Goal: Transaction & Acquisition: Purchase product/service

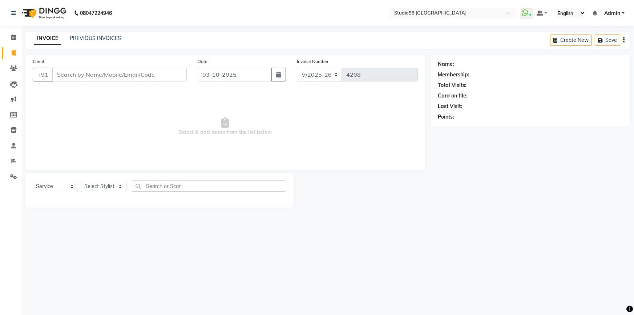
select select "6042"
select select "service"
click at [99, 187] on select "Select Stylist Admin AKSHAY [PERSON_NAME] Gulshan MAHI [PERSON_NAME] PRIYA [PER…" at bounding box center [103, 186] width 45 height 11
select select "43530"
click at [81, 181] on select "Select Stylist Admin AKSHAY [PERSON_NAME] Gulshan MAHI [PERSON_NAME] PRIYA [PER…" at bounding box center [103, 186] width 45 height 11
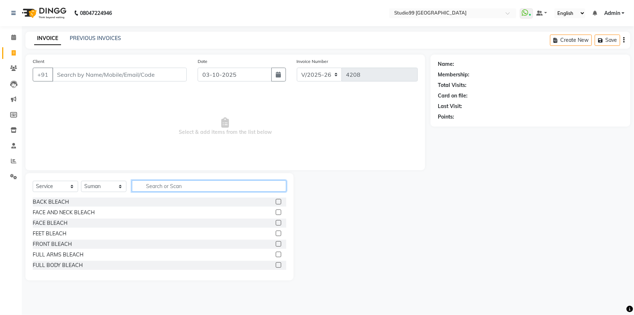
drag, startPoint x: 148, startPoint y: 189, endPoint x: 169, endPoint y: 181, distance: 22.8
click at [148, 189] on input "text" at bounding box center [209, 185] width 154 height 11
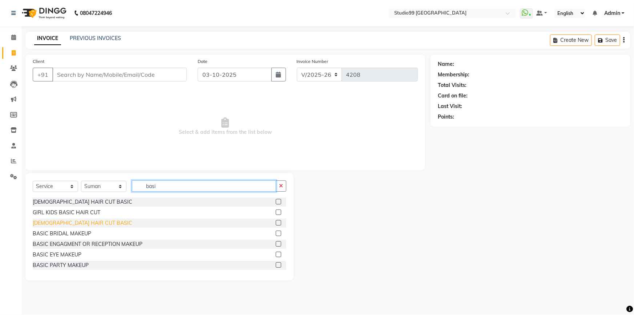
type input "basi"
click at [57, 223] on div "[DEMOGRAPHIC_DATA] HAIR CUT BASIC" at bounding box center [83, 223] width 100 height 8
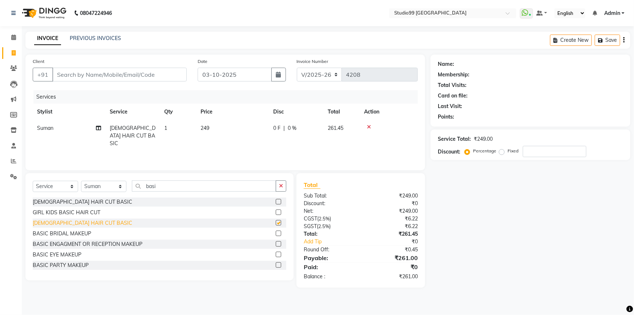
checkbox input "false"
click at [120, 72] on input "Client" at bounding box center [119, 75] width 134 height 14
type input "9"
type input "0"
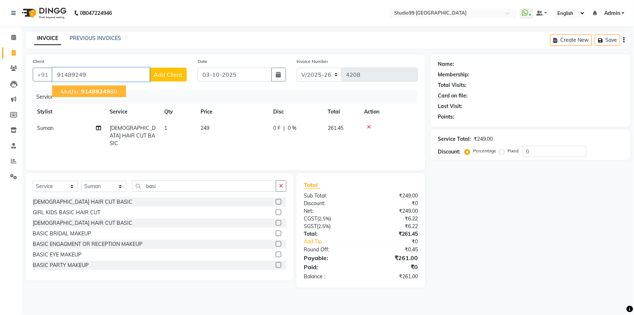
click at [110, 88] on ngb-highlight "91489249 80" at bounding box center [99, 91] width 38 height 7
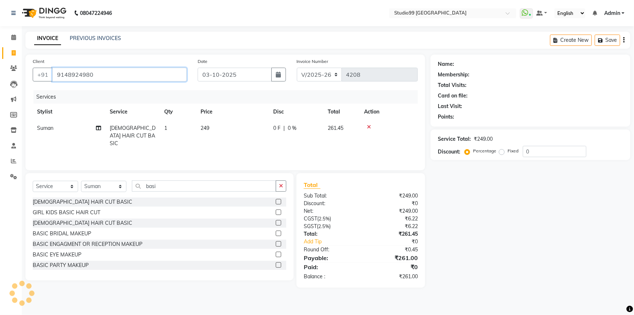
type input "9148924980"
select select "1: Object"
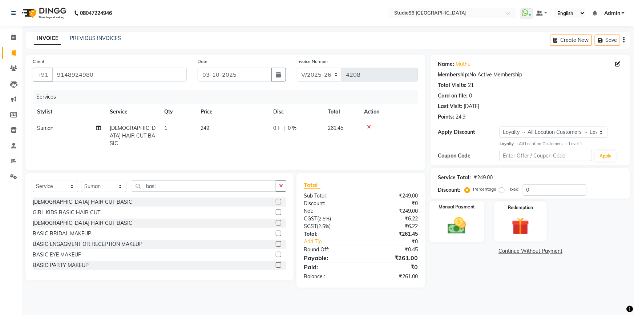
click at [444, 227] on img at bounding box center [457, 225] width 30 height 21
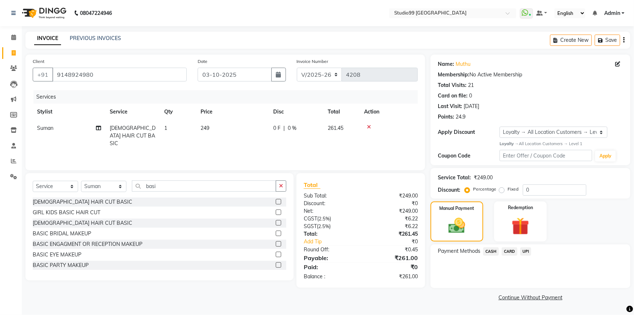
click at [525, 249] on span "UPI" at bounding box center [525, 251] width 11 height 8
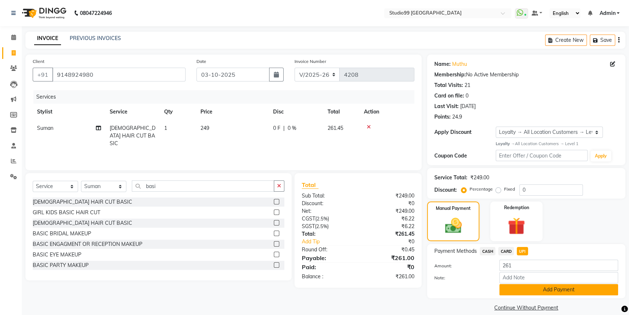
click at [531, 288] on button "Add Payment" at bounding box center [558, 289] width 119 height 11
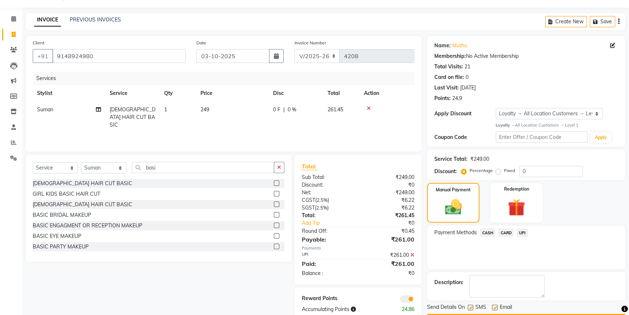
scroll to position [39, 0]
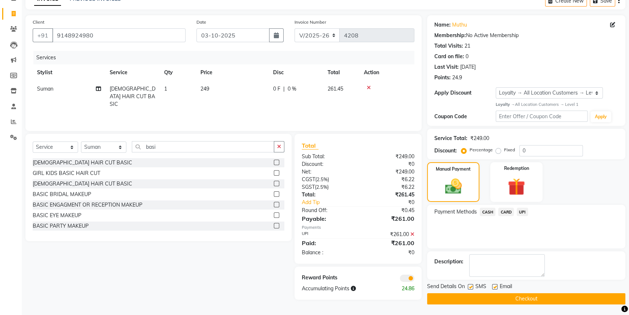
click at [523, 298] on button "Checkout" at bounding box center [526, 298] width 198 height 11
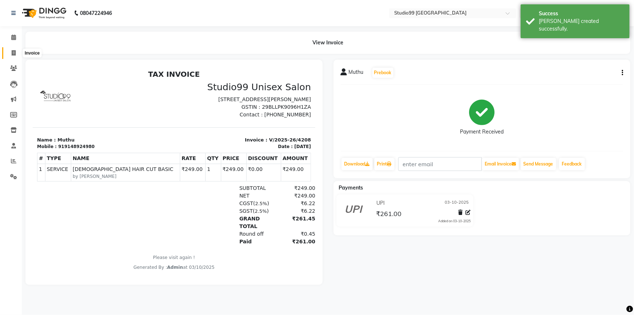
click at [12, 53] on icon at bounding box center [14, 52] width 4 height 5
select select "service"
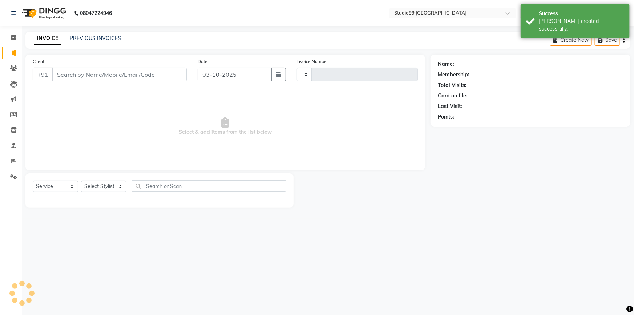
type input "4209"
select select "6042"
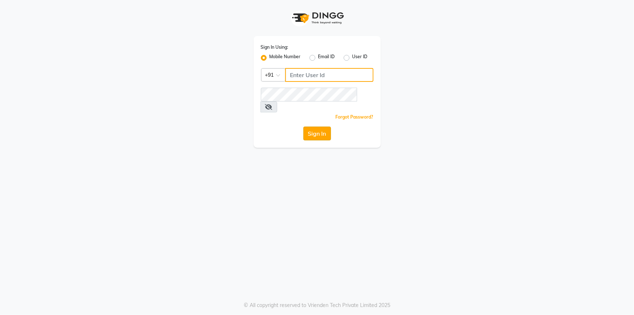
type input "9444985218"
click at [320, 126] on button "Sign In" at bounding box center [317, 133] width 28 height 14
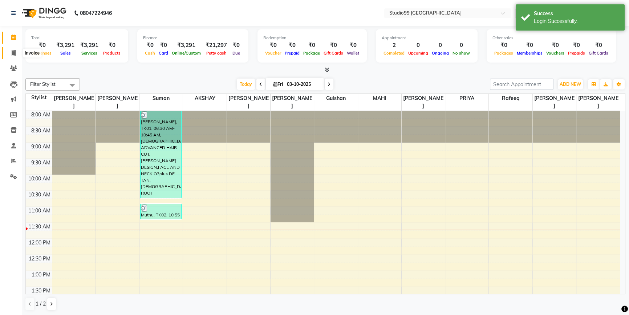
click at [16, 54] on span at bounding box center [13, 53] width 13 height 8
select select "6042"
select select "service"
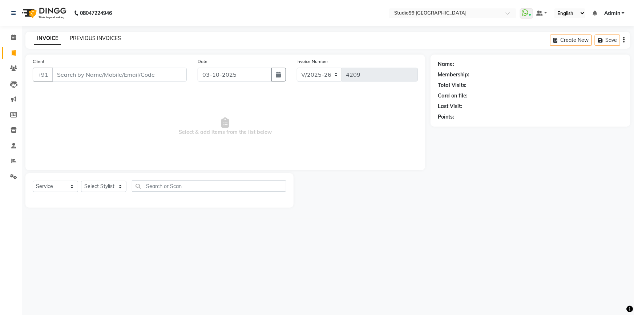
click at [76, 37] on link "PREVIOUS INVOICES" at bounding box center [95, 38] width 51 height 7
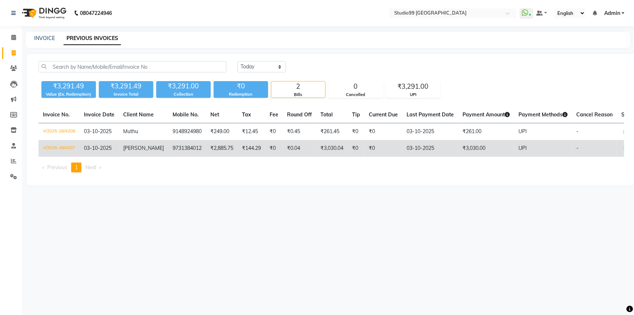
click at [196, 145] on td "9731384012" at bounding box center [187, 148] width 38 height 17
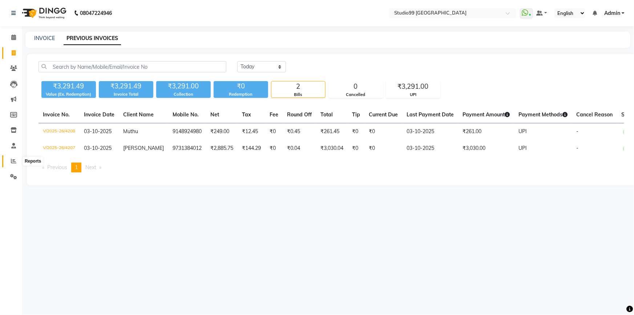
click at [11, 160] on icon at bounding box center [13, 160] width 5 height 5
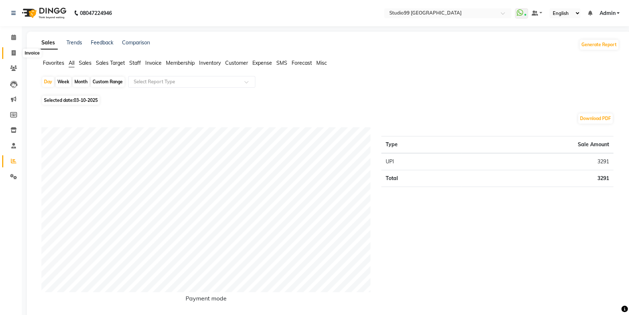
click at [13, 53] on icon at bounding box center [14, 52] width 4 height 5
select select "6042"
select select "service"
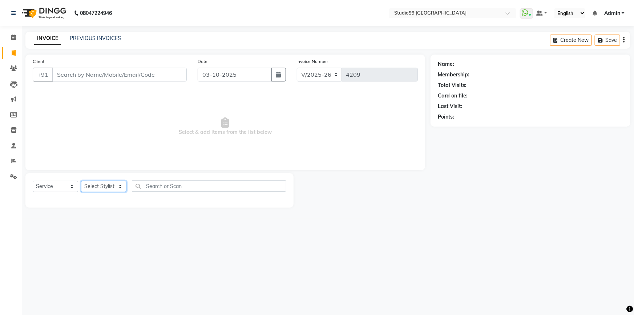
click at [113, 186] on select "Select Stylist Admin AKSHAY [PERSON_NAME] Gulshan MAHI [PERSON_NAME] PRIYA [PER…" at bounding box center [103, 186] width 45 height 11
select select "52201"
click at [81, 181] on select "Select Stylist Admin AKSHAY [PERSON_NAME] Gulshan MAHI [PERSON_NAME] PRIYA [PER…" at bounding box center [103, 186] width 45 height 11
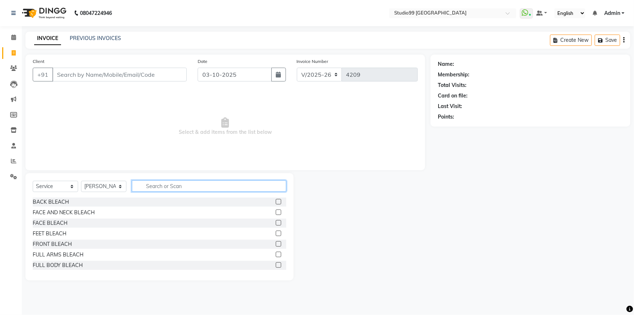
click at [151, 185] on input "text" at bounding box center [209, 185] width 154 height 11
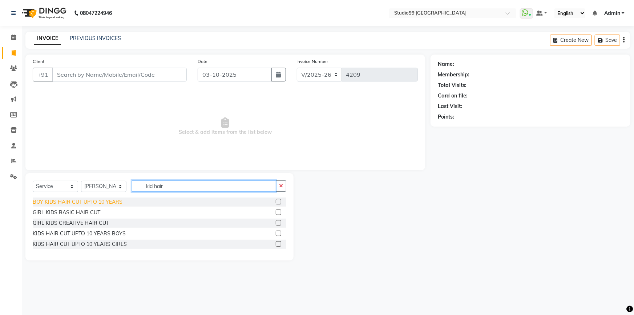
type input "kid hair"
click at [91, 203] on div "BOY KIDS HAIR CUT UPTO 10 YEARS" at bounding box center [78, 202] width 90 height 8
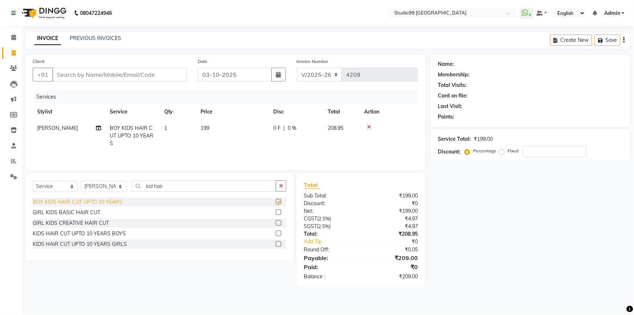
checkbox input "false"
click at [152, 77] on input "Client" at bounding box center [119, 75] width 134 height 14
type input "7"
type input "0"
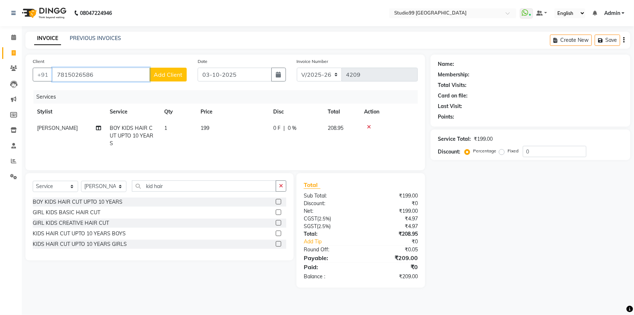
type input "7815026586"
click at [157, 76] on span "Add Client" at bounding box center [168, 74] width 29 height 7
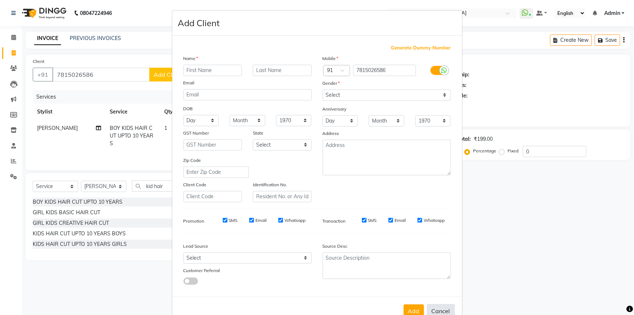
click at [442, 310] on button "Cancel" at bounding box center [441, 311] width 28 height 14
select select
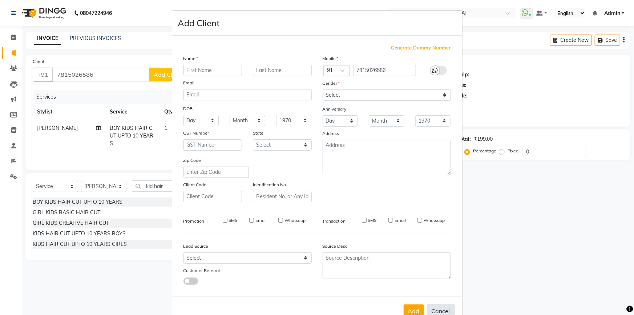
select select
checkbox input "false"
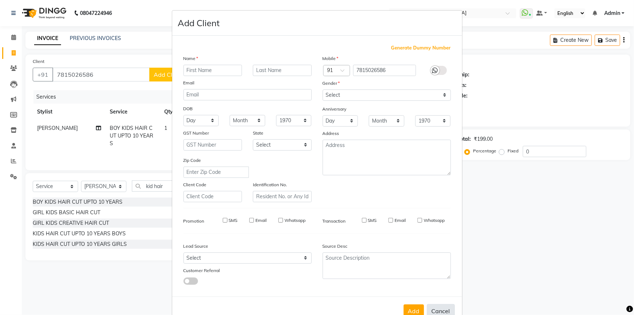
checkbox input "false"
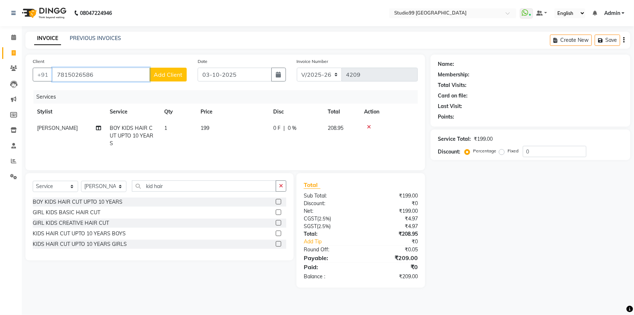
drag, startPoint x: 65, startPoint y: 76, endPoint x: 105, endPoint y: 76, distance: 40.7
click at [105, 76] on input "7815026586" at bounding box center [100, 75] width 97 height 14
click at [103, 78] on input "7815026586" at bounding box center [100, 75] width 97 height 14
drag, startPoint x: 103, startPoint y: 78, endPoint x: 42, endPoint y: 73, distance: 61.6
click at [42, 73] on div "+91 7815026586 Add Client" at bounding box center [110, 75] width 154 height 14
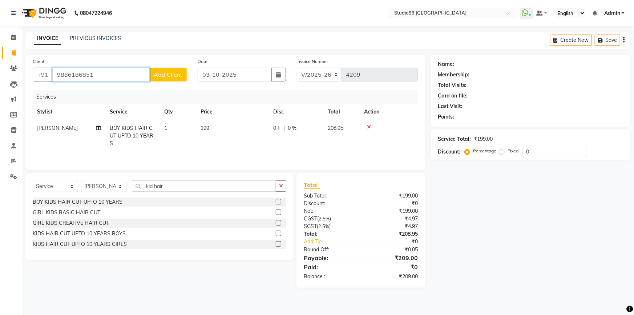
type input "9886186851"
click at [169, 79] on button "Add Client" at bounding box center [167, 75] width 37 height 14
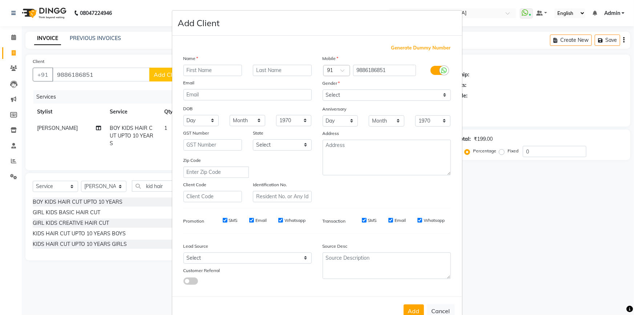
click at [213, 72] on input "text" at bounding box center [212, 70] width 59 height 11
type input "Miss"
type input "Tarun"
click at [337, 97] on select "Select Male Female Other Prefer Not To Say" at bounding box center [387, 94] width 128 height 11
select select "male"
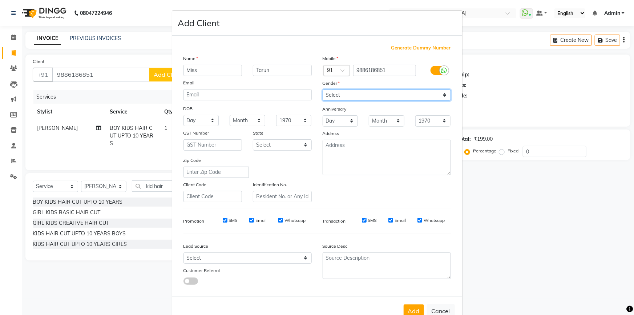
click at [323, 89] on select "Select Male Female Other Prefer Not To Say" at bounding box center [387, 94] width 128 height 11
click at [414, 311] on button "Add" at bounding box center [414, 310] width 20 height 13
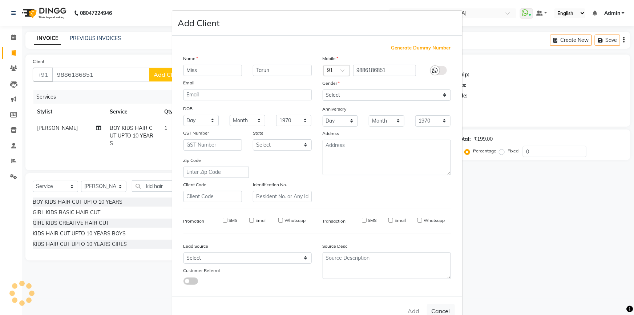
select select
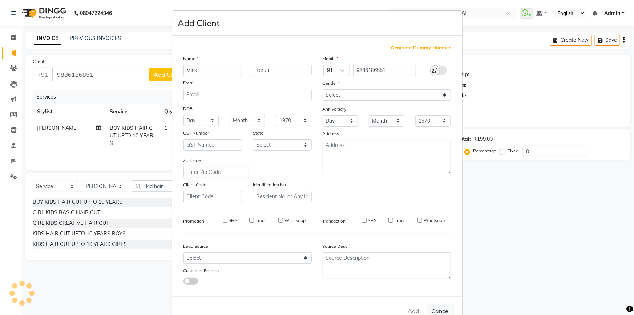
select select
checkbox input "false"
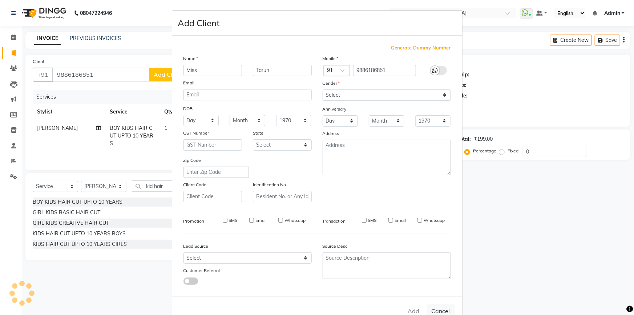
checkbox input "false"
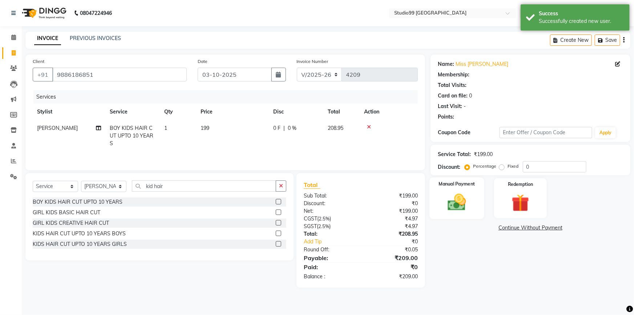
select select "1: Object"
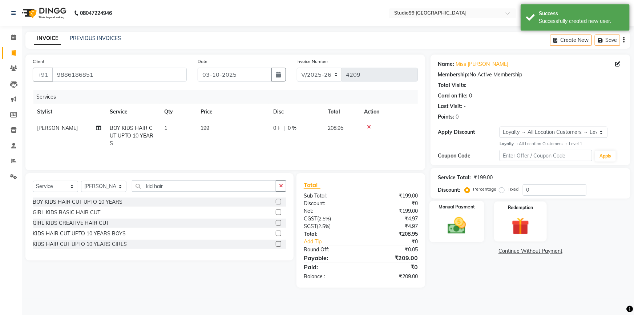
click at [458, 223] on img at bounding box center [457, 225] width 30 height 21
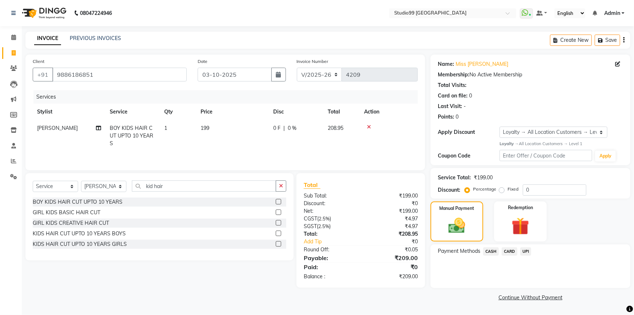
click at [526, 252] on span "UPI" at bounding box center [525, 251] width 11 height 8
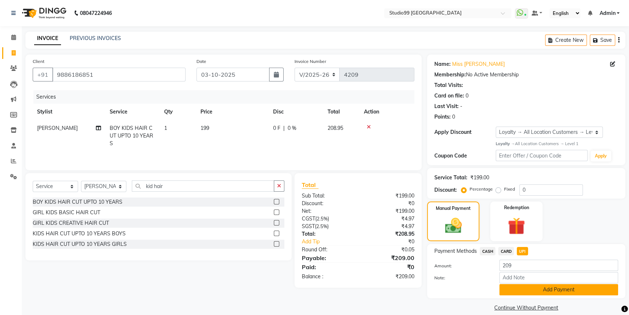
click at [555, 291] on button "Add Payment" at bounding box center [558, 289] width 119 height 11
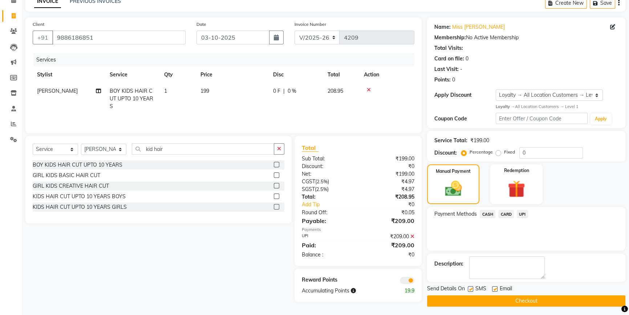
scroll to position [39, 0]
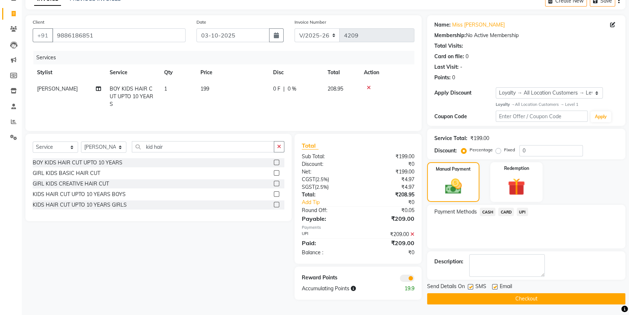
click at [534, 300] on button "Checkout" at bounding box center [526, 298] width 198 height 11
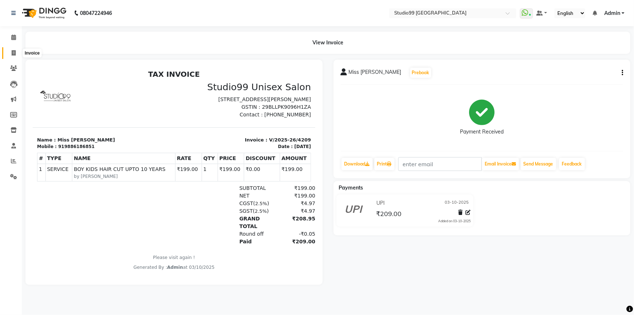
click at [12, 51] on icon at bounding box center [14, 52] width 4 height 5
select select "service"
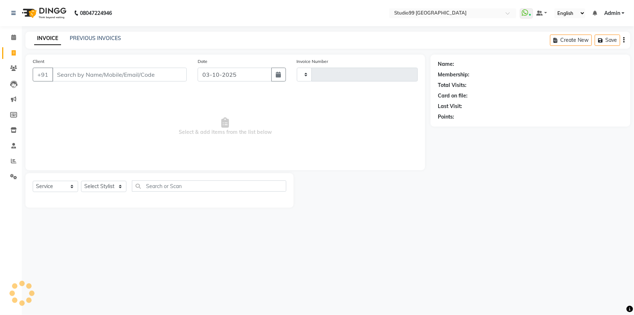
type input "4210"
select select "6042"
click at [110, 183] on select "Select Stylist Admin AKSHAY [PERSON_NAME] Gulshan MAHI [PERSON_NAME] PRIYA [PER…" at bounding box center [103, 186] width 45 height 11
select select "91642"
click at [81, 181] on select "Select Stylist Admin AKSHAY [PERSON_NAME] Gulshan MAHI [PERSON_NAME] PRIYA [PER…" at bounding box center [103, 186] width 45 height 11
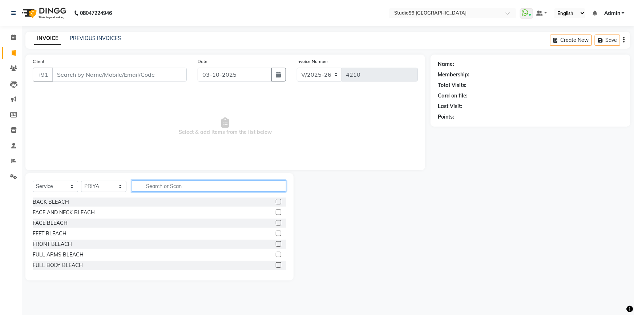
drag, startPoint x: 174, startPoint y: 184, endPoint x: 181, endPoint y: 181, distance: 7.5
click at [178, 183] on input "text" at bounding box center [209, 185] width 154 height 11
type input "Full leg"
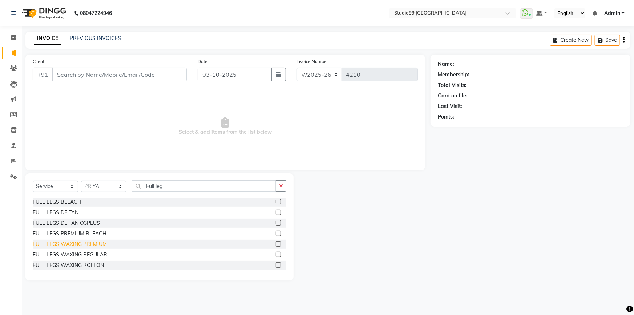
click at [91, 244] on div "FULL LEGS WAXING PREMIUM" at bounding box center [70, 244] width 74 height 8
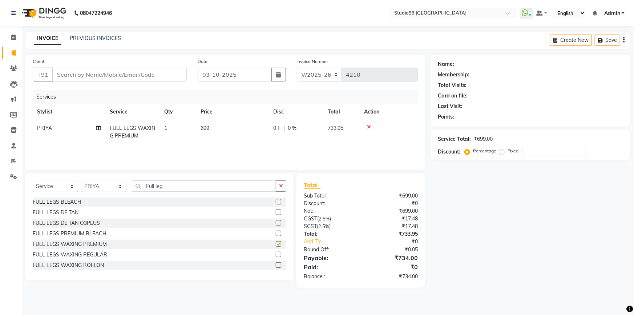
checkbox input "false"
drag, startPoint x: 168, startPoint y: 187, endPoint x: 128, endPoint y: 189, distance: 40.7
click at [128, 189] on div "Select Service Product Membership Package Voucher Prepaid Gift Card Select Styl…" at bounding box center [160, 188] width 254 height 17
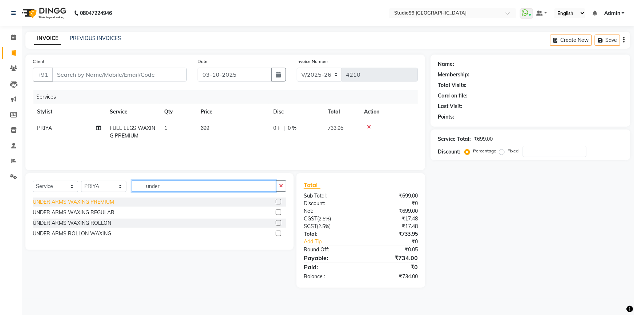
type input "under"
click at [100, 203] on div "UNDER ARMS WAXING PREMIUM" at bounding box center [73, 202] width 81 height 8
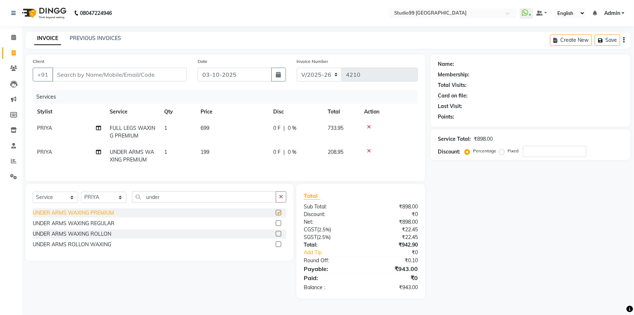
checkbox input "false"
click at [106, 203] on select "Select Stylist Admin AKSHAY [PERSON_NAME] Gulshan MAHI [PERSON_NAME] PRIYA [PER…" at bounding box center [103, 196] width 45 height 11
select select "43361"
click at [81, 197] on select "Select Stylist Admin AKSHAY [PERSON_NAME] Gulshan MAHI [PERSON_NAME] PRIYA [PER…" at bounding box center [103, 196] width 45 height 11
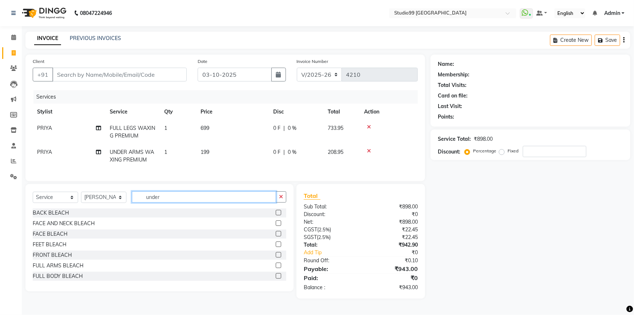
drag, startPoint x: 163, startPoint y: 203, endPoint x: 142, endPoint y: 203, distance: 21.8
click at [143, 202] on input "under" at bounding box center [204, 196] width 144 height 11
type input "basic"
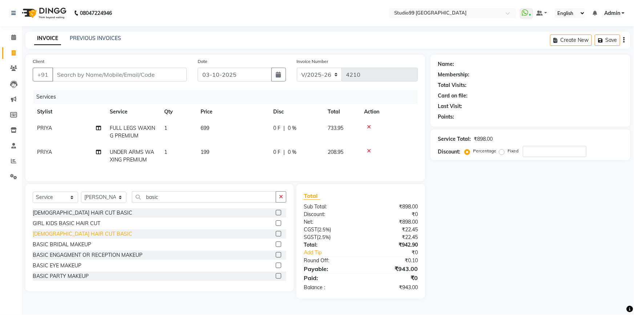
click at [71, 238] on div "[DEMOGRAPHIC_DATA] HAIR CUT BASIC" at bounding box center [83, 234] width 100 height 8
checkbox input "false"
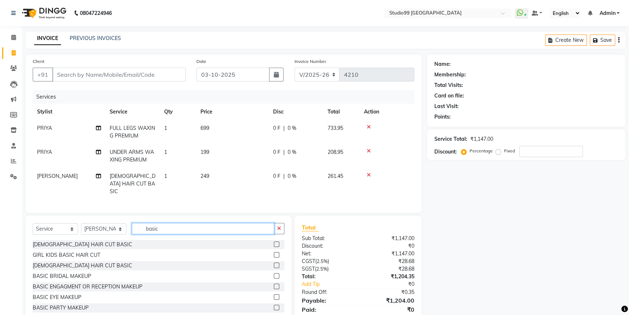
drag, startPoint x: 163, startPoint y: 225, endPoint x: 142, endPoint y: 225, distance: 21.4
click at [142, 225] on input "basic" at bounding box center [203, 228] width 142 height 11
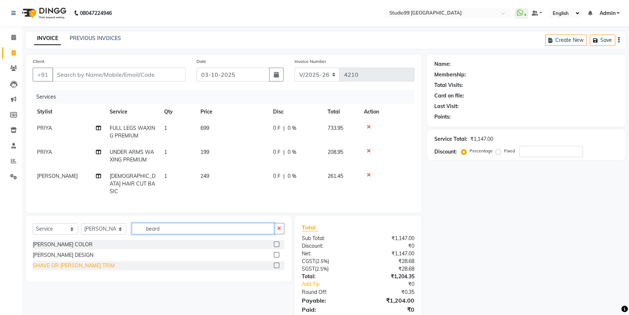
type input "beard"
click at [50, 262] on div "SHAVE OR [PERSON_NAME] TRIM" at bounding box center [74, 266] width 82 height 8
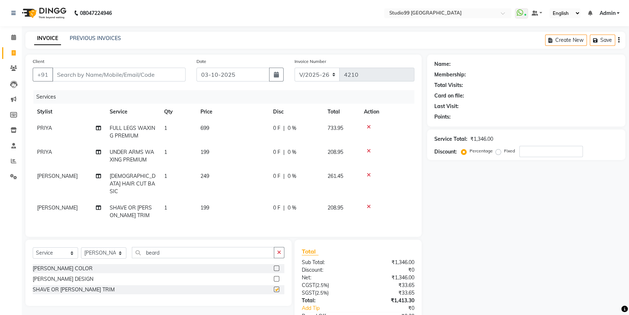
checkbox input "false"
click at [98, 251] on select "Select Stylist Admin AKSHAY [PERSON_NAME] Gulshan MAHI [PERSON_NAME] PRIYA [PER…" at bounding box center [103, 252] width 45 height 11
click at [81, 247] on select "Select Stylist Admin AKSHAY [PERSON_NAME] Gulshan MAHI [PERSON_NAME] PRIYA [PER…" at bounding box center [103, 252] width 45 height 11
click at [94, 250] on select "Select Stylist Admin AKSHAY [PERSON_NAME] Gulshan MAHI [PERSON_NAME] PRIYA [PER…" at bounding box center [103, 252] width 45 height 11
select select "62978"
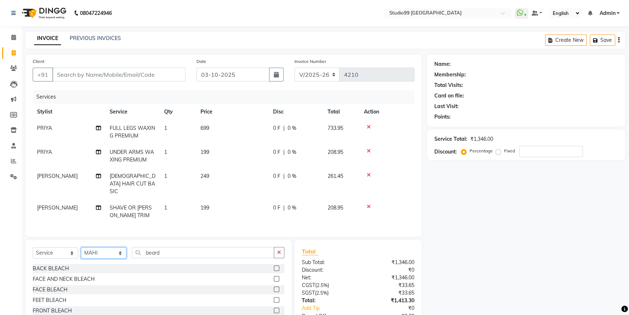
click at [81, 247] on select "Select Stylist Admin AKSHAY [PERSON_NAME] Gulshan MAHI [PERSON_NAME] PRIYA [PER…" at bounding box center [103, 252] width 45 height 11
drag, startPoint x: 178, startPoint y: 255, endPoint x: 170, endPoint y: 247, distance: 11.0
click at [170, 247] on div "Select Service Product Membership Package Voucher Prepaid Gift Card Select Styl…" at bounding box center [159, 255] width 252 height 17
drag, startPoint x: 170, startPoint y: 247, endPoint x: 131, endPoint y: 248, distance: 38.9
click at [131, 248] on div "Select Service Product Membership Package Voucher Prepaid Gift Card Select Styl…" at bounding box center [159, 255] width 252 height 17
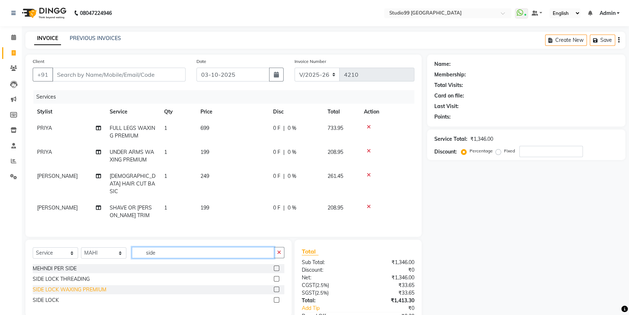
type input "side"
click at [72, 286] on div "SIDE LOCK WAXING PREMIUM" at bounding box center [70, 290] width 74 height 8
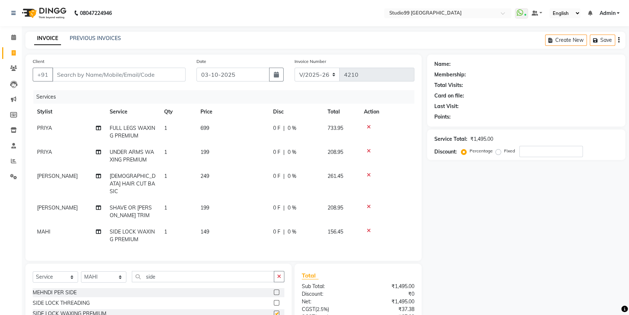
checkbox input "false"
click at [112, 69] on input "Client" at bounding box center [118, 75] width 133 height 14
type input "8"
type input "0"
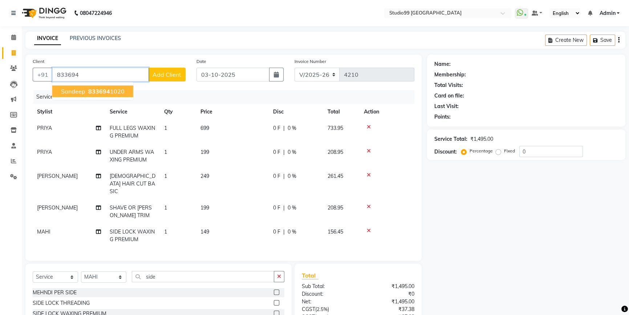
click at [101, 90] on span "833694" at bounding box center [99, 91] width 22 height 7
type input "8336941020"
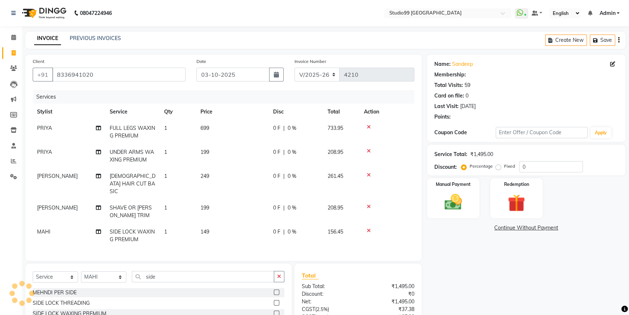
select select "2: Object"
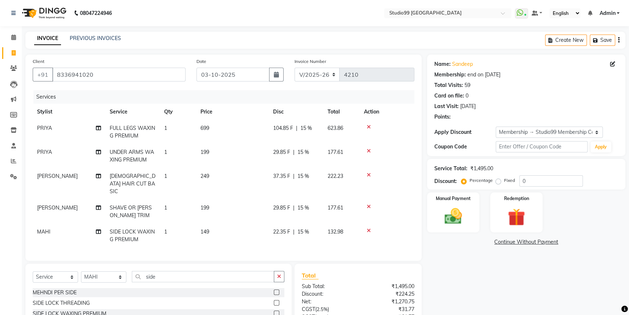
type input "15"
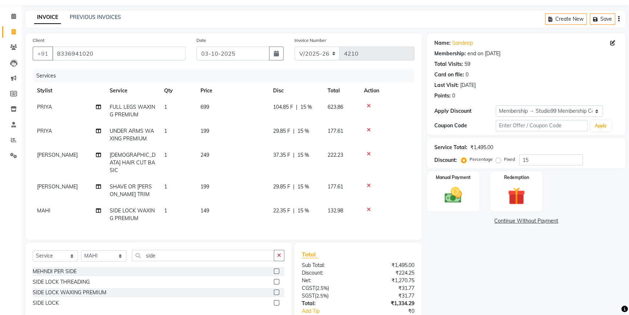
scroll to position [66, 0]
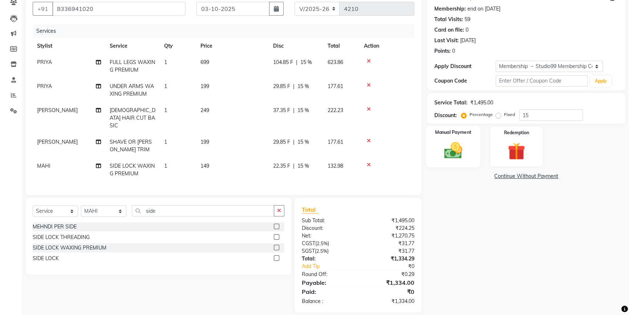
click at [446, 158] on img at bounding box center [453, 150] width 29 height 21
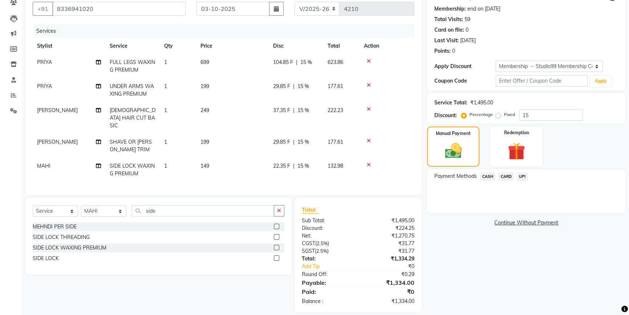
click at [522, 177] on span "UPI" at bounding box center [522, 176] width 11 height 8
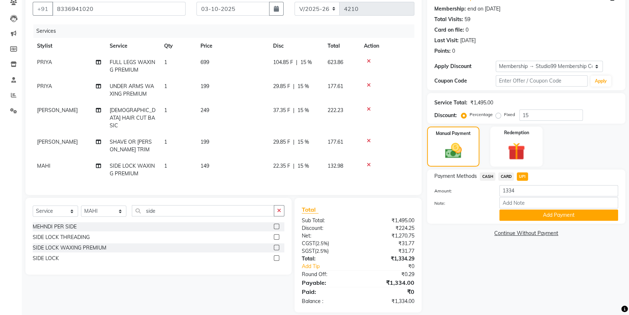
scroll to position [72, 0]
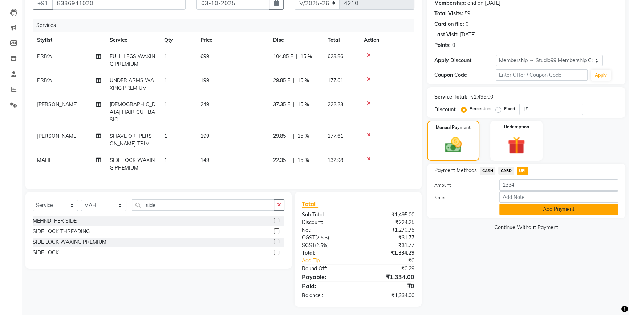
click at [527, 210] on button "Add Payment" at bounding box center [558, 208] width 119 height 11
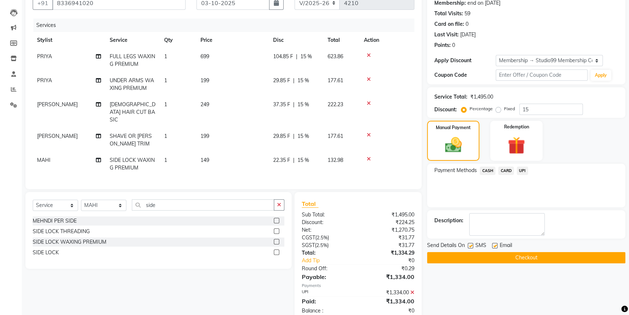
click at [512, 258] on button "Checkout" at bounding box center [526, 257] width 198 height 11
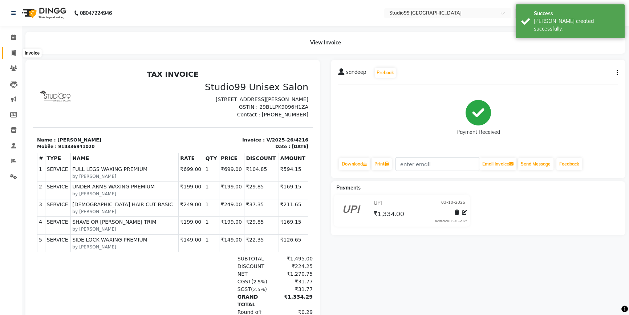
click at [10, 54] on span at bounding box center [13, 53] width 13 height 8
select select "6042"
select select "service"
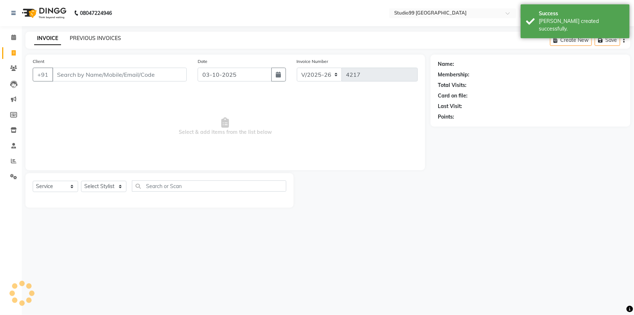
click at [96, 35] on link "PREVIOUS INVOICES" at bounding box center [95, 38] width 51 height 7
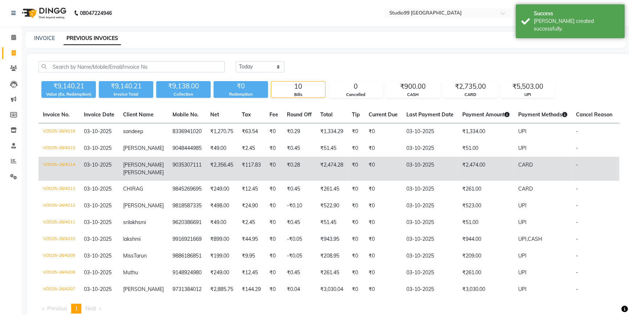
click at [168, 163] on td "9035307111" at bounding box center [187, 169] width 38 height 24
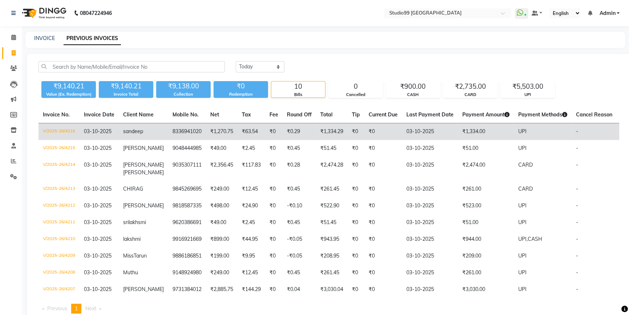
click at [174, 130] on td "8336941020" at bounding box center [187, 131] width 38 height 17
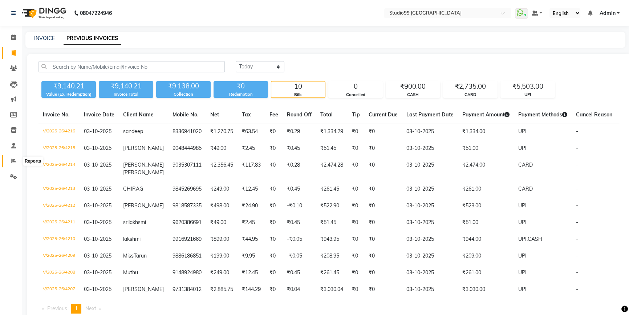
click at [12, 163] on icon at bounding box center [13, 160] width 5 height 5
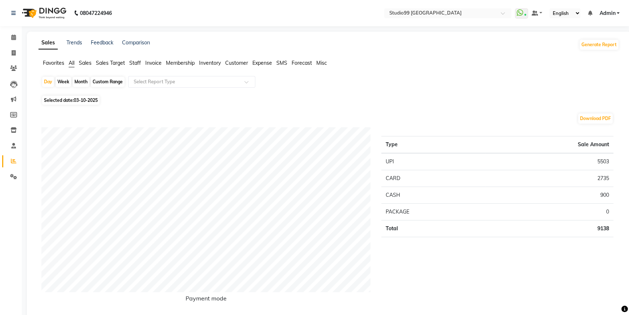
click at [139, 63] on span "Staff" at bounding box center [135, 63] width 12 height 7
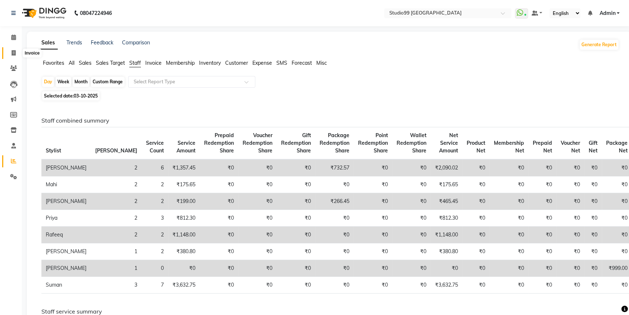
click at [9, 54] on span at bounding box center [13, 53] width 13 height 8
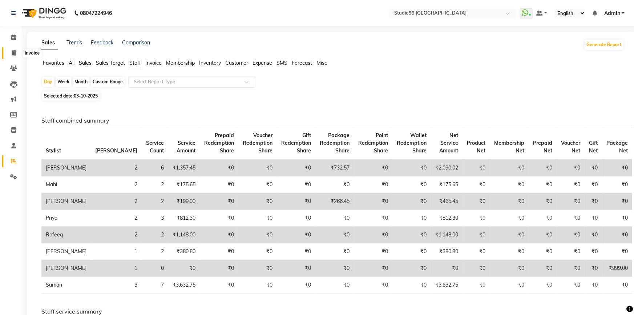
select select "service"
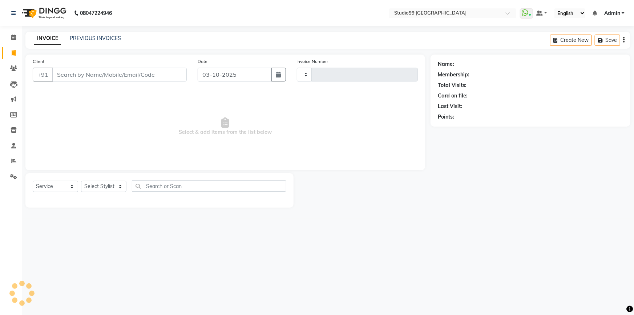
type input "4218"
select select "6042"
click at [118, 185] on select "Select Stylist Admin AKSHAY [PERSON_NAME] Gulshan MAHI [PERSON_NAME] PRIYA [PER…" at bounding box center [103, 186] width 45 height 11
select select "91642"
click at [81, 181] on select "Select Stylist Admin AKSHAY [PERSON_NAME] Gulshan MAHI [PERSON_NAME] PRIYA [PER…" at bounding box center [103, 186] width 45 height 11
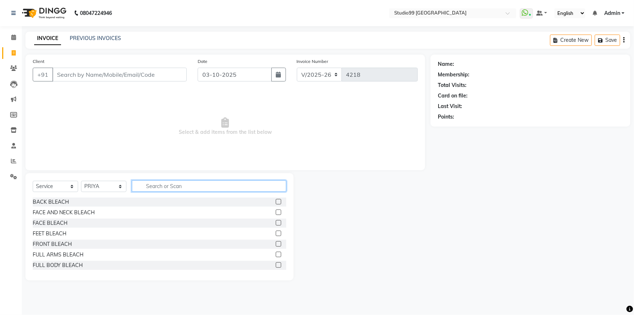
click at [161, 184] on input "text" at bounding box center [209, 185] width 154 height 11
type input "eye"
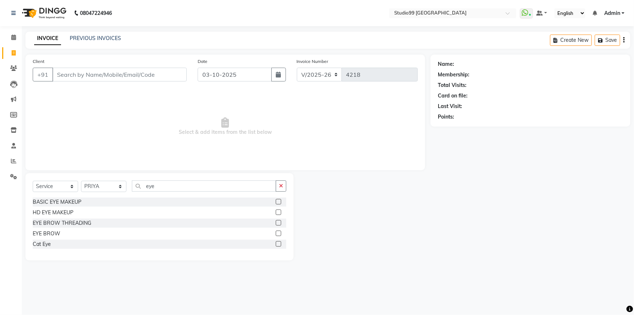
drag, startPoint x: 80, startPoint y: 223, endPoint x: 97, endPoint y: 218, distance: 18.0
click at [78, 223] on div "EYE BROW THREADING" at bounding box center [62, 223] width 58 height 8
checkbox input "false"
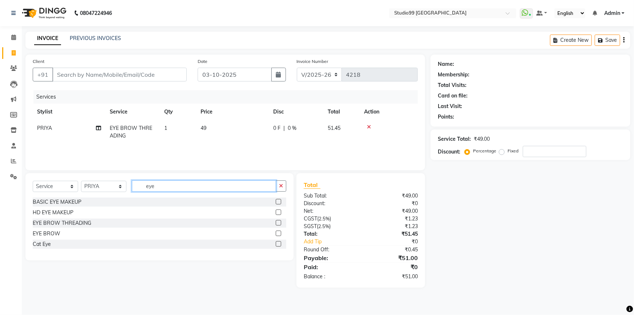
drag, startPoint x: 159, startPoint y: 189, endPoint x: 138, endPoint y: 189, distance: 21.1
click at [138, 189] on input "eye" at bounding box center [204, 185] width 144 height 11
type input "full fa"
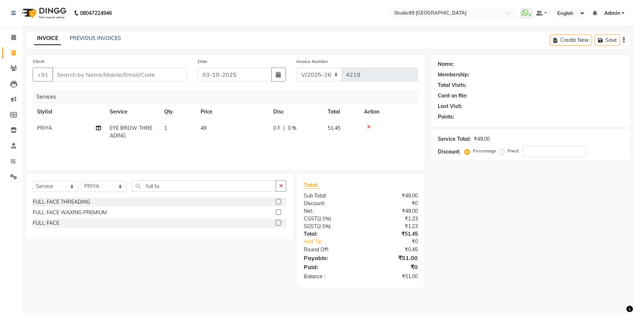
click at [76, 203] on div "FULL FACE THREADING" at bounding box center [61, 202] width 57 height 8
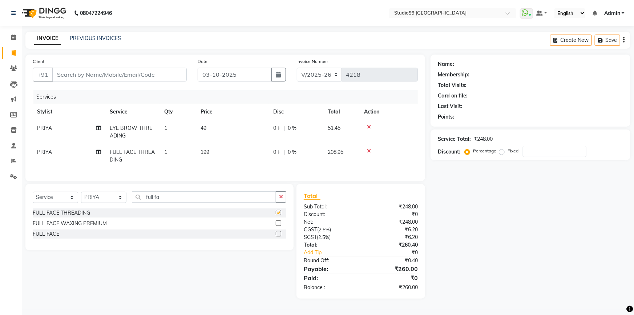
checkbox input "false"
drag, startPoint x: 167, startPoint y: 203, endPoint x: 134, endPoint y: 200, distance: 32.9
click at [134, 200] on input "full fa" at bounding box center [204, 196] width 144 height 11
click at [101, 200] on select "Select Stylist Admin AKSHAY [PERSON_NAME] Gulshan MAHI [PERSON_NAME] PRIYA [PER…" at bounding box center [103, 196] width 45 height 11
select select "43530"
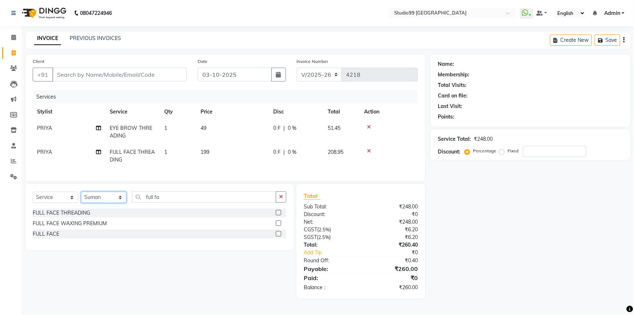
click at [81, 197] on select "Select Stylist Admin AKSHAY [PERSON_NAME] Gulshan MAHI [PERSON_NAME] PRIYA [PER…" at bounding box center [103, 196] width 45 height 11
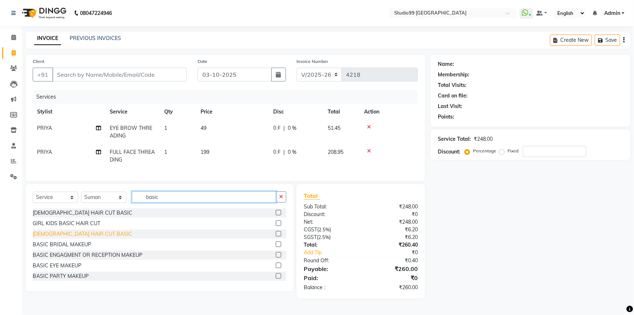
type input "basic"
click at [72, 238] on div "[DEMOGRAPHIC_DATA] HAIR CUT BASIC" at bounding box center [83, 234] width 100 height 8
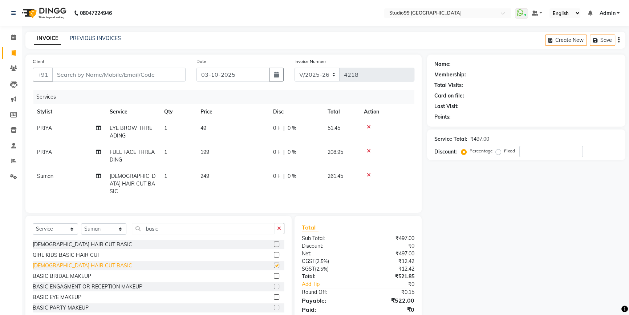
checkbox input "false"
drag, startPoint x: 121, startPoint y: 73, endPoint x: 127, endPoint y: 73, distance: 5.8
click at [127, 73] on input "Client" at bounding box center [118, 75] width 133 height 14
type input "8"
type input "0"
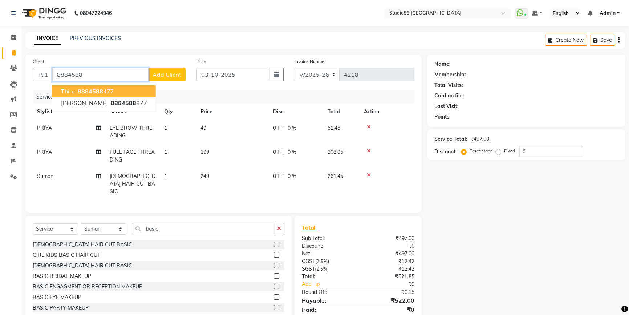
click at [94, 90] on span "8884588" at bounding box center [90, 91] width 25 height 7
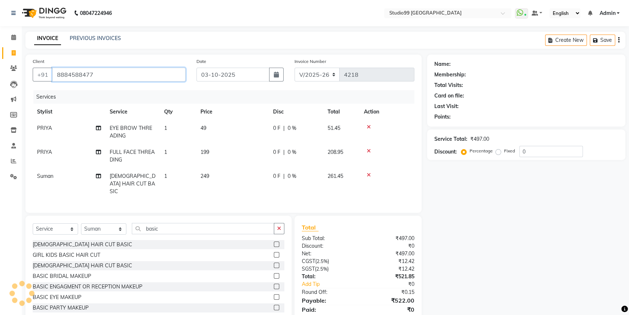
type input "8884588477"
select select "2: Object"
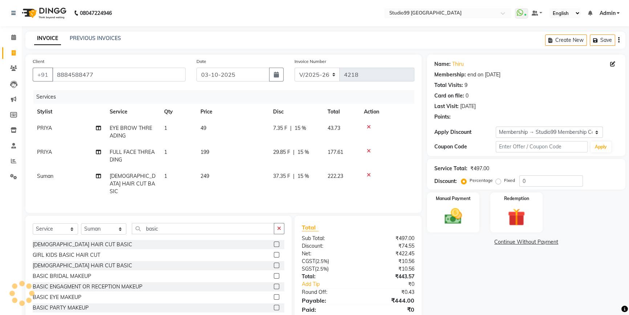
type input "15"
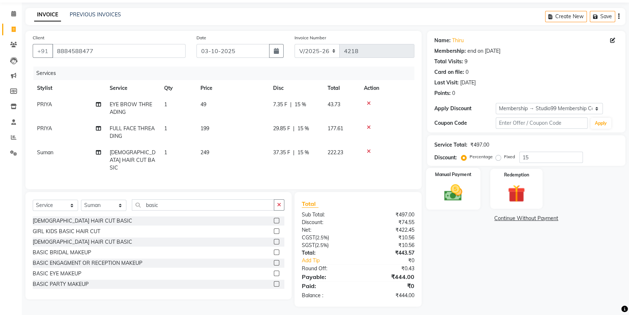
click at [457, 187] on img at bounding box center [453, 192] width 29 height 21
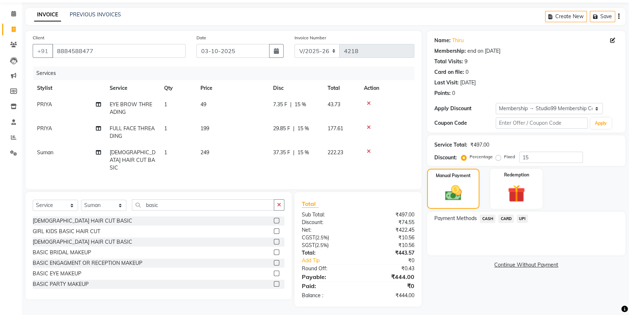
click at [523, 219] on span "UPI" at bounding box center [522, 218] width 11 height 8
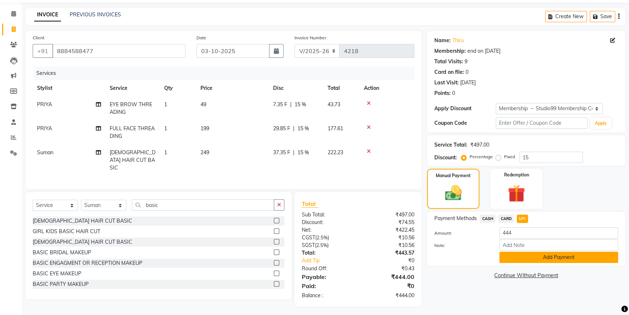
click at [516, 259] on button "Add Payment" at bounding box center [558, 256] width 119 height 11
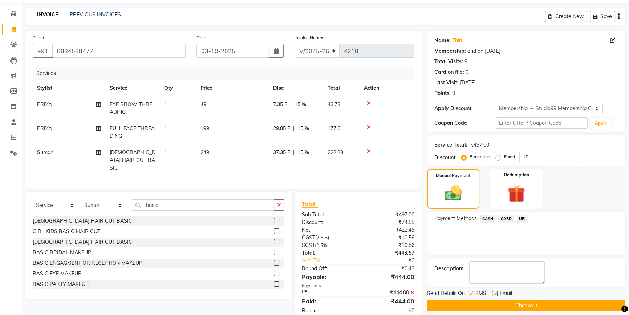
click at [506, 302] on button "Checkout" at bounding box center [526, 305] width 198 height 11
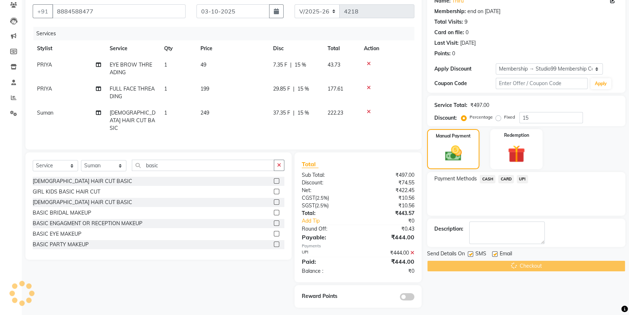
scroll to position [64, 0]
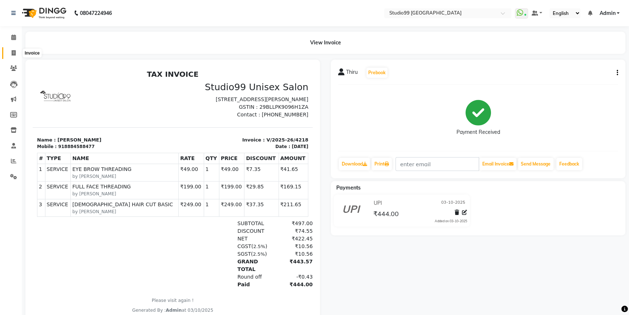
click at [12, 55] on icon at bounding box center [14, 52] width 4 height 5
select select "6042"
select select "service"
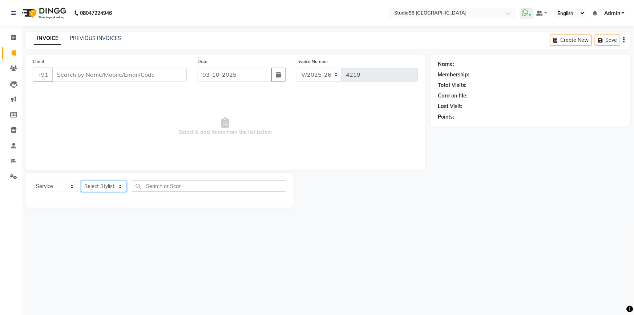
click at [113, 186] on select "Select Stylist Admin AKSHAY [PERSON_NAME] Gulshan MAHI [PERSON_NAME] PRIYA [PER…" at bounding box center [103, 186] width 45 height 11
select select "83728"
click at [81, 181] on select "Select Stylist Admin AKSHAY [PERSON_NAME] Gulshan MAHI [PERSON_NAME] PRIYA [PER…" at bounding box center [103, 186] width 45 height 11
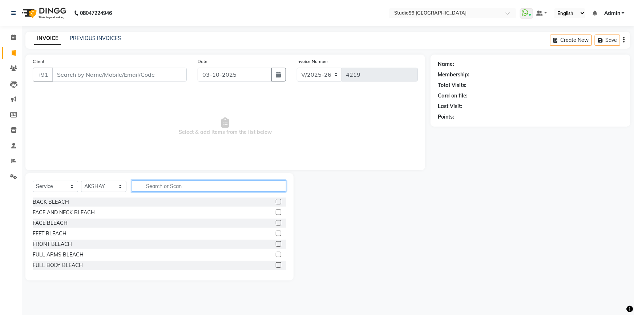
click at [169, 180] on input "text" at bounding box center [209, 185] width 154 height 11
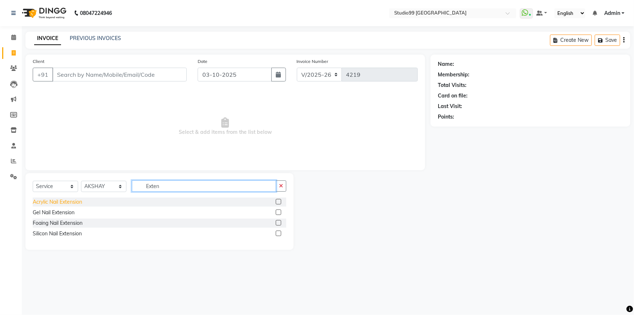
type input "Exten"
click at [63, 202] on div "Acrylic Nail Extension" at bounding box center [57, 202] width 49 height 8
checkbox input "false"
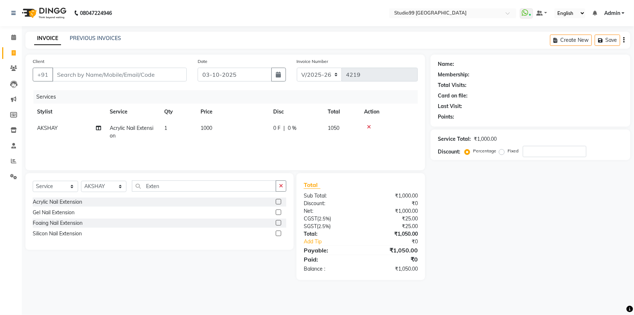
click at [291, 129] on span "0 %" at bounding box center [292, 128] width 9 height 8
select select "83728"
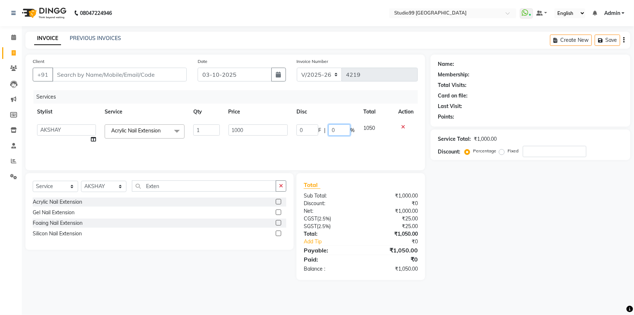
drag, startPoint x: 335, startPoint y: 130, endPoint x: 331, endPoint y: 130, distance: 4.4
click at [331, 130] on input "0" at bounding box center [339, 129] width 22 height 11
type input "30"
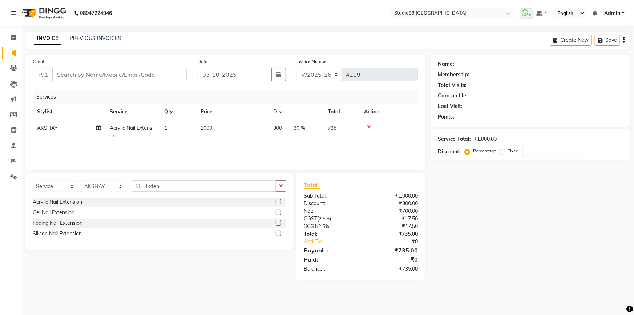
click at [266, 149] on div "Services Stylist Service Qty Price Disc Total Action AKSHAY Acrylic Nail Extens…" at bounding box center [225, 126] width 385 height 73
drag, startPoint x: 165, startPoint y: 187, endPoint x: 135, endPoint y: 191, distance: 30.0
click at [135, 191] on input "Exten" at bounding box center [204, 185] width 144 height 11
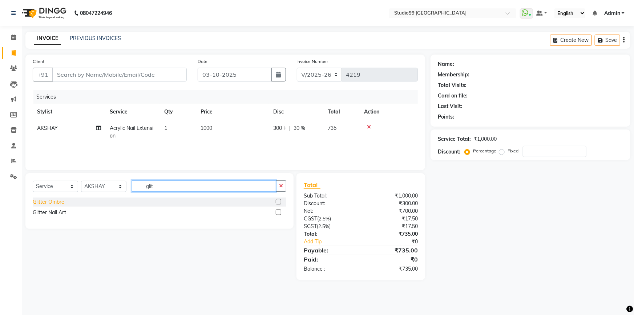
type input "glit"
click at [56, 202] on div "Glitter Ombre" at bounding box center [49, 202] width 32 height 8
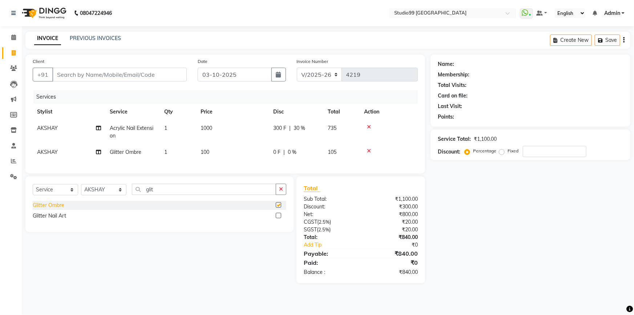
checkbox input "false"
click at [55, 219] on div "Glitter Nail Art" at bounding box center [49, 216] width 33 height 8
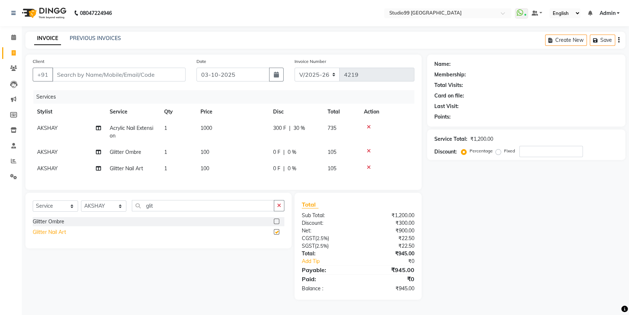
checkbox input "false"
click at [370, 150] on icon at bounding box center [369, 150] width 4 height 5
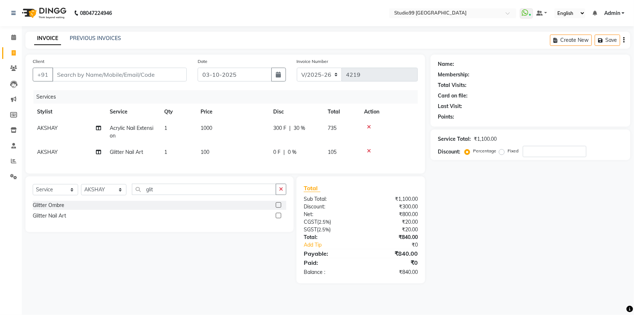
click at [171, 151] on td "1" at bounding box center [178, 152] width 36 height 16
select select "83728"
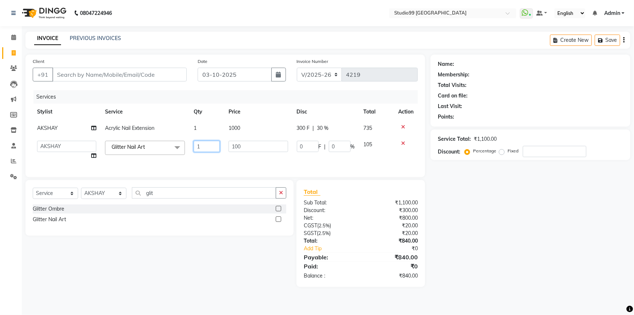
drag, startPoint x: 210, startPoint y: 148, endPoint x: 189, endPoint y: 147, distance: 20.7
click at [189, 147] on td "1" at bounding box center [206, 150] width 35 height 28
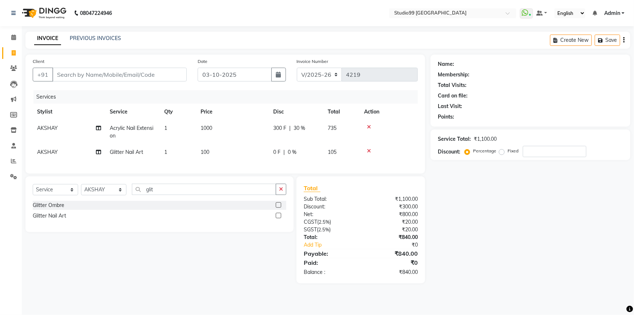
drag, startPoint x: 251, startPoint y: 147, endPoint x: 228, endPoint y: 147, distance: 22.9
click at [213, 151] on td "100" at bounding box center [232, 152] width 73 height 16
select select "83728"
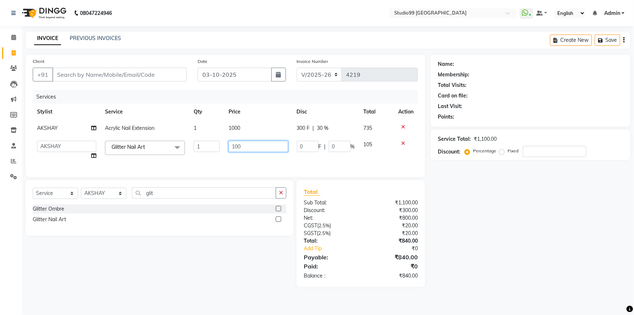
drag, startPoint x: 246, startPoint y: 145, endPoint x: 231, endPoint y: 145, distance: 14.9
click at [231, 145] on input "100" at bounding box center [257, 146] width 59 height 11
type input "700"
click at [234, 163] on div "Services Stylist Service Qty Price Disc Total Action AKSHAY Acrylic Nail Extens…" at bounding box center [225, 130] width 385 height 80
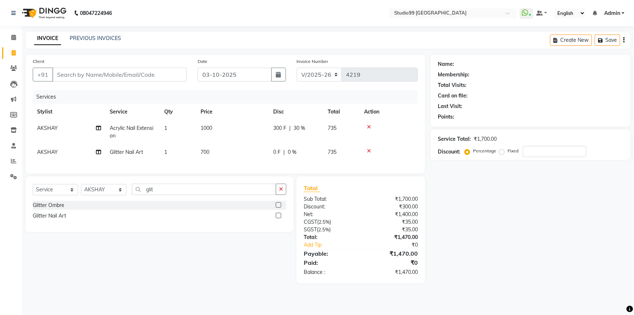
click at [212, 151] on td "700" at bounding box center [232, 152] width 73 height 16
select select "83728"
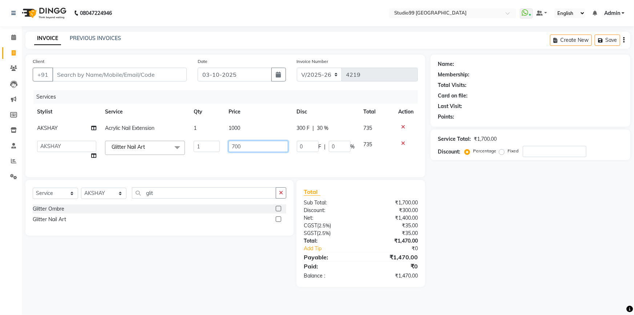
drag, startPoint x: 242, startPoint y: 146, endPoint x: 227, endPoint y: 149, distance: 15.5
click at [227, 149] on td "700" at bounding box center [258, 150] width 68 height 28
type input "100"
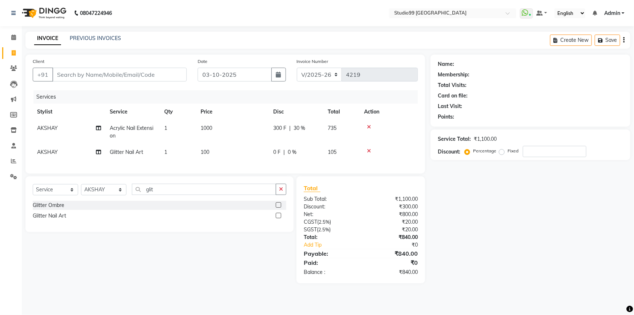
click at [174, 149] on td "1" at bounding box center [178, 152] width 36 height 16
select select "83728"
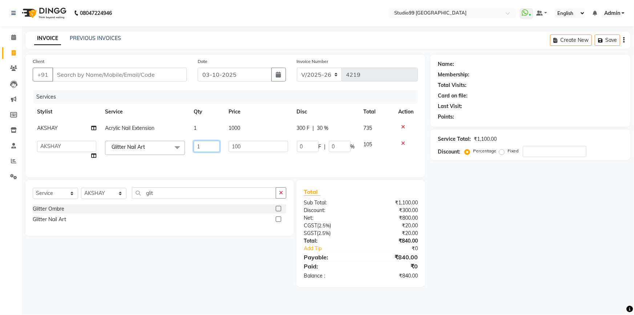
drag, startPoint x: 204, startPoint y: 149, endPoint x: 194, endPoint y: 148, distance: 9.8
click at [194, 148] on input "1" at bounding box center [207, 146] width 27 height 11
type input "10"
click at [199, 169] on div "Services Stylist Service Qty Price Disc Total Action AKSHAY Acrylic Nail Extens…" at bounding box center [225, 130] width 385 height 80
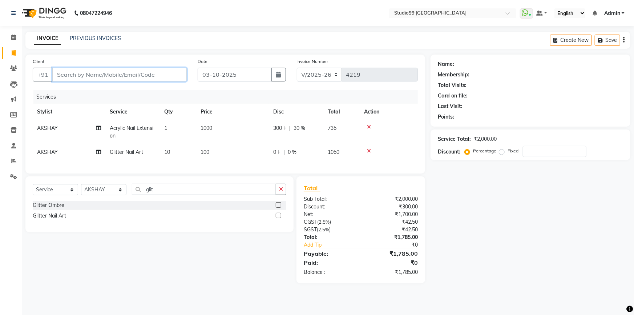
click at [97, 77] on input "Client" at bounding box center [119, 75] width 134 height 14
type input "8"
type input "0"
type input "8436112535"
click at [161, 73] on span "Add Client" at bounding box center [168, 74] width 29 height 7
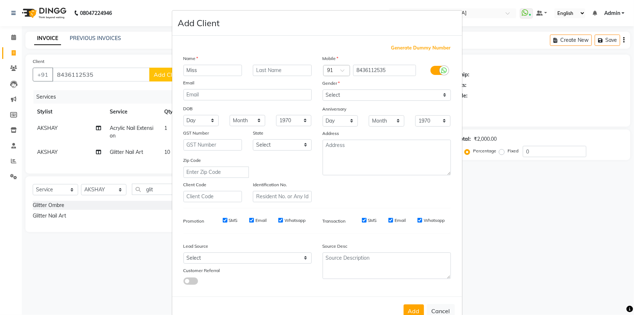
type input "Miss"
type input "Rojana"
click at [328, 98] on select "Select Male Female Other Prefer Not To Say" at bounding box center [387, 94] width 128 height 11
select select "female"
click at [323, 89] on select "Select Male Female Other Prefer Not To Say" at bounding box center [387, 94] width 128 height 11
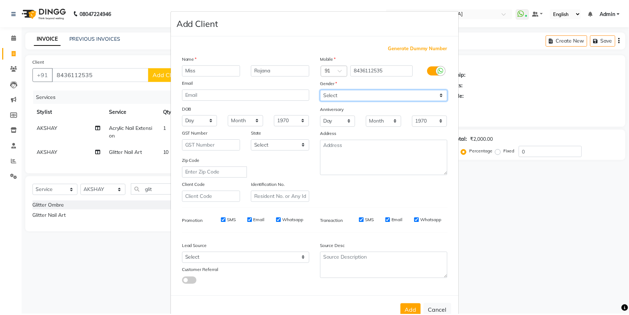
scroll to position [23, 0]
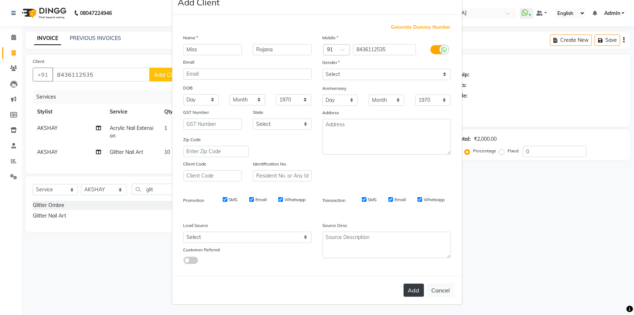
click at [414, 287] on button "Add" at bounding box center [414, 289] width 20 height 13
select select
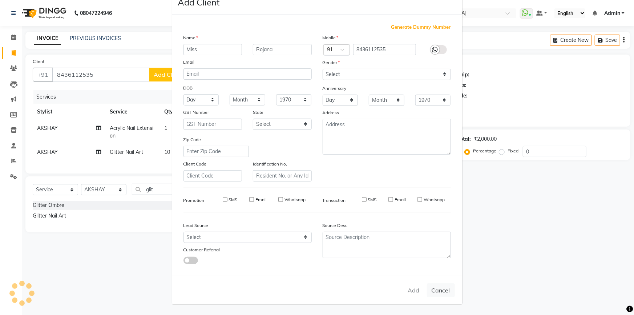
select select
checkbox input "false"
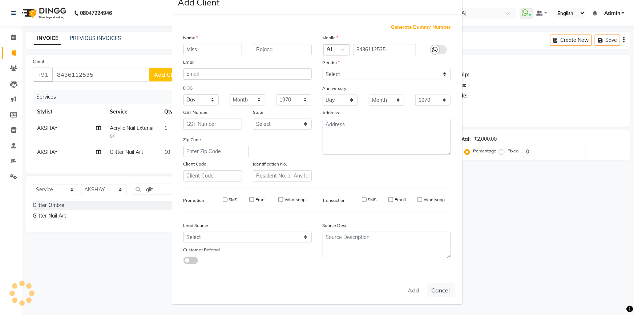
checkbox input "false"
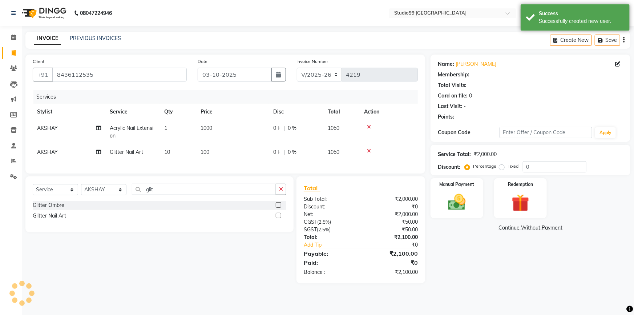
select select "1: Object"
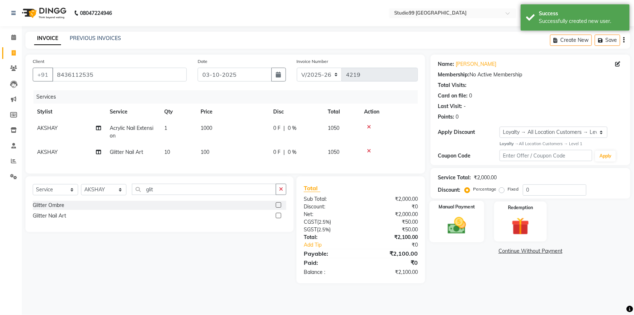
click at [472, 213] on div "Manual Payment" at bounding box center [456, 222] width 55 height 42
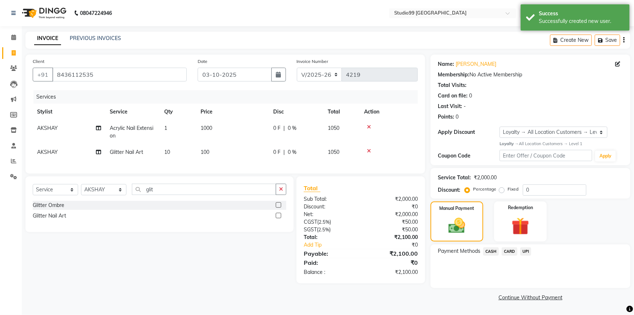
click at [525, 249] on span "UPI" at bounding box center [525, 251] width 11 height 8
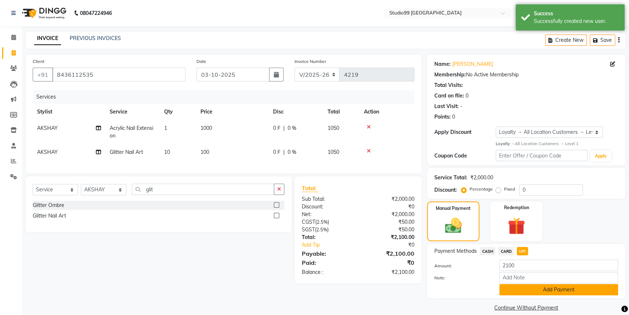
click at [518, 289] on button "Add Payment" at bounding box center [558, 289] width 119 height 11
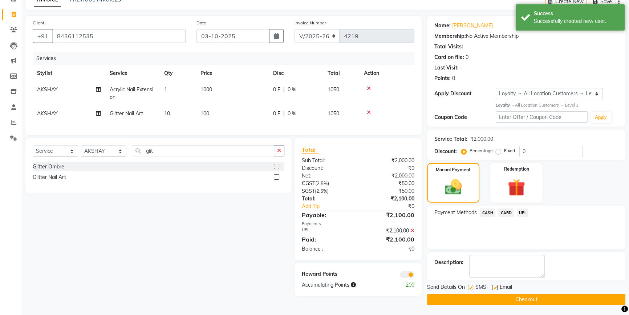
scroll to position [39, 0]
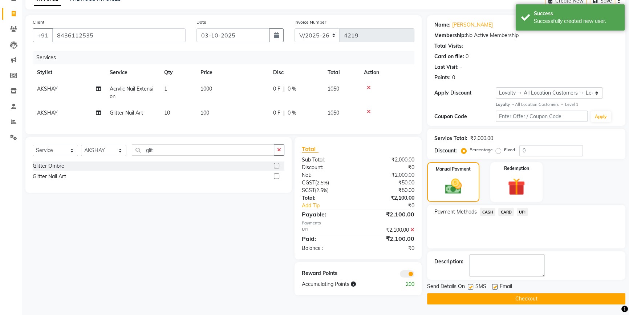
click at [494, 305] on main "INVOICE PREVIOUS INVOICES Create New Save Client +91 8436112535 Date 03-10-2025…" at bounding box center [325, 153] width 607 height 323
click at [496, 302] on button "Checkout" at bounding box center [526, 298] width 198 height 11
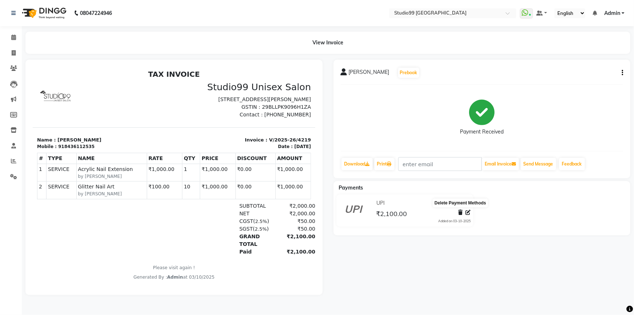
click at [459, 213] on icon at bounding box center [460, 212] width 4 height 5
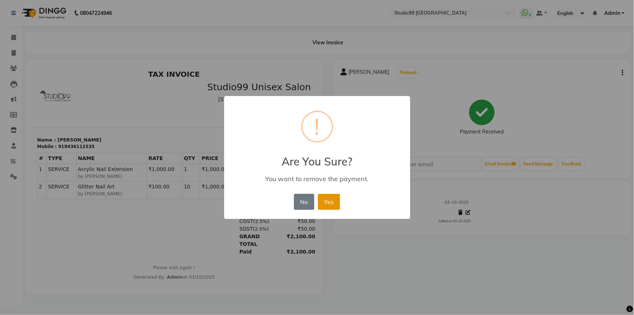
click at [321, 202] on button "Yes" at bounding box center [329, 202] width 22 height 16
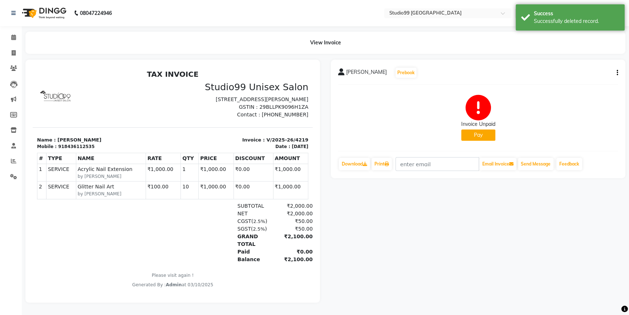
click at [617, 73] on icon "button" at bounding box center [617, 73] width 1 height 0
click at [573, 83] on div "Edit Invoice" at bounding box center [581, 81] width 50 height 9
select select "service"
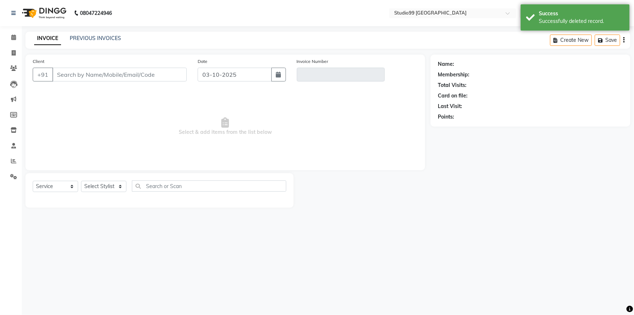
type input "8436112535"
type input "V/2025-26/4219"
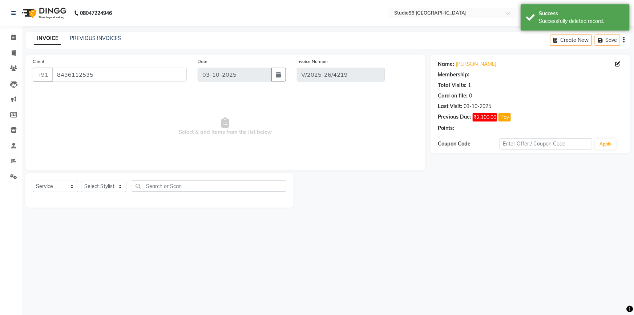
select select "select"
select select "1: Object"
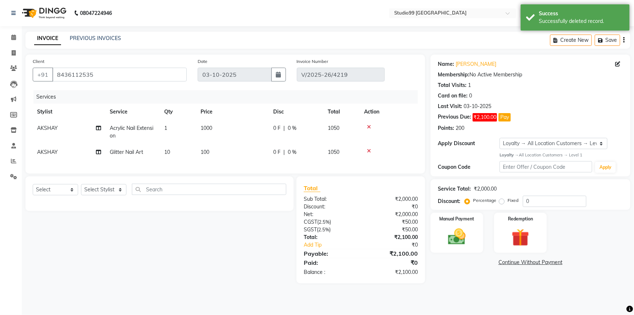
click at [291, 129] on span "0 %" at bounding box center [292, 128] width 9 height 8
select select "83728"
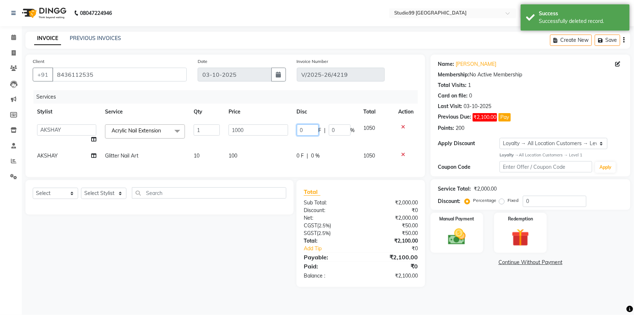
drag, startPoint x: 309, startPoint y: 130, endPoint x: 303, endPoint y: 113, distance: 17.7
click at [300, 118] on table "Stylist Service Qty Price Disc Total Action Admin AKSHAY AMARJIT Dina GOUTAM Gu…" at bounding box center [225, 134] width 385 height 60
type input "30"
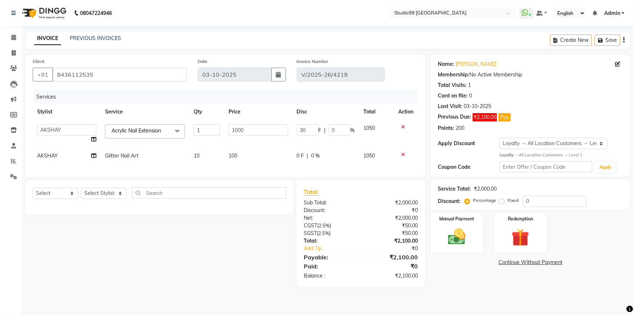
click at [469, 275] on div "Name: Miss Rojana Membership: No Active Membership Total Visits: 1 Card on file…" at bounding box center [532, 170] width 205 height 232
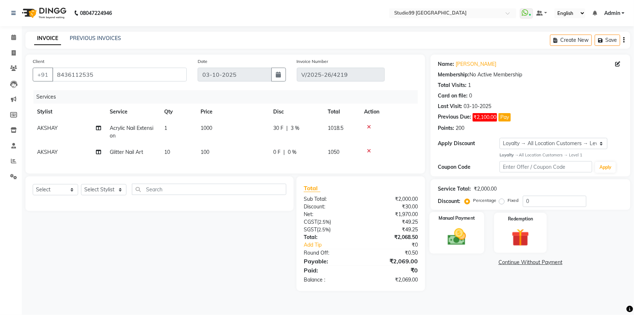
click at [461, 240] on img at bounding box center [457, 236] width 30 height 21
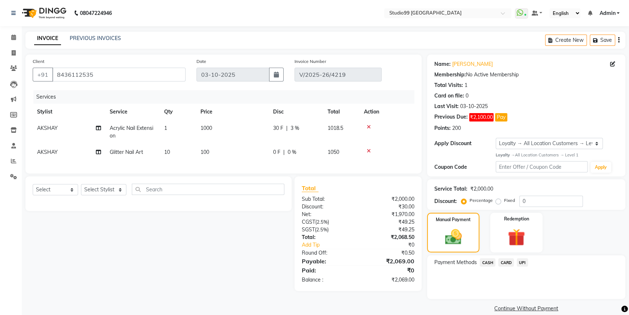
click at [522, 264] on span "UPI" at bounding box center [522, 262] width 11 height 8
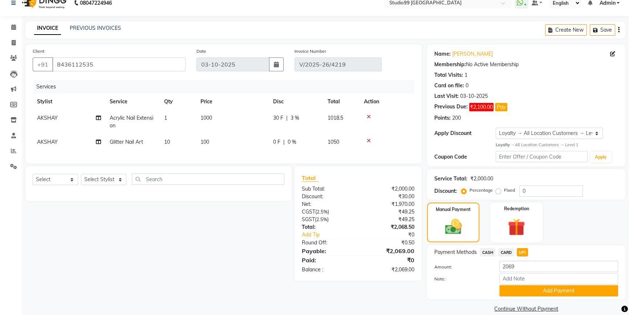
scroll to position [20, 0]
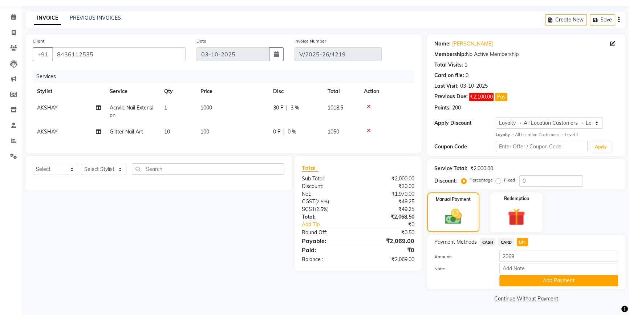
click at [293, 108] on span "3 %" at bounding box center [295, 108] width 9 height 8
select select "83728"
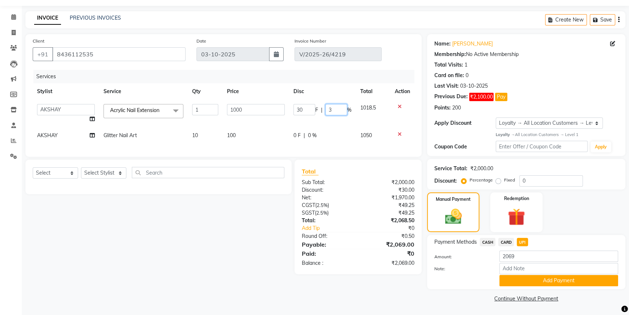
drag, startPoint x: 334, startPoint y: 110, endPoint x: 326, endPoint y: 111, distance: 8.1
click at [326, 111] on input "3" at bounding box center [336, 109] width 22 height 11
type input "30"
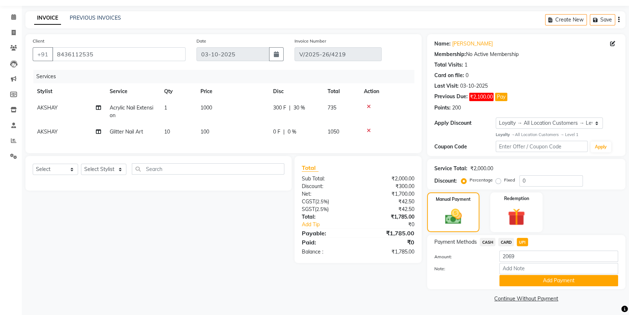
click at [336, 131] on tr "AKSHAY Glitter Nail Art 10 100 0 F | 0 % 1050" at bounding box center [224, 132] width 382 height 16
click at [519, 280] on button "Add Payment" at bounding box center [558, 280] width 119 height 11
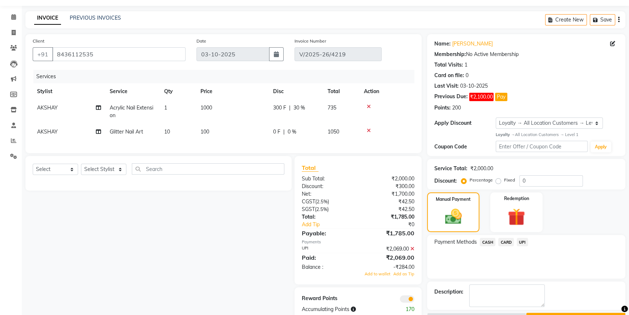
scroll to position [42, 0]
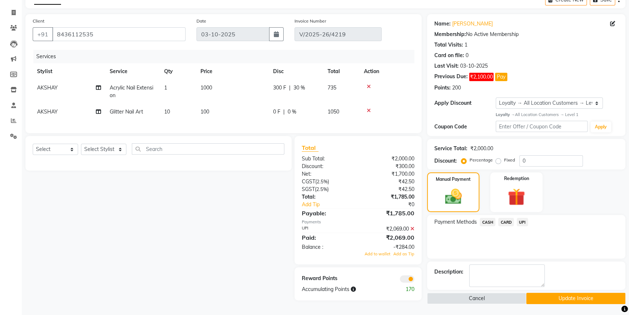
click at [412, 231] on icon at bounding box center [412, 228] width 4 height 5
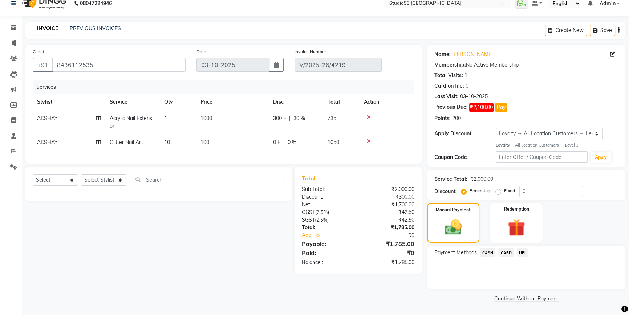
scroll to position [9, 0]
click at [523, 253] on span "UPI" at bounding box center [522, 252] width 11 height 8
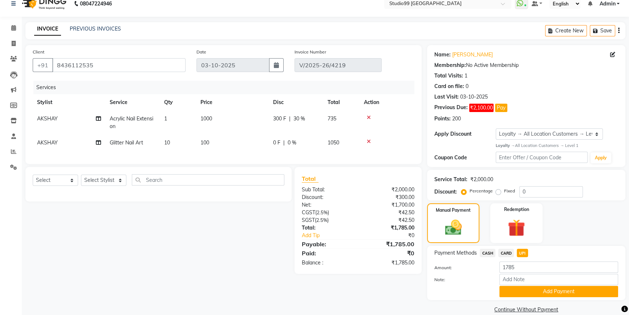
scroll to position [20, 0]
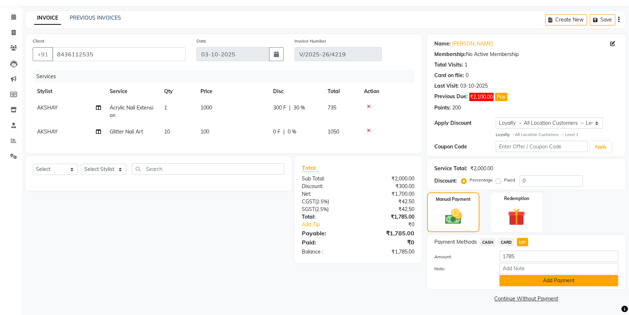
click at [538, 281] on button "Add Payment" at bounding box center [558, 280] width 119 height 11
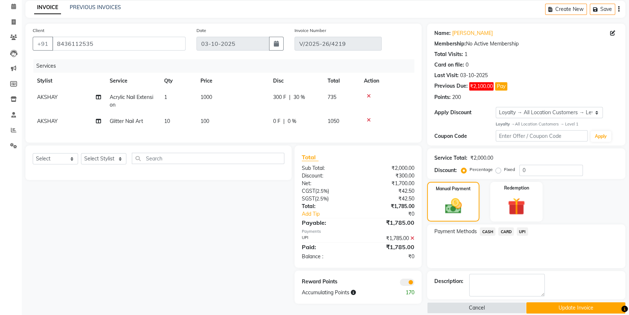
scroll to position [40, 0]
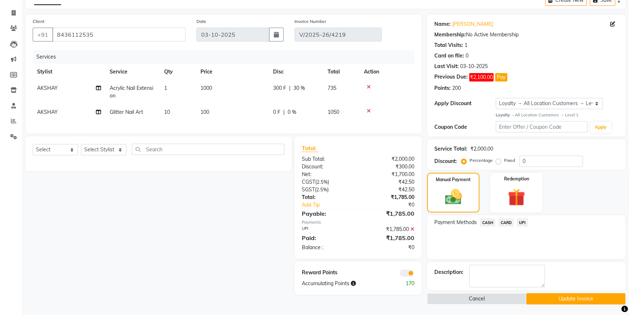
click at [559, 298] on button "Update Invoice" at bounding box center [575, 298] width 99 height 11
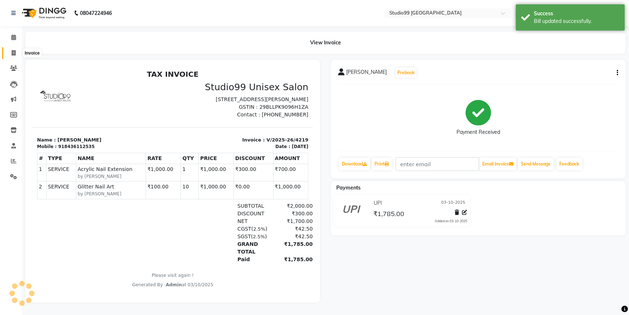
click at [12, 54] on icon at bounding box center [14, 52] width 4 height 5
select select "6042"
select select "service"
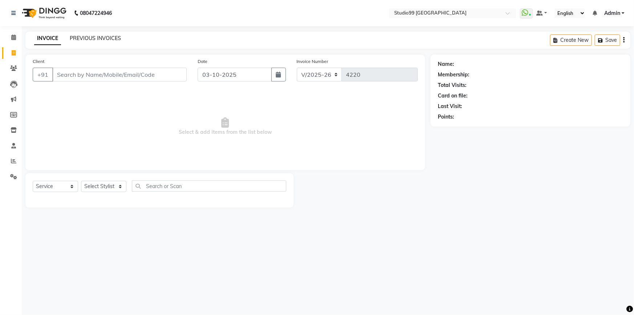
click at [89, 39] on link "PREVIOUS INVOICES" at bounding box center [95, 38] width 51 height 7
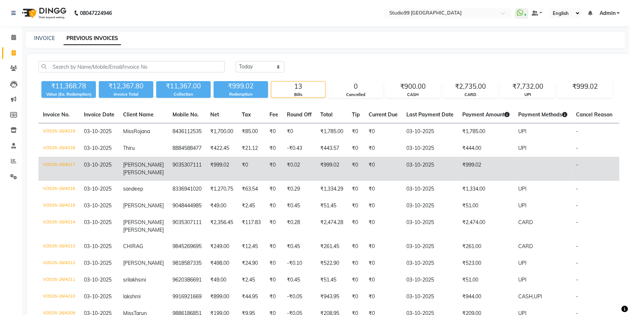
click at [168, 165] on td "9035307111" at bounding box center [187, 169] width 38 height 24
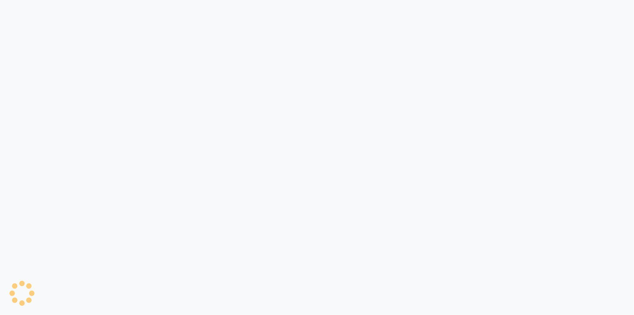
select select "6042"
select select "service"
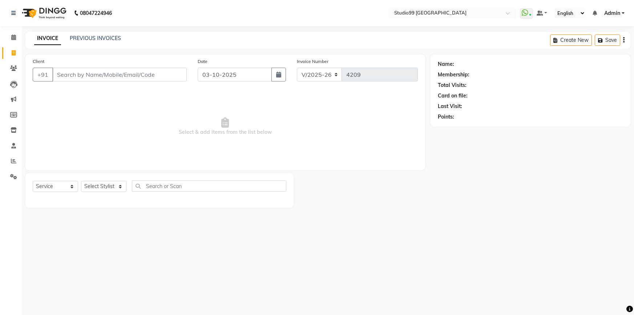
select select "6042"
select select "service"
click at [102, 185] on select "Select Stylist Admin AKSHAY [PERSON_NAME] Gulshan MAHI [PERSON_NAME] PRIYA [PER…" at bounding box center [103, 186] width 45 height 11
select select "84856"
click at [81, 181] on select "Select Stylist Admin AKSHAY [PERSON_NAME] Gulshan MAHI [PERSON_NAME] PRIYA [PER…" at bounding box center [103, 186] width 45 height 11
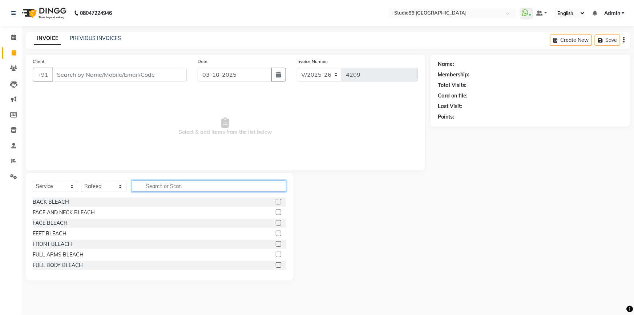
click at [162, 185] on input "text" at bounding box center [209, 185] width 154 height 11
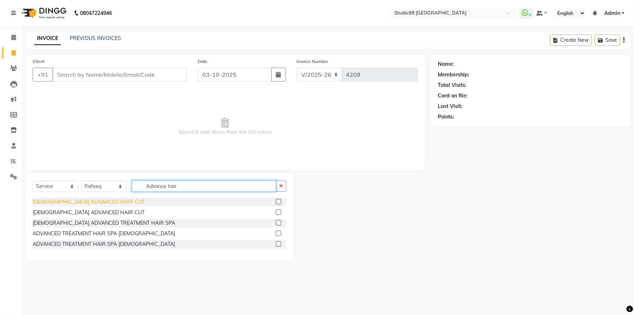
type input "Advance hair"
click at [59, 200] on div "[DEMOGRAPHIC_DATA] ADVANCED HAIR CUT" at bounding box center [89, 202] width 112 height 8
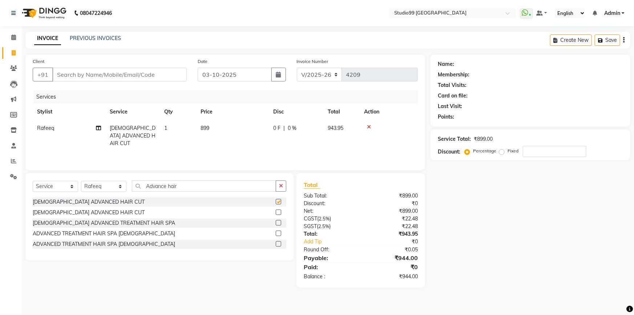
checkbox input "false"
click at [131, 74] on input "Client" at bounding box center [119, 75] width 134 height 14
type input "9"
type input "0"
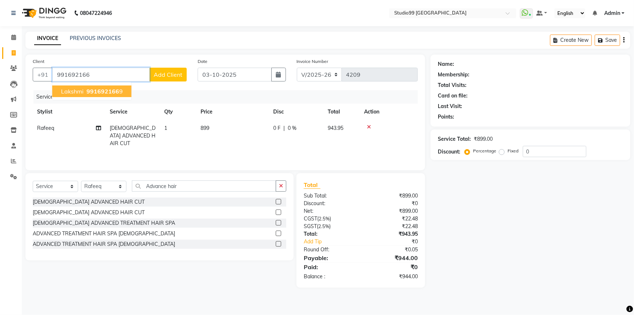
click at [93, 91] on span "991692166" at bounding box center [102, 91] width 33 height 7
type input "9916921669"
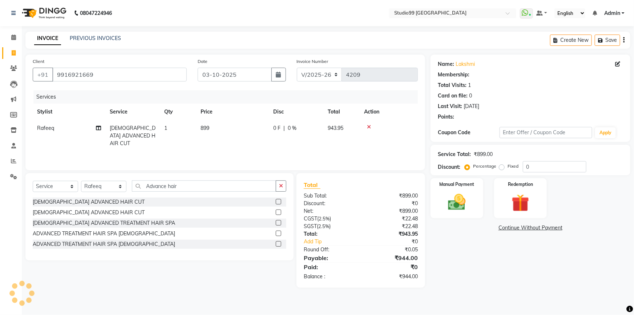
select select "1: Object"
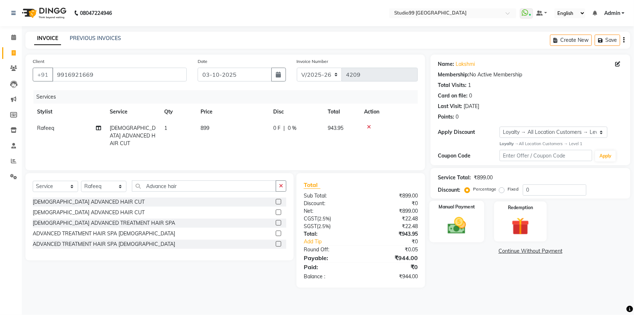
click at [459, 223] on img at bounding box center [457, 225] width 30 height 21
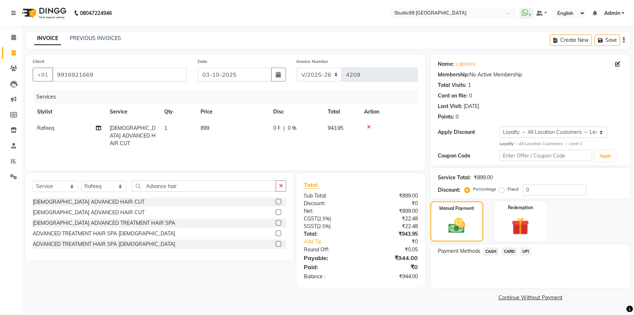
click at [484, 250] on span "CASH" at bounding box center [491, 251] width 16 height 8
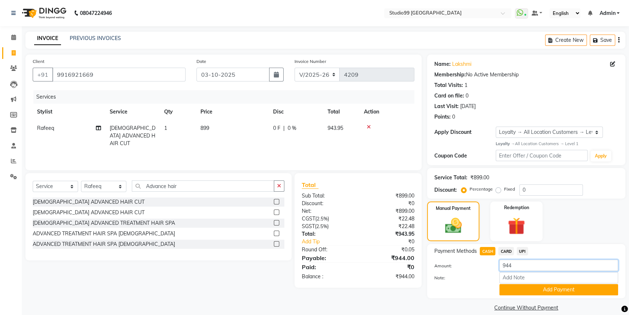
click at [524, 270] on input "944" at bounding box center [558, 264] width 119 height 11
type input "900"
click at [525, 286] on button "Add Payment" at bounding box center [558, 289] width 119 height 11
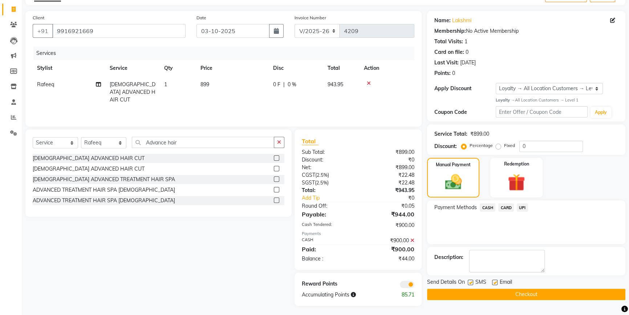
scroll to position [46, 0]
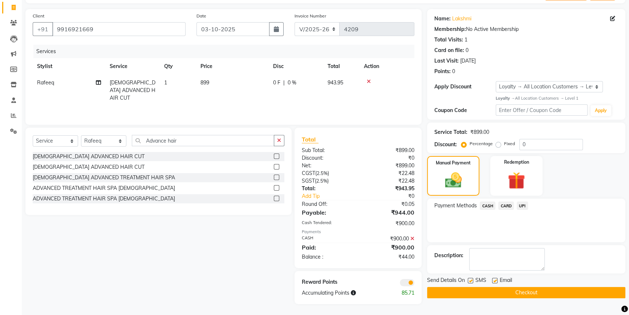
click at [523, 206] on span "UPI" at bounding box center [522, 205] width 11 height 8
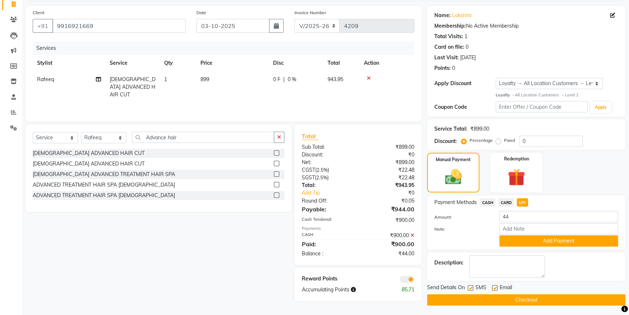
scroll to position [50, 0]
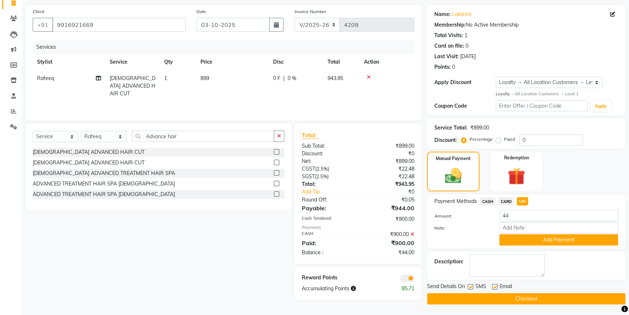
click at [534, 240] on button "Add Payment" at bounding box center [558, 239] width 119 height 11
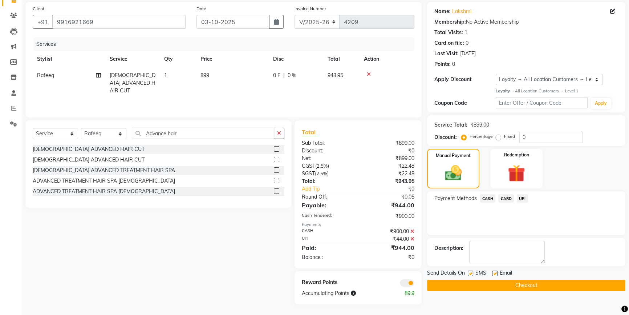
scroll to position [53, 0]
click at [527, 284] on button "Checkout" at bounding box center [526, 284] width 198 height 11
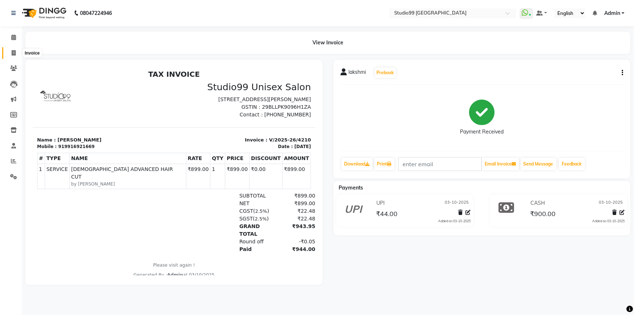
click at [15, 54] on icon at bounding box center [14, 52] width 4 height 5
select select "6042"
select select "service"
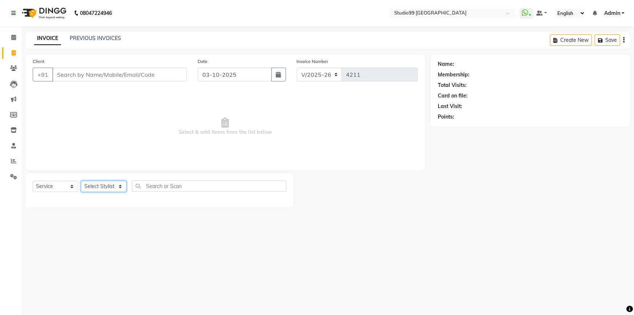
click at [94, 186] on select "Select Stylist Admin AKSHAY [PERSON_NAME] Gulshan MAHI [PERSON_NAME] PRIYA [PER…" at bounding box center [103, 186] width 45 height 11
select select "62978"
click at [81, 181] on select "Select Stylist Admin AKSHAY [PERSON_NAME] Gulshan MAHI [PERSON_NAME] PRIYA [PER…" at bounding box center [103, 186] width 45 height 11
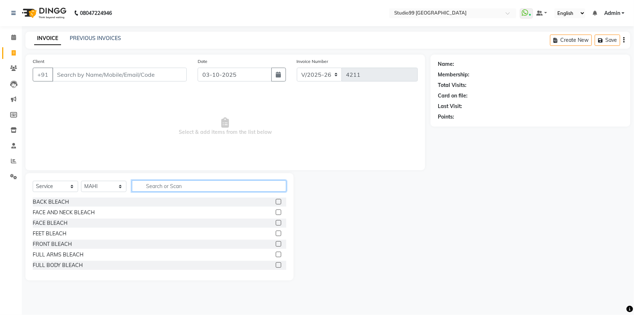
click at [163, 183] on input "text" at bounding box center [209, 185] width 154 height 11
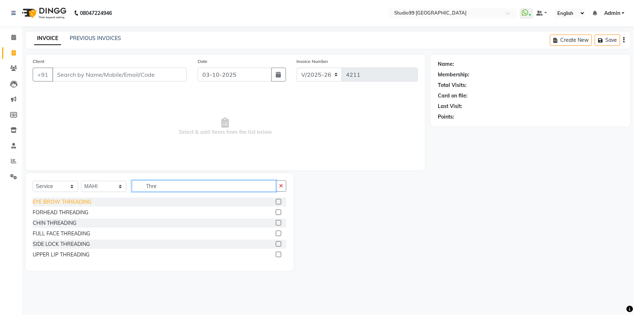
type input "Thre"
click at [51, 201] on div "EYE BROW THREADING" at bounding box center [62, 202] width 58 height 8
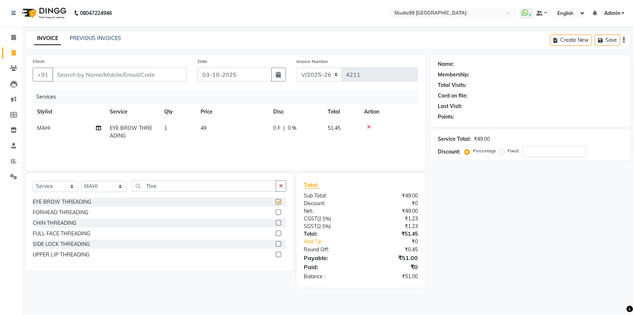
checkbox input "false"
click at [134, 73] on input "Client" at bounding box center [119, 75] width 134 height 14
click at [99, 76] on input "Client" at bounding box center [119, 75] width 134 height 14
type input "9"
type input "0"
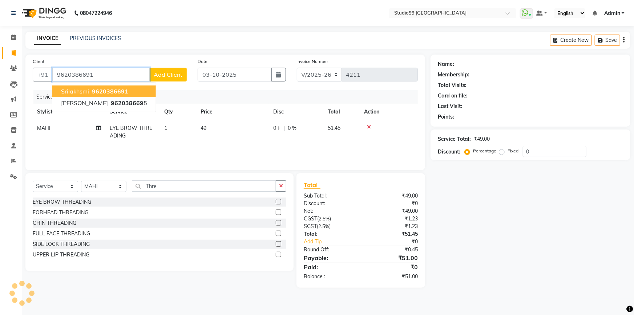
type input "9620386691"
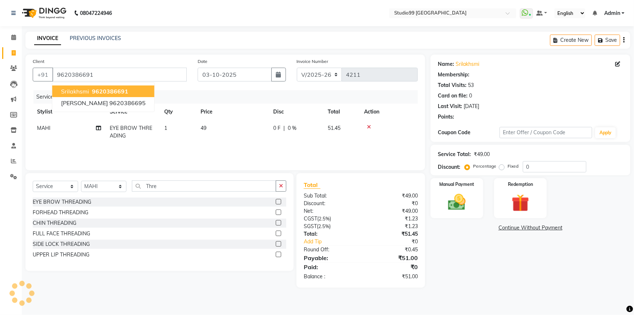
select select "1: Object"
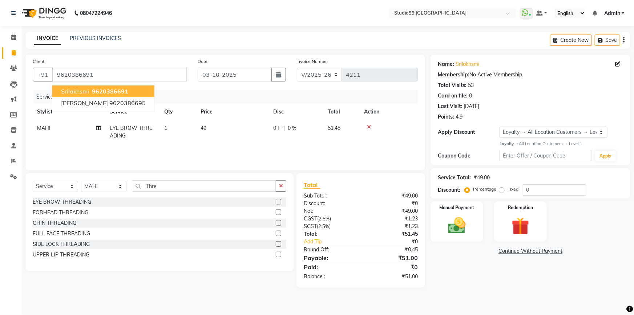
click at [84, 88] on span "srilakhsmi" at bounding box center [75, 91] width 28 height 7
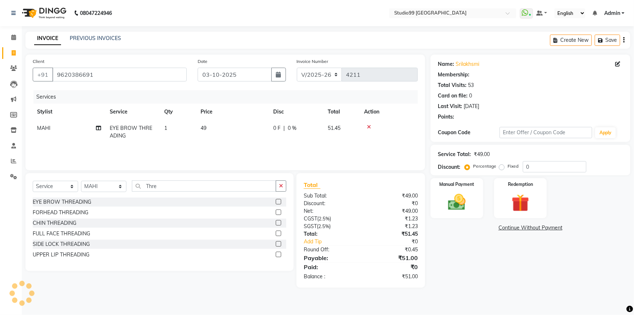
select select "1: Object"
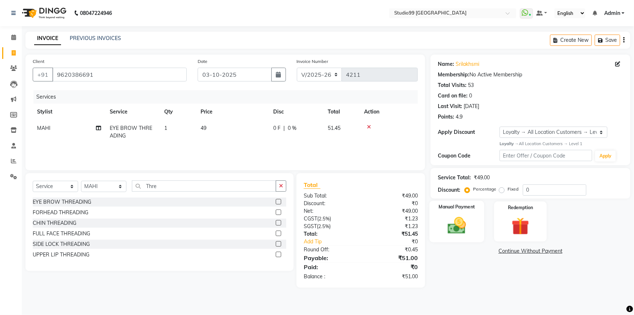
click at [444, 232] on img at bounding box center [457, 225] width 30 height 21
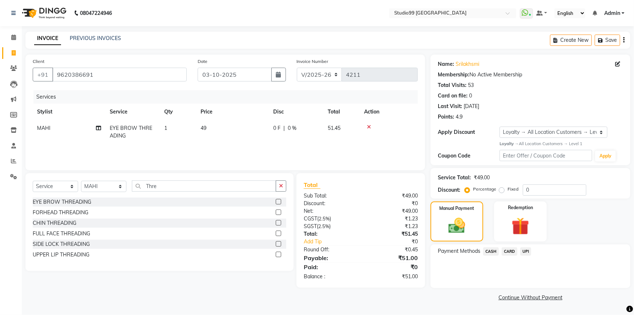
click at [526, 252] on span "UPI" at bounding box center [525, 251] width 11 height 8
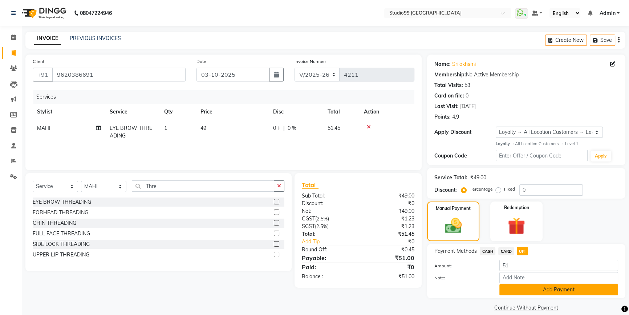
click at [522, 291] on button "Add Payment" at bounding box center [558, 289] width 119 height 11
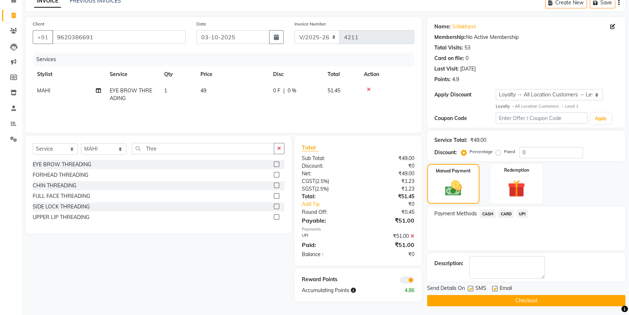
scroll to position [39, 0]
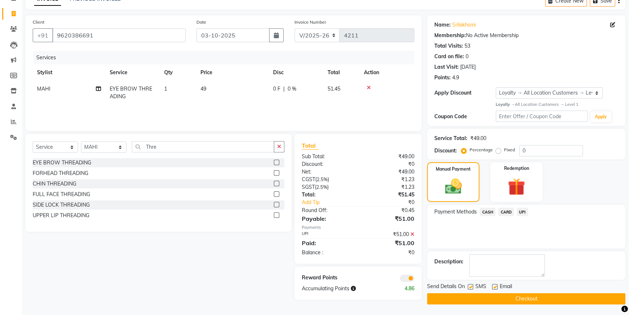
click at [521, 300] on button "Checkout" at bounding box center [526, 298] width 198 height 11
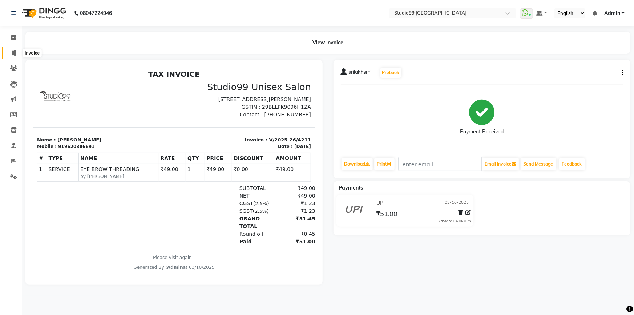
click at [13, 54] on icon at bounding box center [14, 52] width 4 height 5
select select "6042"
select select "service"
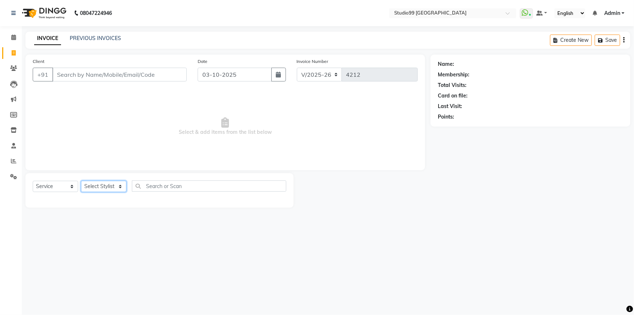
click at [114, 188] on select "Select Stylist Admin AKSHAY AMARJIT Dina GOUTAM Gulshan MAHI Nobil Hasan PRIYA …" at bounding box center [103, 186] width 45 height 11
select select "43530"
click at [81, 181] on select "Select Stylist Admin AKSHAY [PERSON_NAME] Gulshan MAHI [PERSON_NAME] PRIYA [PER…" at bounding box center [103, 186] width 45 height 11
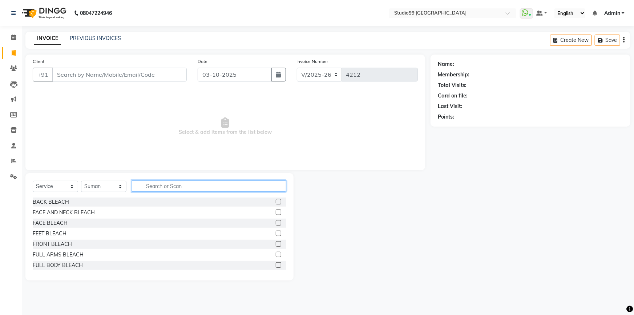
click at [182, 188] on input "text" at bounding box center [209, 185] width 154 height 11
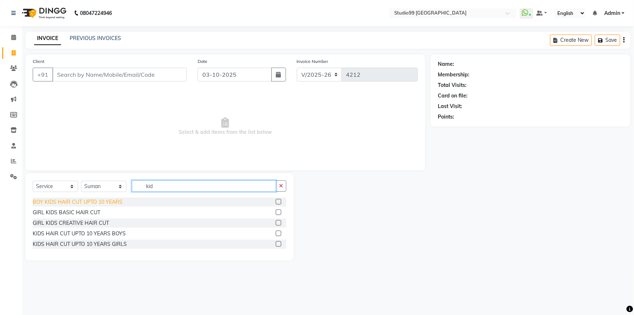
type input "kid"
click at [77, 202] on div "BOY KIDS HAIR CUT UPTO 10 YEARS" at bounding box center [78, 202] width 90 height 8
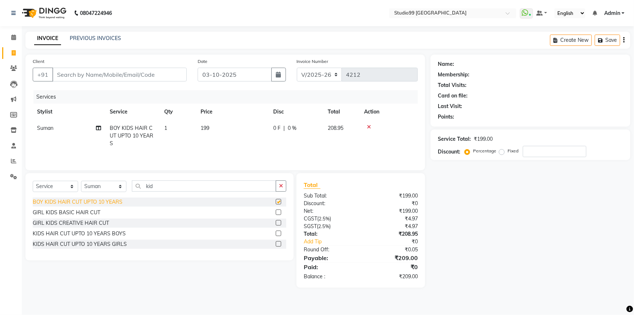
checkbox input "false"
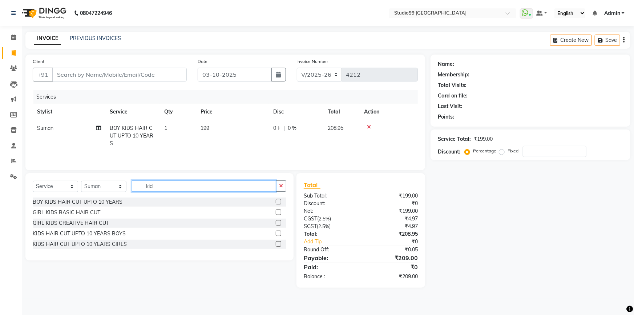
drag, startPoint x: 156, startPoint y: 184, endPoint x: 135, endPoint y: 184, distance: 21.1
click at [135, 184] on input "kid" at bounding box center [204, 185] width 144 height 11
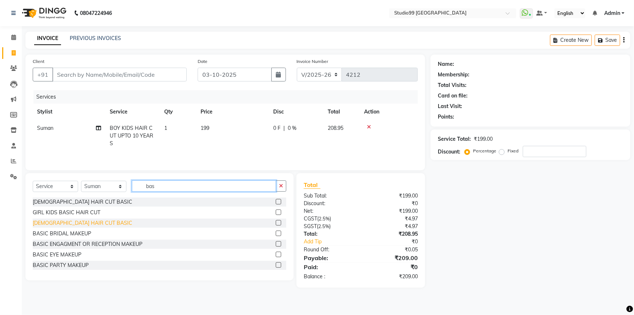
type input "bas"
click at [60, 221] on div "[DEMOGRAPHIC_DATA] HAIR CUT BASIC" at bounding box center [83, 223] width 100 height 8
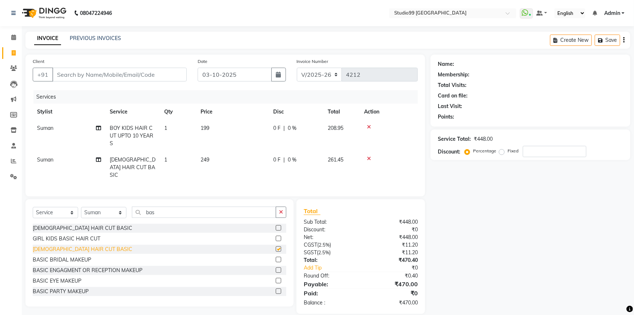
checkbox input "false"
click at [368, 125] on icon at bounding box center [369, 126] width 4 height 5
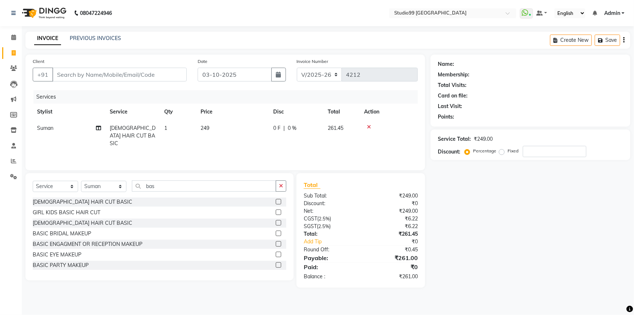
click at [170, 128] on td "1" at bounding box center [178, 136] width 36 height 32
select select "43530"
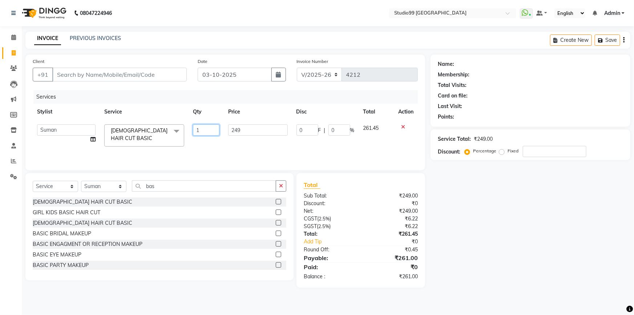
drag, startPoint x: 201, startPoint y: 127, endPoint x: 197, endPoint y: 125, distance: 4.6
click at [193, 127] on input "1" at bounding box center [206, 129] width 27 height 11
type input "2"
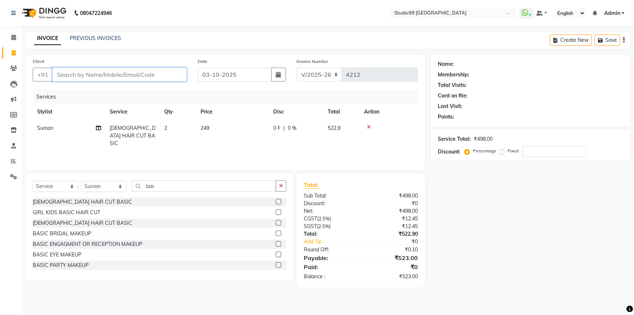
click at [134, 73] on input "Client" at bounding box center [119, 75] width 134 height 14
type input "9"
type input "0"
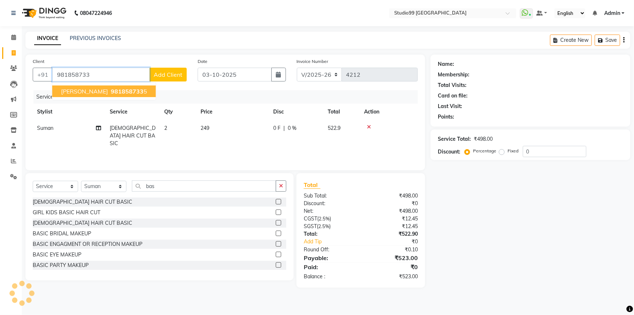
click at [111, 92] on span "981858733" at bounding box center [127, 91] width 33 height 7
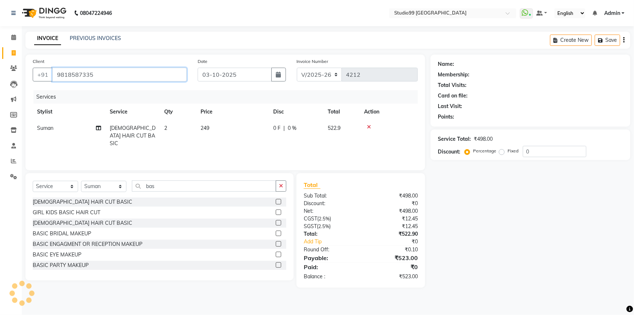
type input "9818587335"
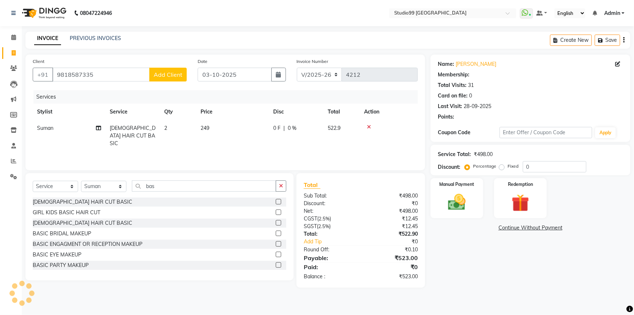
select select "1: Object"
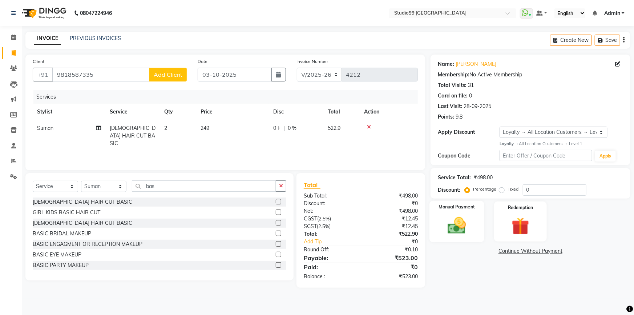
click at [458, 227] on img at bounding box center [457, 225] width 30 height 21
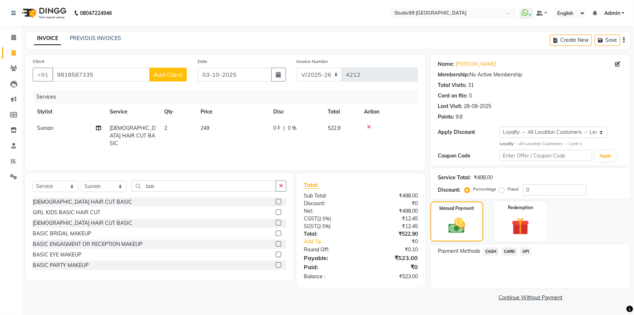
click at [526, 250] on span "UPI" at bounding box center [525, 251] width 11 height 8
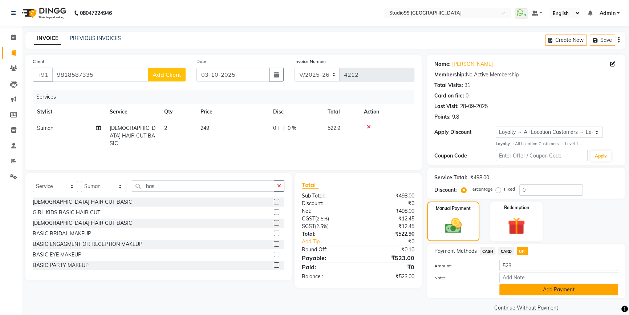
click at [530, 290] on button "Add Payment" at bounding box center [558, 289] width 119 height 11
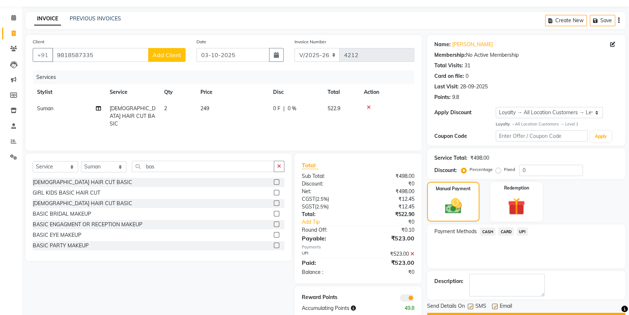
scroll to position [39, 0]
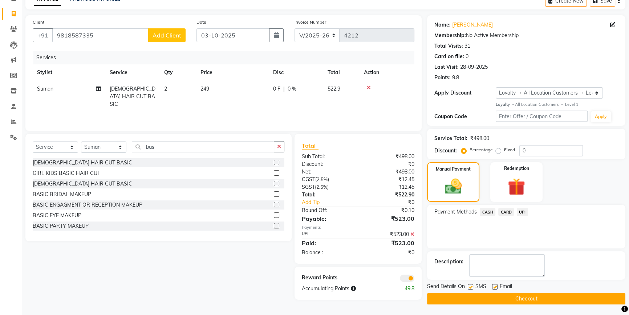
click at [532, 296] on button "Checkout" at bounding box center [526, 298] width 198 height 11
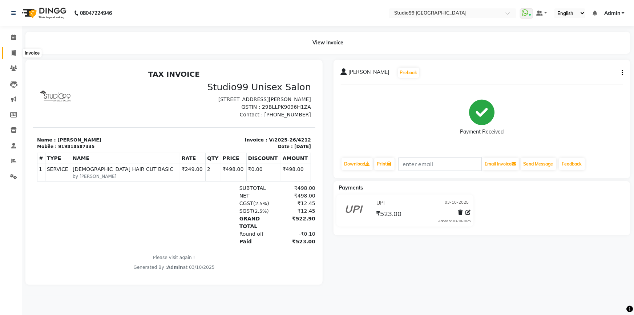
click at [13, 53] on icon at bounding box center [14, 52] width 4 height 5
select select "service"
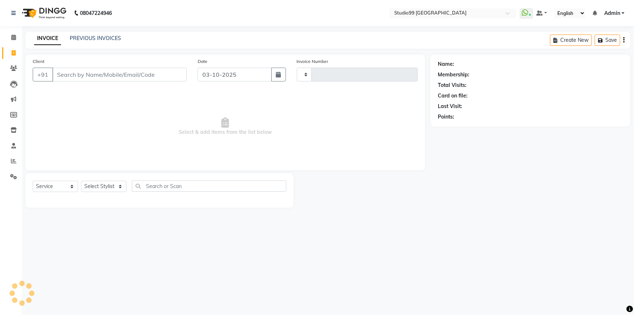
type input "4214"
select select "6042"
click at [102, 189] on select "Select Stylist Admin AKSHAY AMARJIT Dina GOUTAM Gulshan MAHI Nobil Hasan PRIYA …" at bounding box center [103, 186] width 45 height 11
select select "43358"
click at [81, 181] on select "Select Stylist Admin AKSHAY AMARJIT Dina GOUTAM Gulshan MAHI Nobil Hasan PRIYA …" at bounding box center [103, 186] width 45 height 11
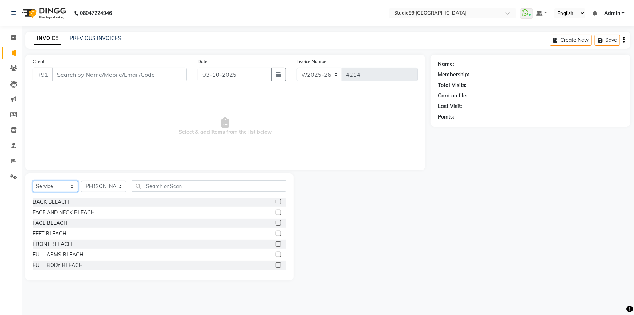
click at [43, 187] on select "Select Service Product Membership Package Voucher Prepaid Gift Card" at bounding box center [55, 186] width 45 height 11
select select "package"
click at [33, 181] on select "Select Service Product Membership Package Voucher Prepaid Gift Card" at bounding box center [55, 186] width 45 height 11
click at [58, 233] on div "MEN ESSENTIAL 1" at bounding box center [55, 234] width 44 height 8
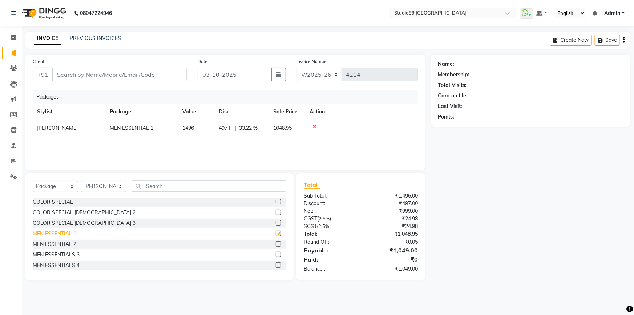
checkbox input "false"
click at [100, 187] on select "Select Stylist Admin AKSHAY [PERSON_NAME] Gulshan MAHI [PERSON_NAME] PRIYA [PER…" at bounding box center [103, 186] width 45 height 11
select select "43363"
click at [81, 181] on select "Select Stylist Admin AKSHAY [PERSON_NAME] Gulshan MAHI [PERSON_NAME] PRIYA [PER…" at bounding box center [103, 186] width 45 height 11
click at [49, 188] on select "Select Service Product Membership Package Voucher Prepaid Gift Card" at bounding box center [55, 186] width 45 height 11
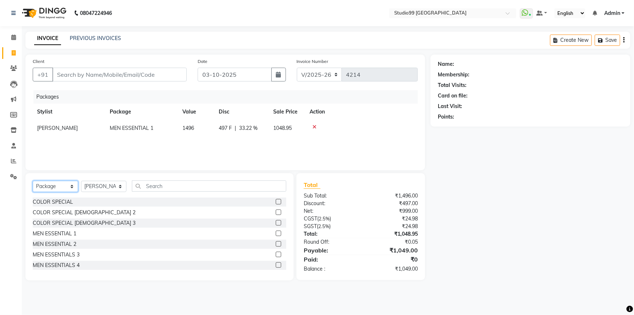
select select "service"
click at [33, 181] on select "Select Service Product Membership Package Voucher Prepaid Gift Card" at bounding box center [55, 186] width 45 height 11
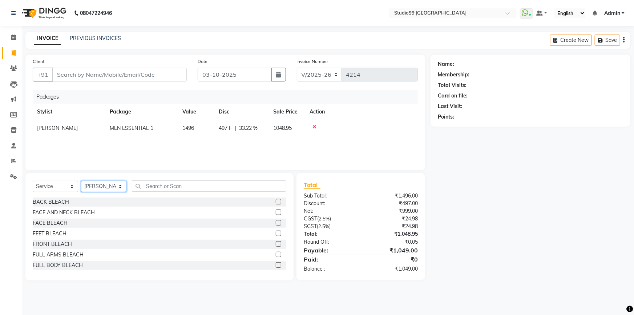
click at [94, 186] on select "Select Stylist Admin AKSHAY [PERSON_NAME] Gulshan MAHI [PERSON_NAME] PRIYA [PER…" at bounding box center [103, 186] width 45 height 11
click at [81, 181] on select "Select Stylist Admin AKSHAY [PERSON_NAME] Gulshan MAHI [PERSON_NAME] PRIYA [PER…" at bounding box center [103, 186] width 45 height 11
click at [173, 185] on input "text" at bounding box center [209, 185] width 154 height 11
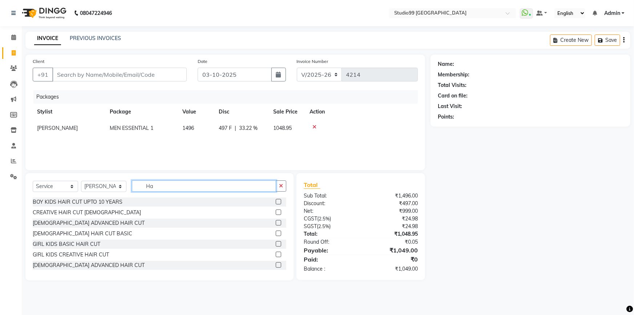
type input "H"
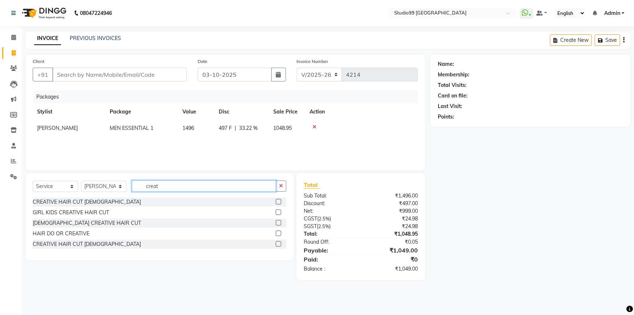
type input "creat"
click at [58, 210] on div "GIRL KIDS CREATIVE HAIR CUT" at bounding box center [71, 213] width 76 height 8
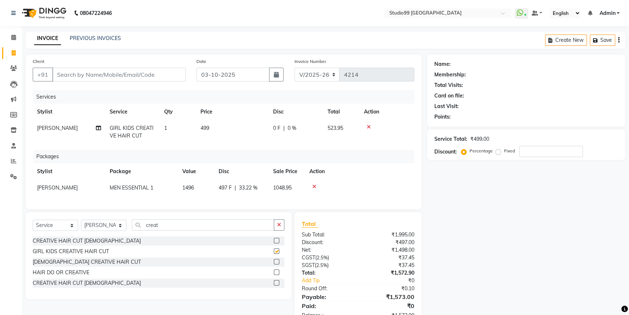
checkbox input "false"
drag, startPoint x: 134, startPoint y: 221, endPoint x: 166, endPoint y: 229, distance: 33.0
click at [141, 224] on div "Select Service Product Membership Package Voucher Prepaid Gift Card Select Styl…" at bounding box center [158, 255] width 266 height 87
drag, startPoint x: 167, startPoint y: 230, endPoint x: 122, endPoint y: 227, distance: 44.8
click at [122, 227] on div "Select Service Product Membership Package Voucher Prepaid Gift Card Select Styl…" at bounding box center [159, 227] width 252 height 17
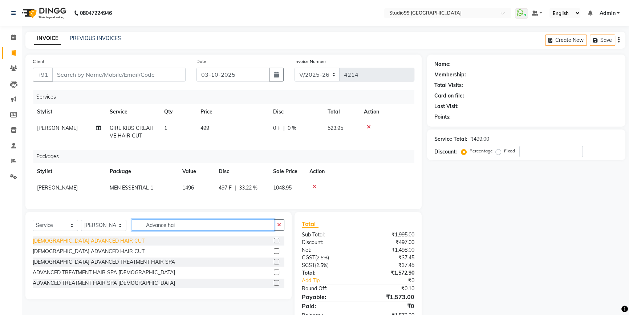
type input "Advance hai"
click at [72, 244] on div "[DEMOGRAPHIC_DATA] ADVANCED HAIR CUT" at bounding box center [89, 241] width 112 height 8
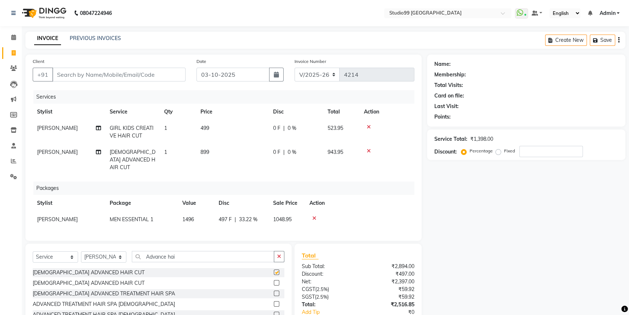
checkbox input "false"
drag, startPoint x: 188, startPoint y: 252, endPoint x: 142, endPoint y: 252, distance: 46.1
click at [142, 252] on input "Advance hai" at bounding box center [203, 256] width 142 height 11
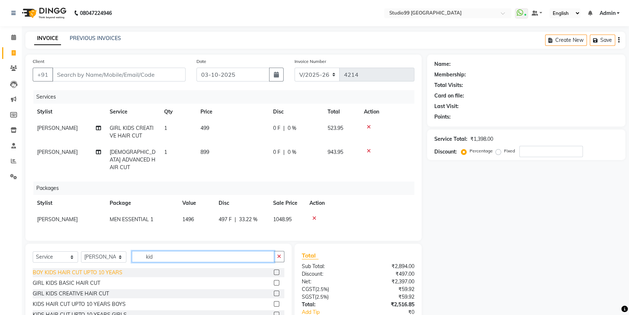
type input "kid"
click at [80, 268] on div "BOY KIDS HAIR CUT UPTO 10 YEARS" at bounding box center [78, 272] width 90 height 8
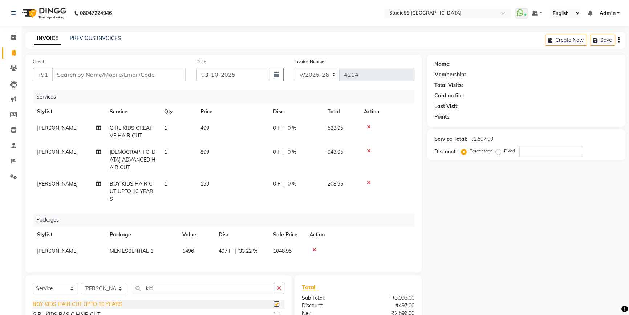
checkbox input "false"
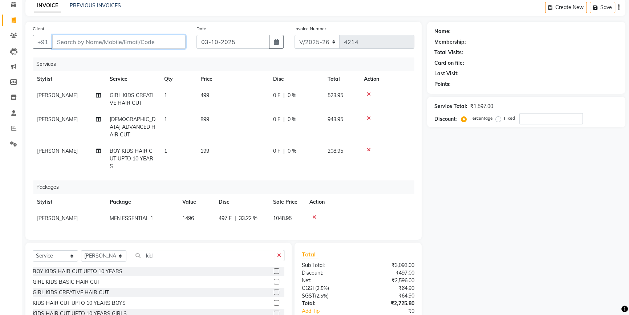
click at [109, 43] on input "Client" at bounding box center [118, 42] width 133 height 14
type input "9"
type input "0"
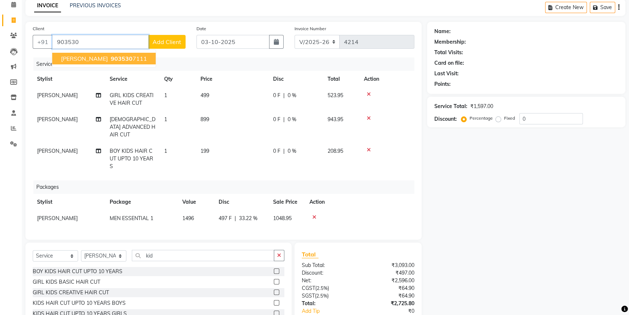
click at [127, 58] on span "903530" at bounding box center [122, 58] width 22 height 7
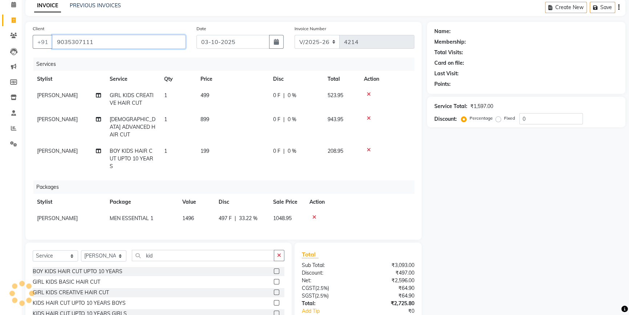
type input "9035307111"
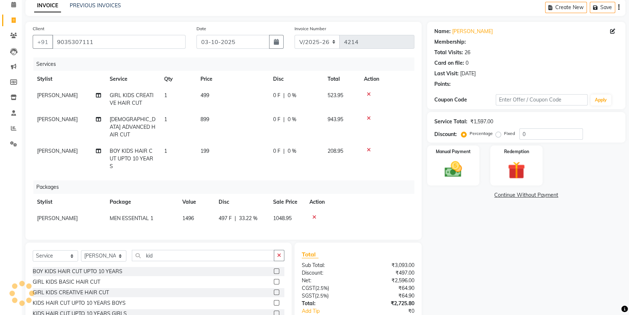
select select "2: Object"
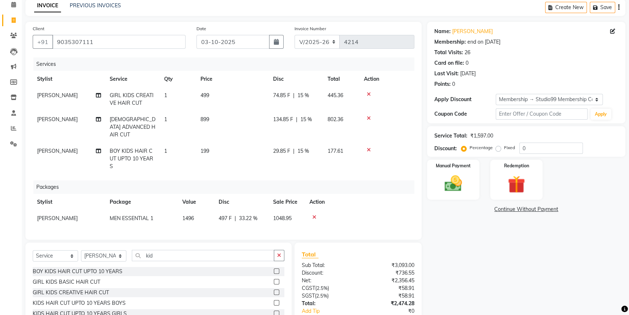
type input "15"
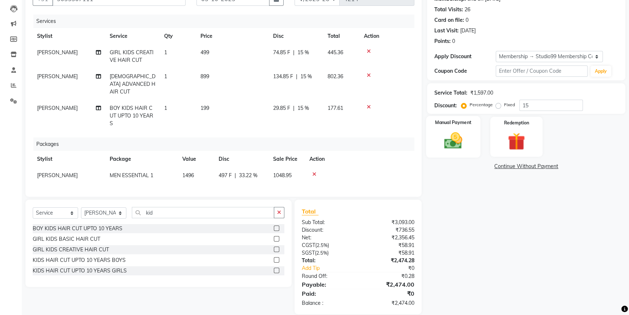
click at [456, 148] on img at bounding box center [453, 140] width 29 height 21
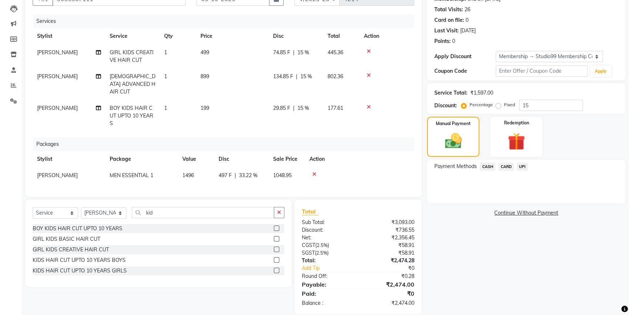
click at [505, 165] on span "CARD" at bounding box center [506, 166] width 16 height 8
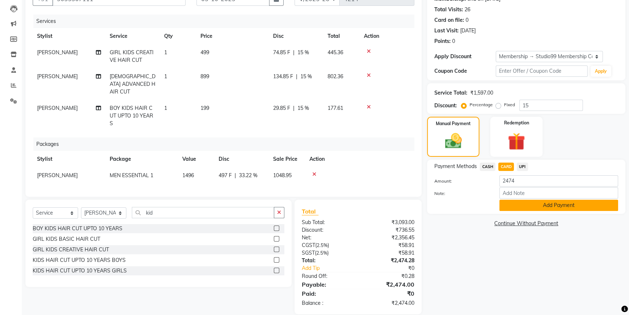
click at [521, 202] on button "Add Payment" at bounding box center [558, 204] width 119 height 11
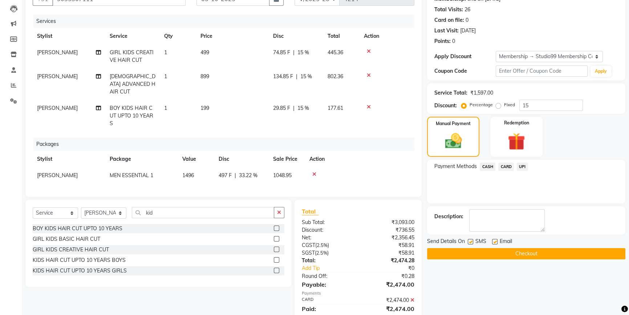
click at [516, 258] on button "Checkout" at bounding box center [526, 253] width 198 height 11
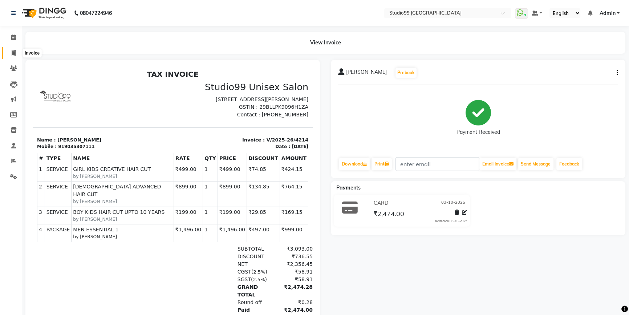
click at [13, 53] on icon at bounding box center [14, 52] width 4 height 5
select select "service"
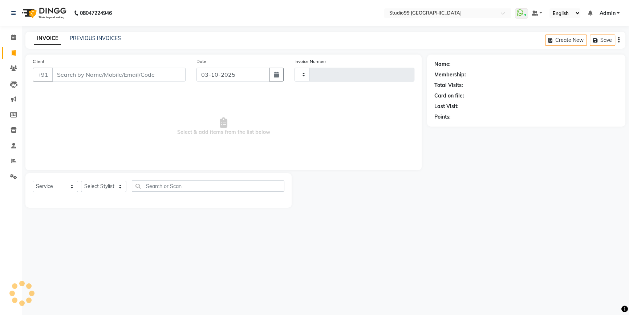
type input "4215"
select select "6042"
click at [106, 186] on select "Select Stylist Admin AKSHAY AMARJIT Dina GOUTAM Gulshan MAHI Nobil Hasan PRIYA …" at bounding box center [103, 186] width 45 height 11
select select "91642"
click at [81, 181] on select "Select Stylist Admin AKSHAY AMARJIT Dina GOUTAM Gulshan MAHI Nobil Hasan PRIYA …" at bounding box center [103, 186] width 45 height 11
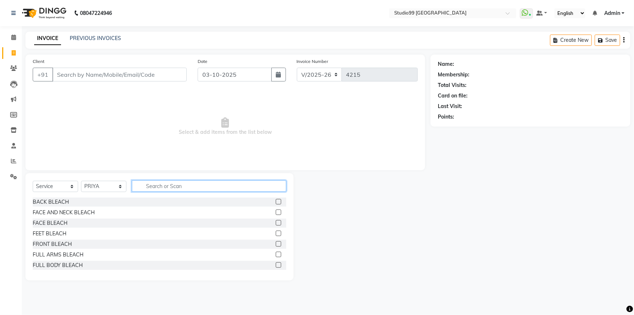
click at [158, 183] on input "text" at bounding box center [209, 185] width 154 height 11
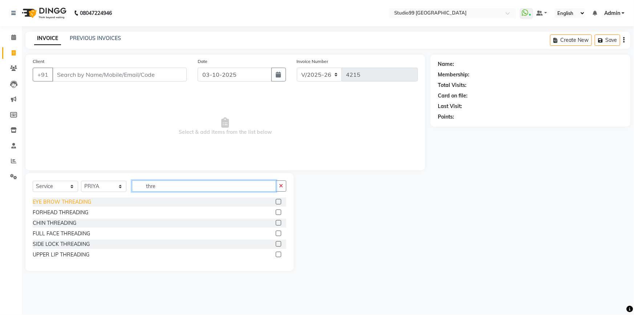
type input "thre"
click at [65, 201] on div "EYE BROW THREADING" at bounding box center [62, 202] width 58 height 8
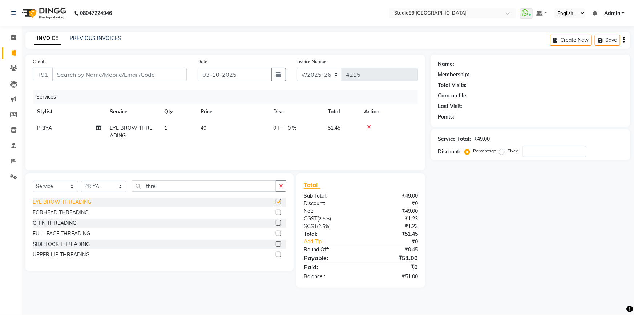
checkbox input "false"
click at [132, 74] on input "Client" at bounding box center [119, 75] width 134 height 14
type input "9"
type input "0"
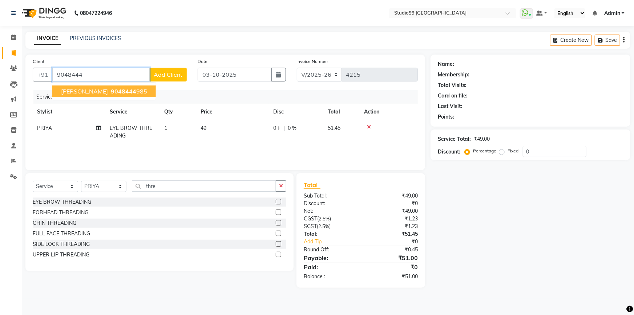
click at [115, 87] on button "sabitha 9048444 985" at bounding box center [104, 91] width 104 height 12
type input "9048444985"
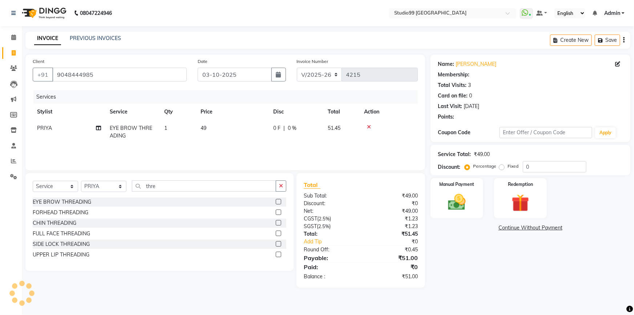
select select "1: Object"
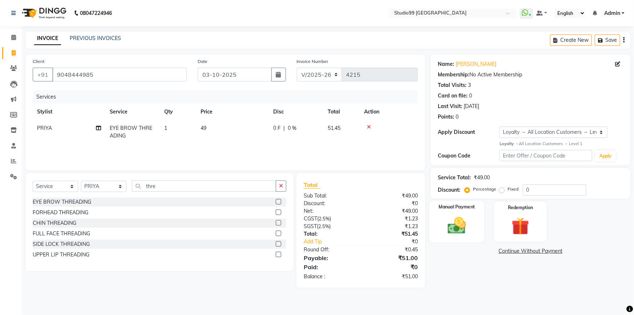
click at [468, 223] on img at bounding box center [457, 225] width 30 height 21
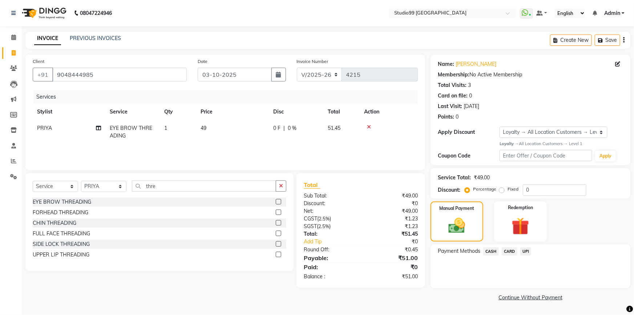
click at [524, 252] on span "UPI" at bounding box center [525, 251] width 11 height 8
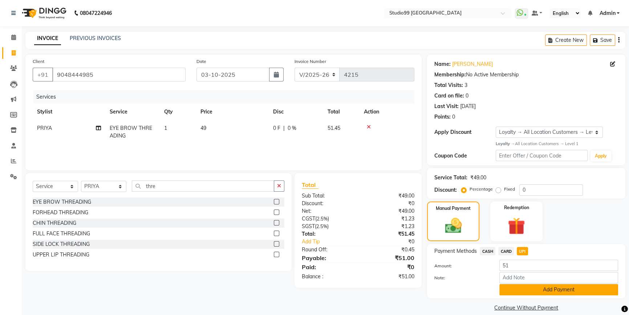
click at [529, 287] on button "Add Payment" at bounding box center [558, 289] width 119 height 11
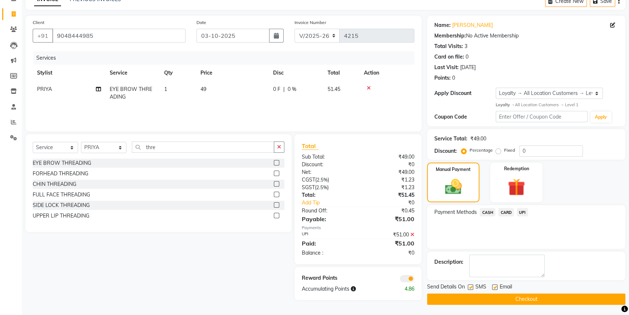
scroll to position [39, 0]
click at [519, 299] on button "Checkout" at bounding box center [526, 298] width 198 height 11
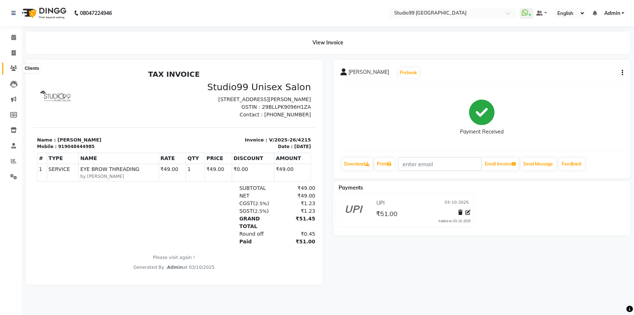
click at [17, 68] on icon at bounding box center [13, 67] width 7 height 5
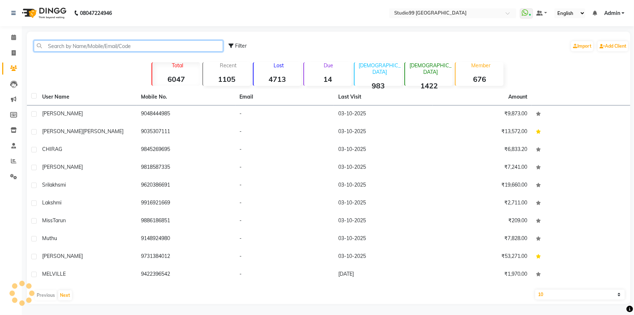
click at [56, 46] on input "text" at bounding box center [128, 45] width 189 height 11
paste input "9663385628"
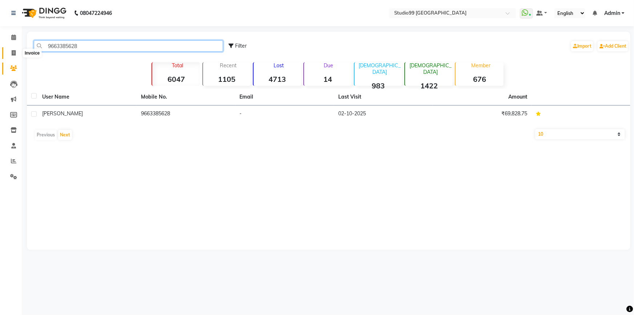
type input "9663385628"
click at [14, 52] on icon at bounding box center [14, 52] width 4 height 5
select select "service"
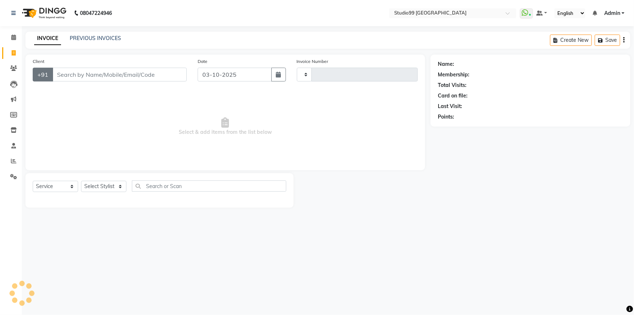
type input "4216"
select select "6042"
type input "9663385628"
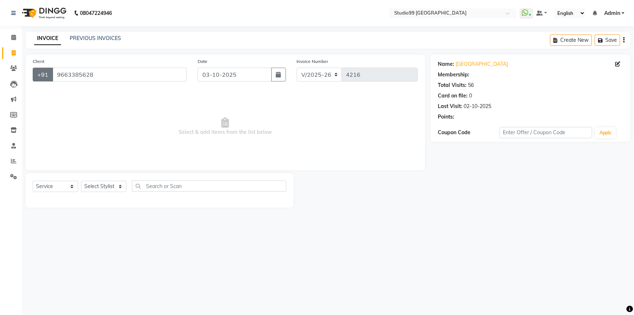
select select "2: Object"
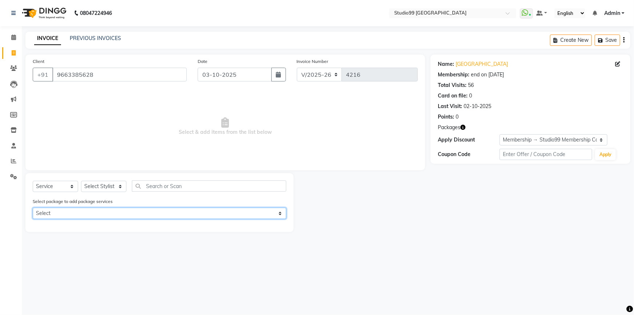
click at [66, 213] on select "Select Puja Facial & Waxing Puja Special Pedi & Mani" at bounding box center [160, 212] width 254 height 11
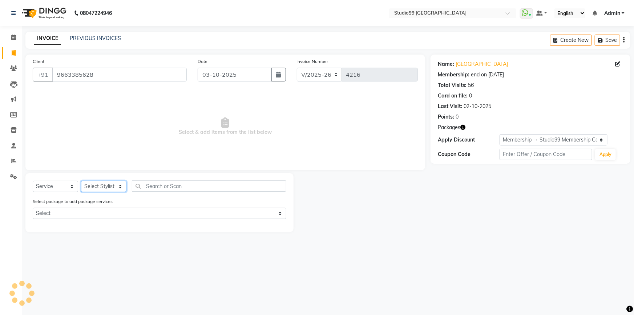
click at [102, 183] on select "Select Stylist Admin AKSHAY AMARJIT Dina GOUTAM Gulshan MAHI Nobil Hasan PRIYA …" at bounding box center [103, 186] width 45 height 11
select select "43360"
click at [81, 181] on select "Select Stylist Admin AKSHAY AMARJIT Dina GOUTAM Gulshan MAHI Nobil Hasan PRIYA …" at bounding box center [103, 186] width 45 height 11
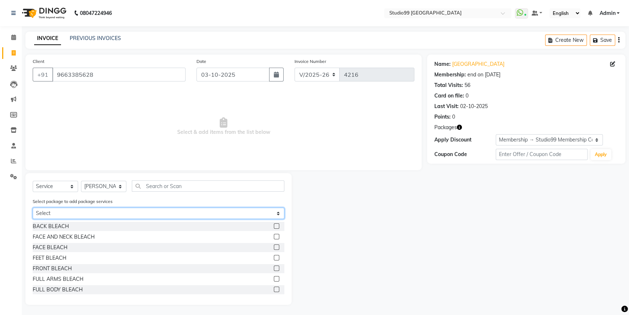
click at [101, 214] on select "Select Puja Facial & Waxing Puja Special Pedi & Mani" at bounding box center [159, 212] width 252 height 11
select select "1: Object"
click at [33, 208] on select "Select Puja Facial & Waxing Puja Special Pedi & Mani" at bounding box center [159, 212] width 252 height 11
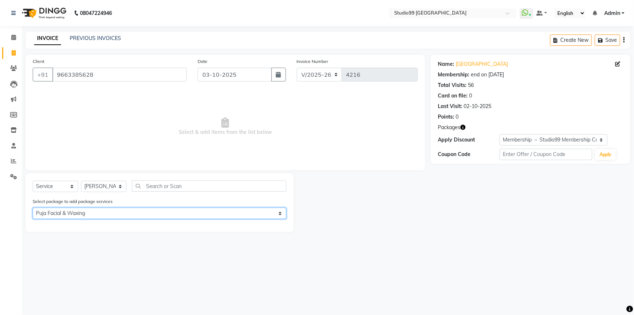
click at [258, 214] on select "Select Puja Facial & Waxing Puja Special Pedi & Mani" at bounding box center [160, 212] width 254 height 11
click at [33, 208] on select "Select Puja Facial & Waxing Puja Special Pedi & Mani" at bounding box center [160, 212] width 254 height 11
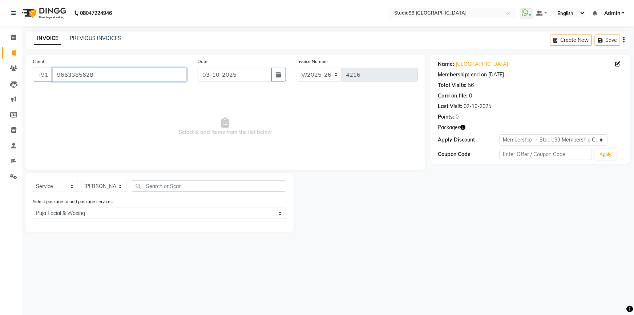
click at [116, 75] on input "9663385628" at bounding box center [119, 75] width 134 height 14
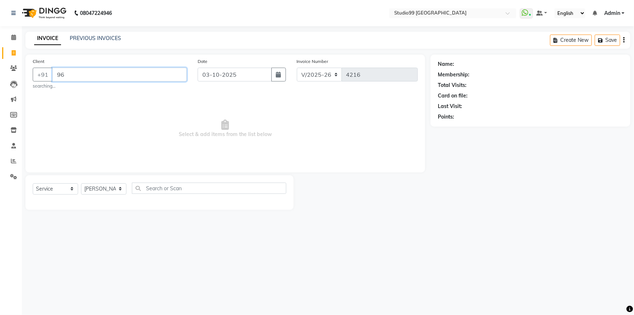
type input "9"
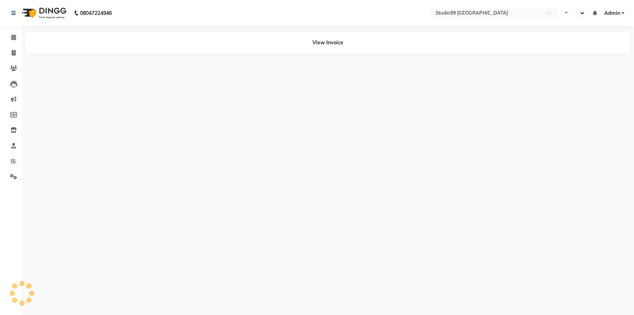
select select "en"
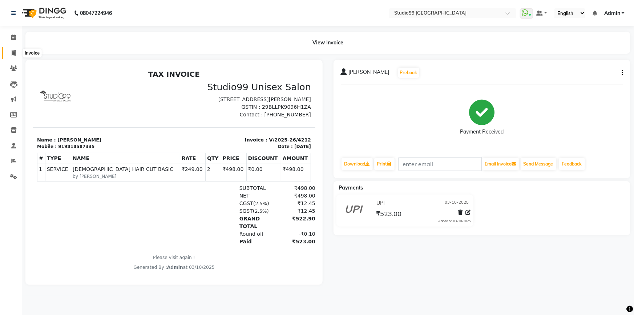
click at [14, 50] on icon at bounding box center [14, 52] width 4 height 5
select select "service"
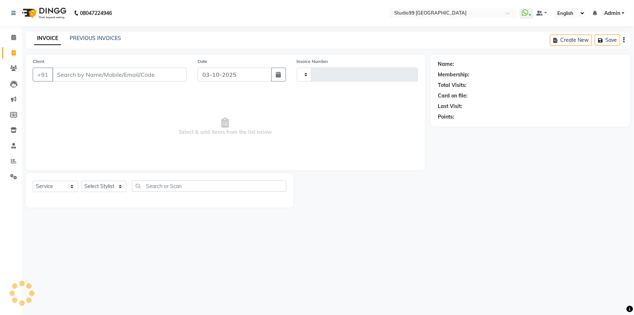
type input "4213"
select select "6042"
click at [103, 188] on select "Select Stylist Admin AKSHAY [PERSON_NAME] Gulshan MAHI [PERSON_NAME] PRIYA [PER…" at bounding box center [103, 186] width 45 height 11
select select "84856"
click at [81, 181] on select "Select Stylist Admin AKSHAY [PERSON_NAME] Gulshan MAHI [PERSON_NAME] PRIYA [PER…" at bounding box center [103, 186] width 45 height 11
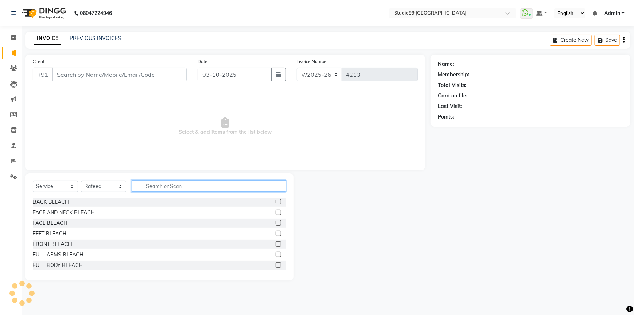
click at [174, 186] on input "text" at bounding box center [209, 185] width 154 height 11
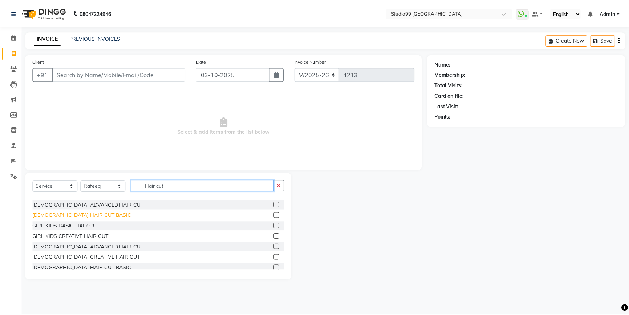
scroll to position [33, 0]
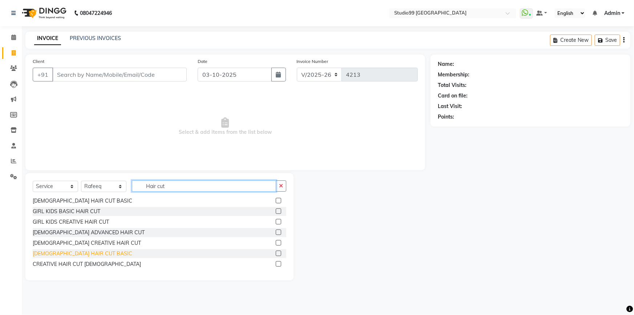
type input "Hair cut"
click at [77, 252] on div "[DEMOGRAPHIC_DATA] HAIR CUT BASIC" at bounding box center [83, 254] width 100 height 8
checkbox input "false"
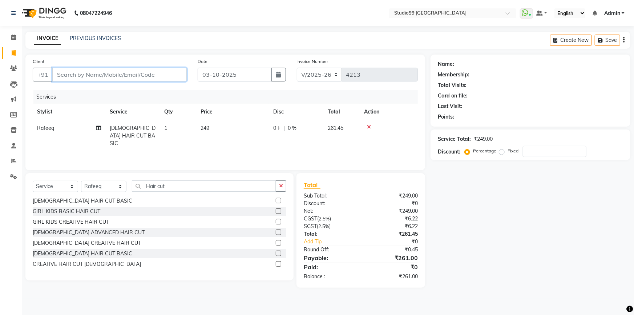
click at [134, 76] on input "Client" at bounding box center [119, 75] width 134 height 14
type input "9"
type input "0"
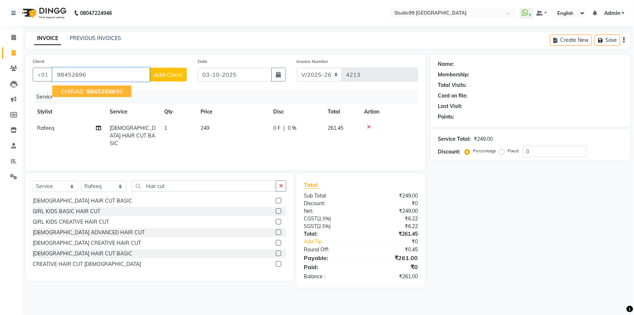
click at [112, 90] on span "98452696" at bounding box center [100, 91] width 29 height 7
type input "9845269695"
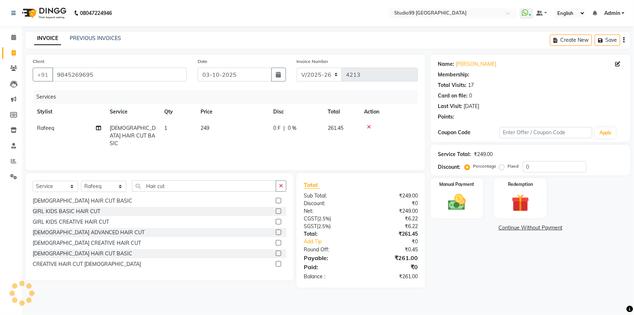
select select "1: Object"
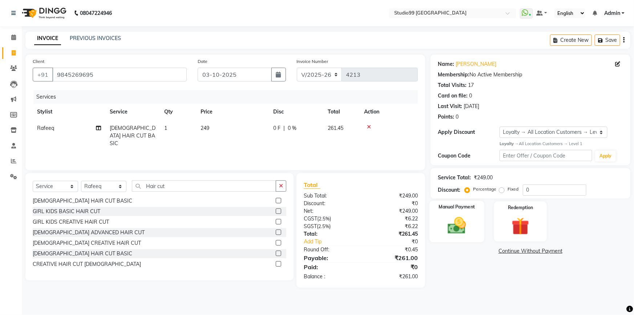
click at [455, 220] on img at bounding box center [457, 225] width 30 height 21
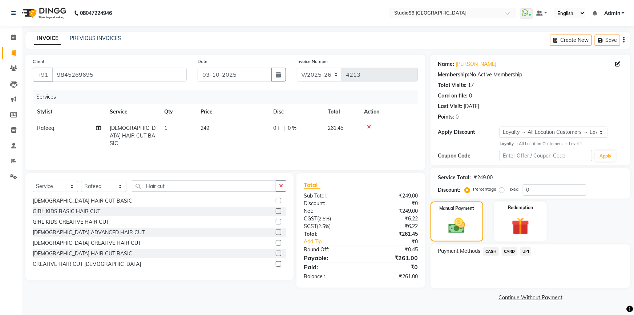
click at [510, 253] on span "CARD" at bounding box center [510, 251] width 16 height 8
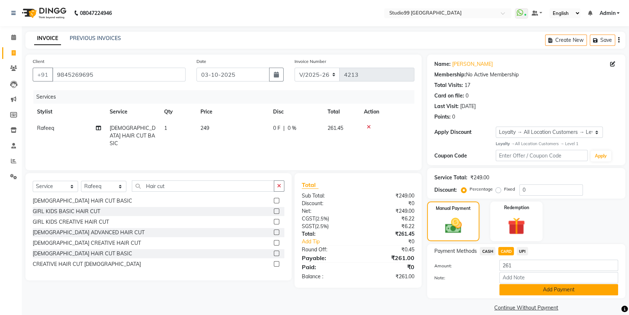
click at [523, 289] on button "Add Payment" at bounding box center [558, 289] width 119 height 11
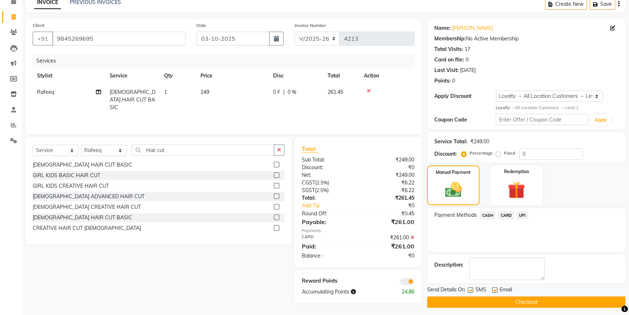
scroll to position [39, 0]
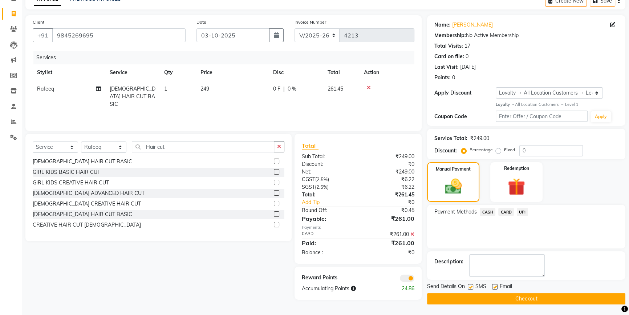
click at [514, 295] on button "Checkout" at bounding box center [526, 298] width 198 height 11
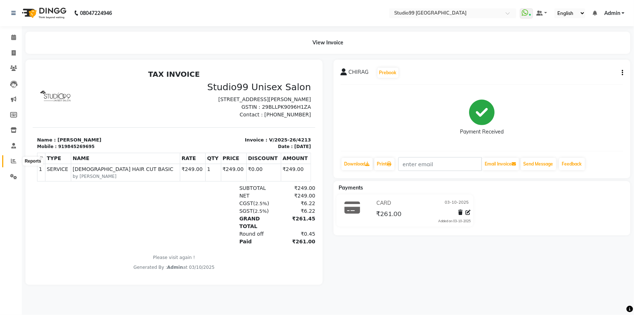
click at [12, 161] on icon at bounding box center [13, 160] width 5 height 5
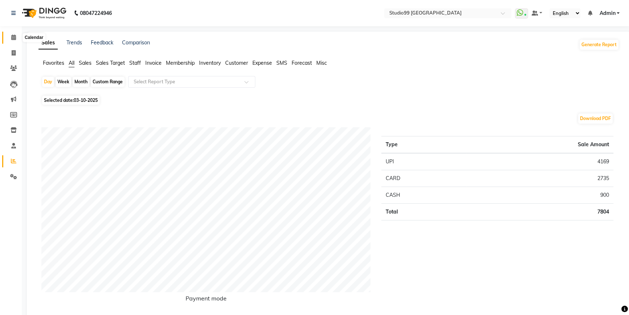
click at [15, 36] on icon at bounding box center [13, 37] width 5 height 5
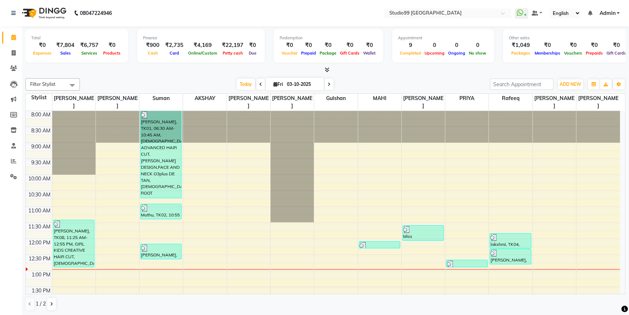
click at [260, 83] on icon at bounding box center [260, 84] width 3 height 4
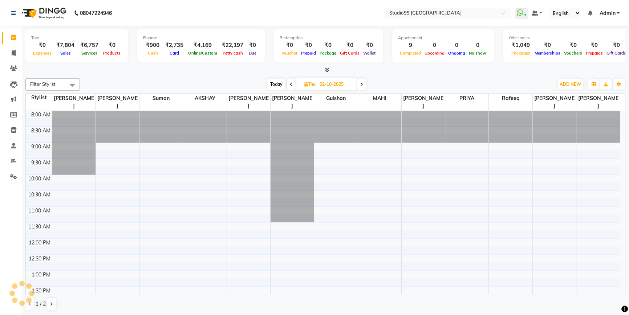
scroll to position [128, 0]
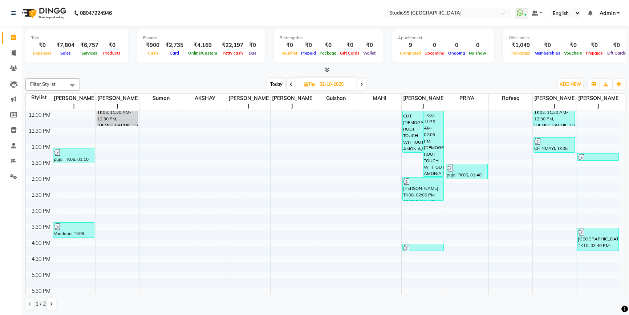
click at [290, 83] on icon at bounding box center [291, 84] width 3 height 4
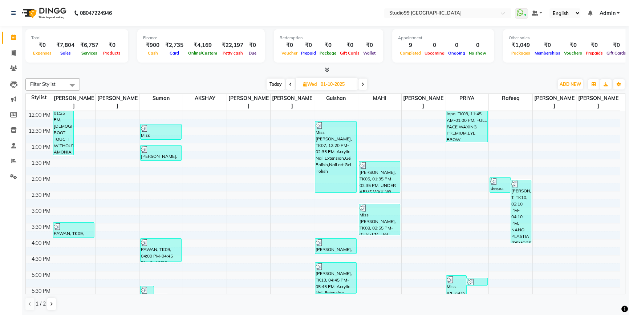
click at [290, 83] on icon at bounding box center [290, 84] width 3 height 4
type input "30-09-2025"
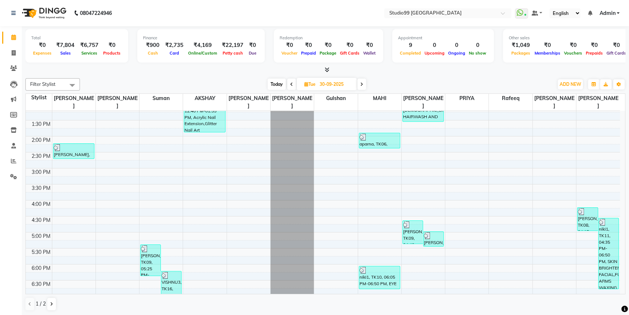
scroll to position [0, 0]
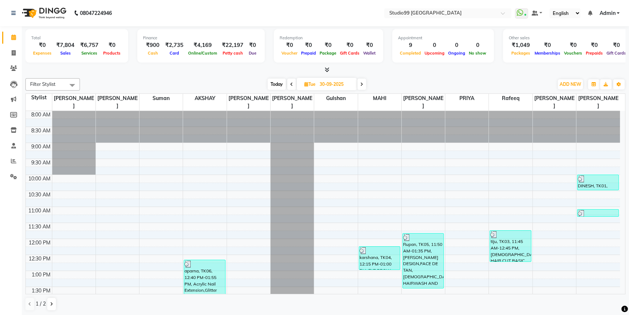
click at [626, 220] on div "Total ₹0 Expenses ₹7,804 Sales ₹6,757 Services ₹0 Products Finance ₹900 Cash ₹2…" at bounding box center [325, 170] width 607 height 289
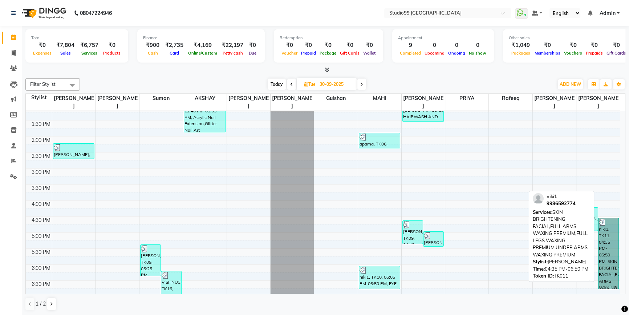
click at [616, 240] on link "niki1, TK11, 04:35 PM-06:50 PM, SKIN BRIGHTENING FACIAL,FULL ARMS WAXING PREMIU…" at bounding box center [608, 253] width 21 height 71
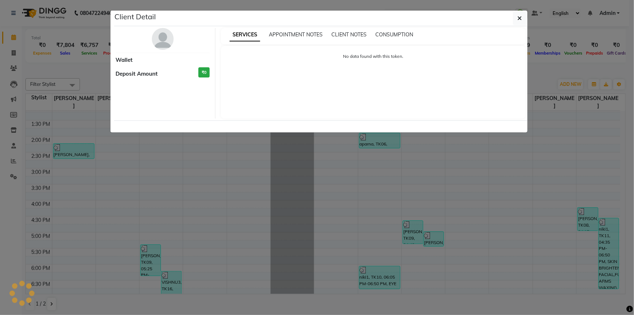
select select "3"
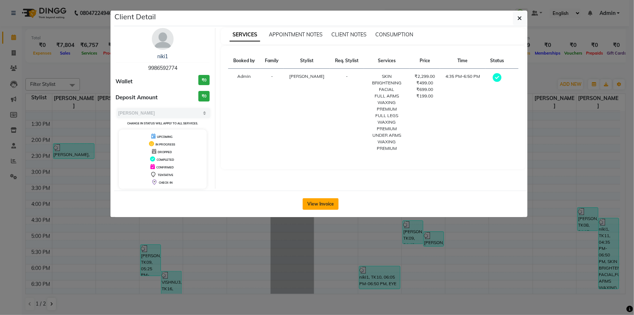
click at [312, 205] on button "View Invoice" at bounding box center [321, 204] width 36 height 12
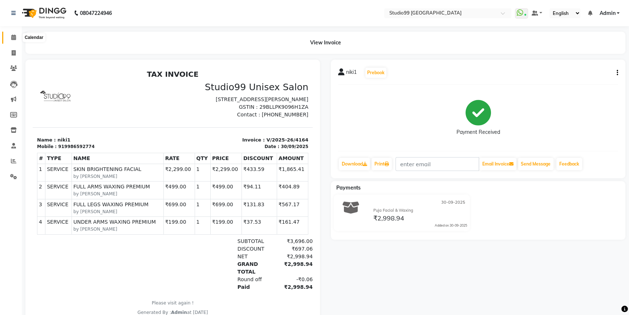
click at [13, 37] on icon at bounding box center [13, 37] width 5 height 5
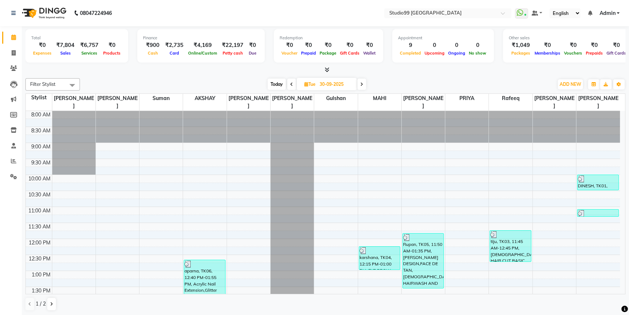
click at [361, 83] on icon at bounding box center [361, 84] width 3 height 4
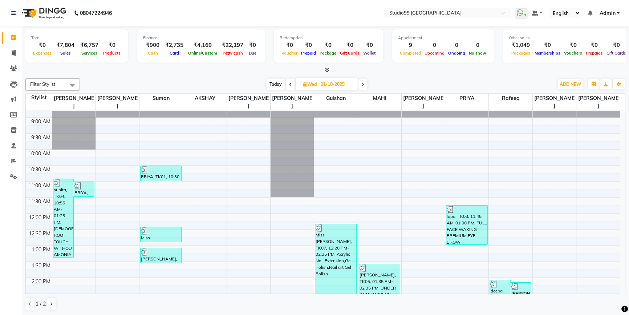
scroll to position [124, 0]
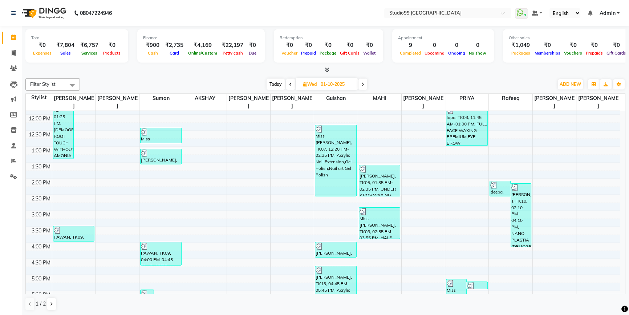
click at [365, 83] on span at bounding box center [363, 83] width 9 height 11
type input "02-10-2025"
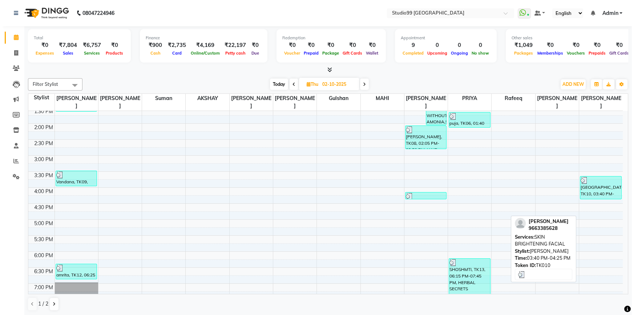
scroll to position [198, 0]
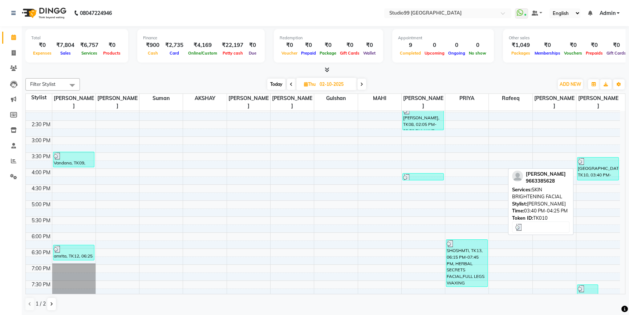
click at [596, 162] on div "PRAGYA, TK10, 03:40 PM-04:25 PM, SKIN BRIGHTENING FACIAL" at bounding box center [598, 168] width 41 height 23
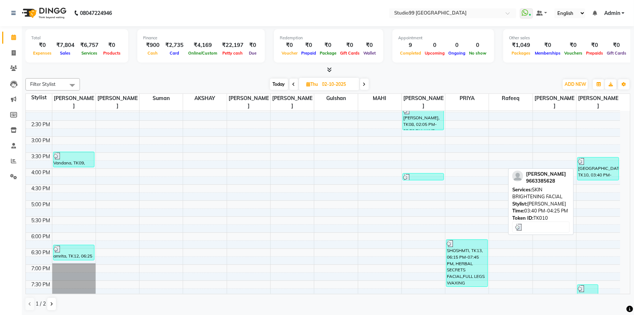
select select "3"
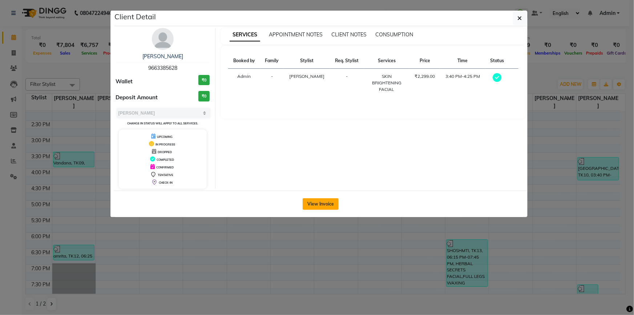
click at [309, 202] on button "View Invoice" at bounding box center [321, 204] width 36 height 12
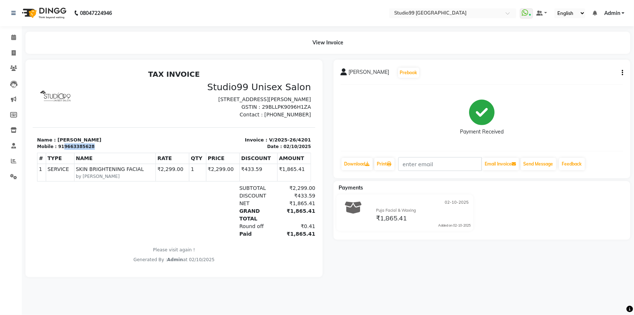
drag, startPoint x: 84, startPoint y: 154, endPoint x: 61, endPoint y: 156, distance: 23.7
click at [61, 149] on div "919663385628" at bounding box center [76, 146] width 36 height 7
copy div "9663385628"
drag, startPoint x: 85, startPoint y: 153, endPoint x: 60, endPoint y: 156, distance: 24.9
click at [60, 149] on div "Mobile : 919663385628" at bounding box center [103, 146] width 133 height 7
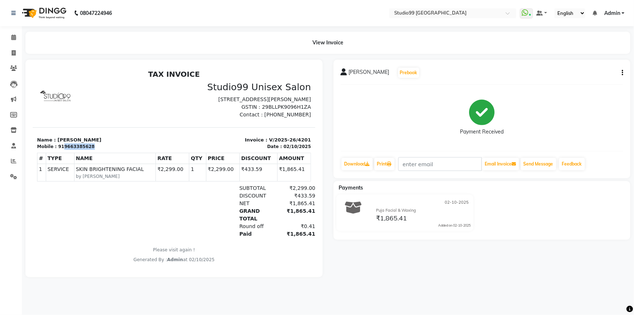
copy div "9663385628"
click at [14, 51] on icon at bounding box center [14, 52] width 4 height 5
select select "6042"
select select "service"
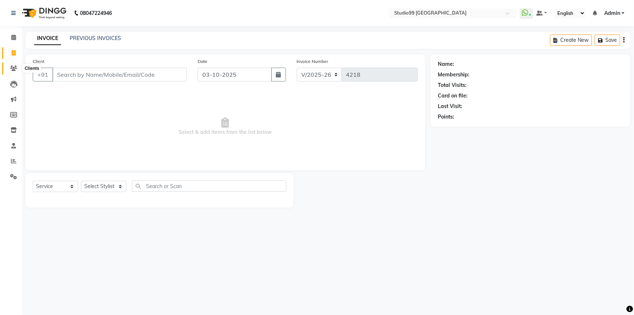
click at [14, 69] on icon at bounding box center [13, 67] width 7 height 5
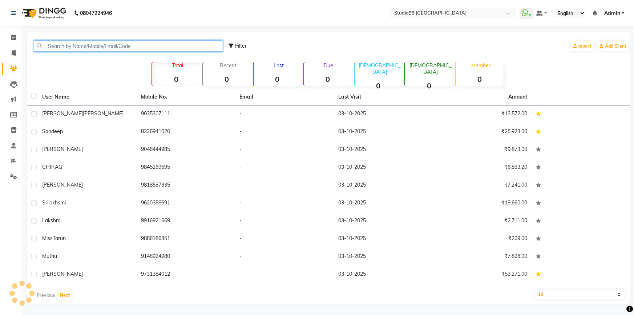
click at [173, 46] on input "text" at bounding box center [128, 45] width 189 height 11
paste input "9663385628"
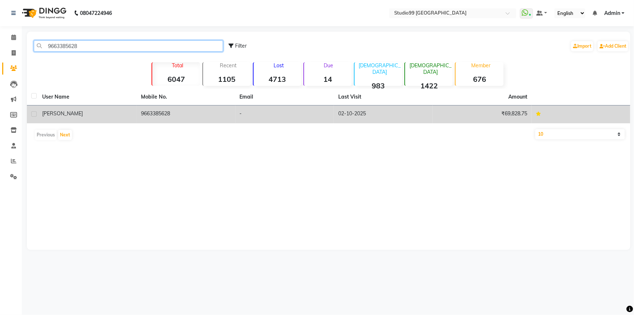
type input "9663385628"
click at [210, 117] on td "9663385628" at bounding box center [186, 114] width 99 height 18
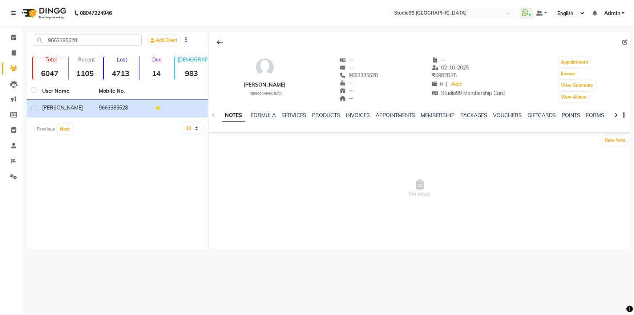
click at [290, 112] on div "SERVICES" at bounding box center [294, 116] width 25 height 8
click at [295, 115] on link "SERVICES" at bounding box center [294, 115] width 25 height 7
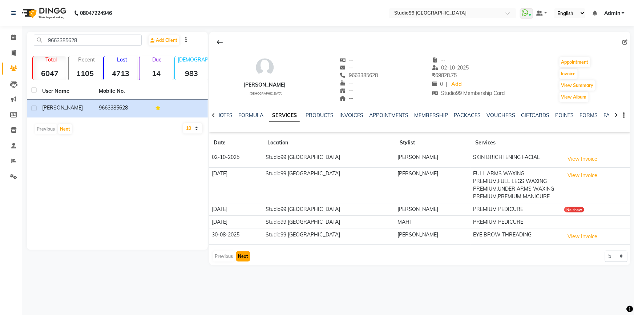
click at [247, 260] on button "Next" at bounding box center [243, 256] width 14 height 10
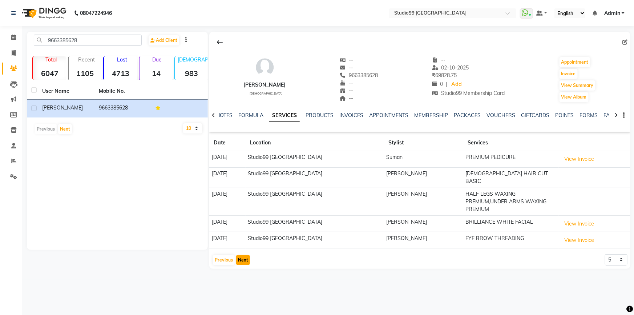
click at [241, 255] on button "Next" at bounding box center [243, 260] width 14 height 10
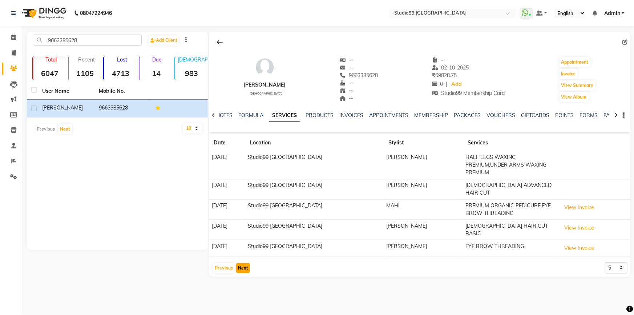
click at [239, 265] on button "Next" at bounding box center [243, 268] width 14 height 10
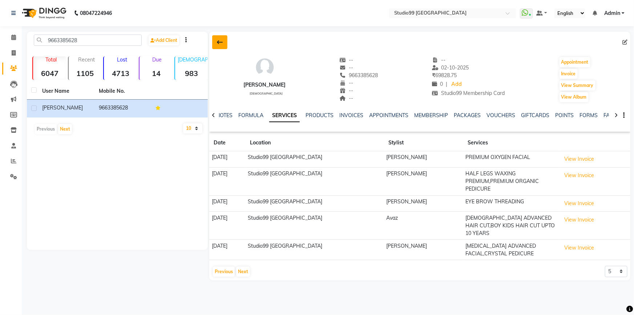
click at [218, 42] on icon at bounding box center [220, 42] width 6 height 6
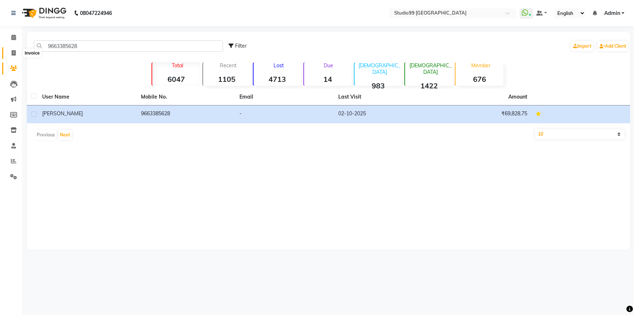
click at [13, 53] on icon at bounding box center [14, 52] width 4 height 5
select select "service"
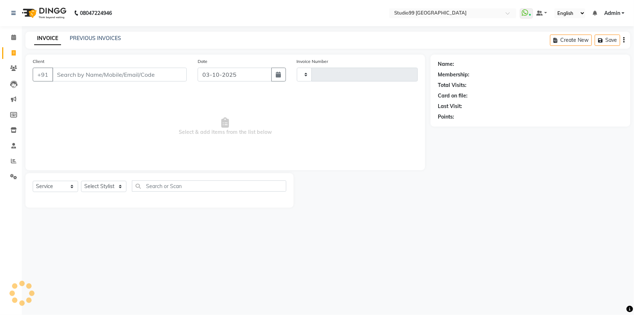
type input "4218"
select select "6042"
click at [15, 33] on span at bounding box center [13, 37] width 13 height 8
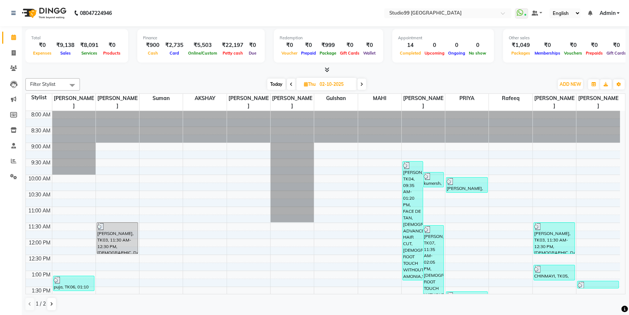
click at [360, 85] on span at bounding box center [361, 83] width 9 height 11
type input "03-10-2025"
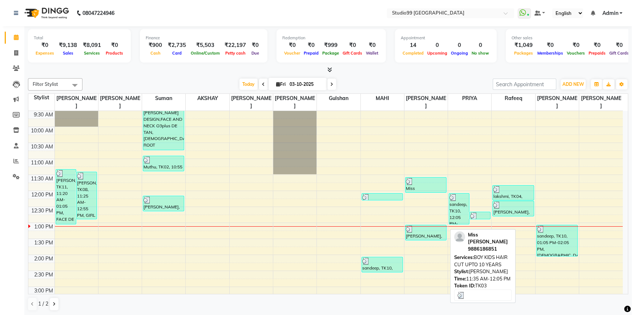
scroll to position [66, 0]
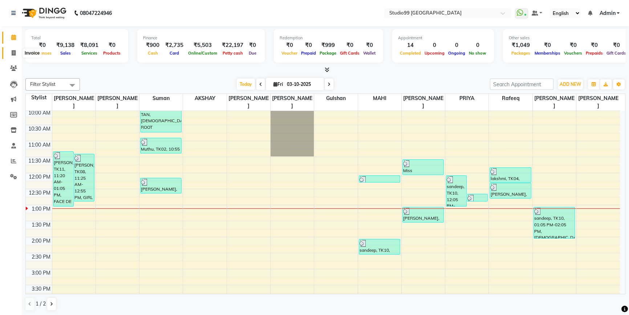
click at [12, 52] on icon at bounding box center [14, 52] width 4 height 5
select select "service"
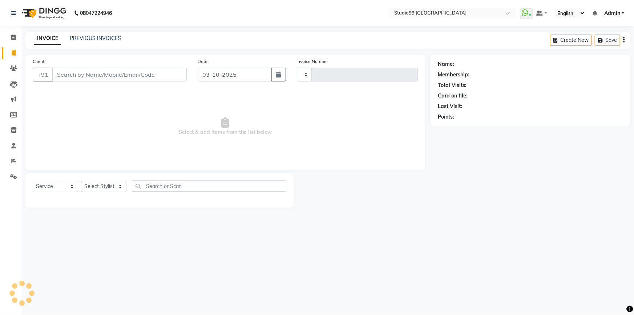
type input "4218"
select select "6042"
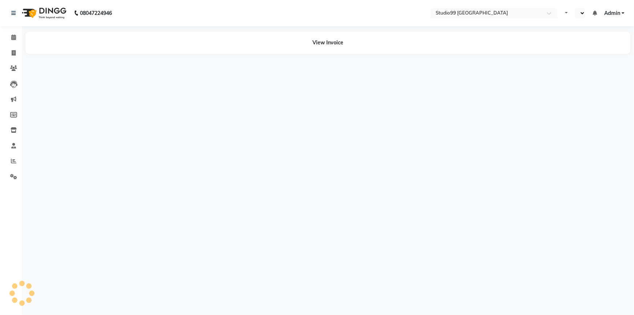
select select "en"
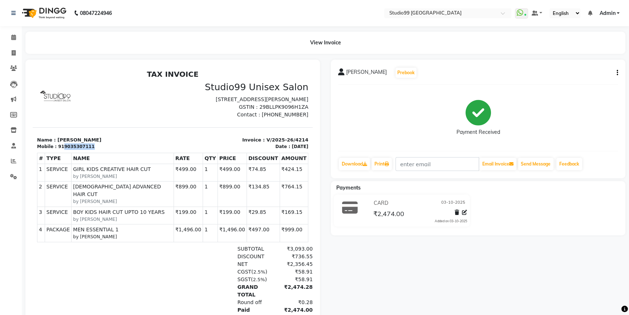
drag, startPoint x: 60, startPoint y: 154, endPoint x: 89, endPoint y: 150, distance: 30.1
click at [90, 150] on div "Mobile : 919035307111" at bounding box center [103, 146] width 132 height 7
copy div "9035307111"
click at [14, 52] on icon at bounding box center [14, 52] width 4 height 5
select select "service"
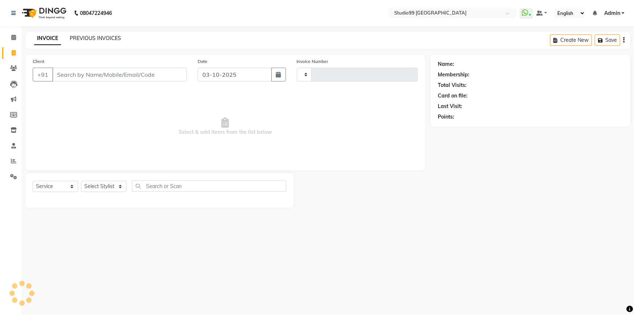
type input "4217"
select select "6042"
click at [90, 71] on input "Client" at bounding box center [119, 75] width 134 height 14
type input "9035307111"
select select "2: Object"
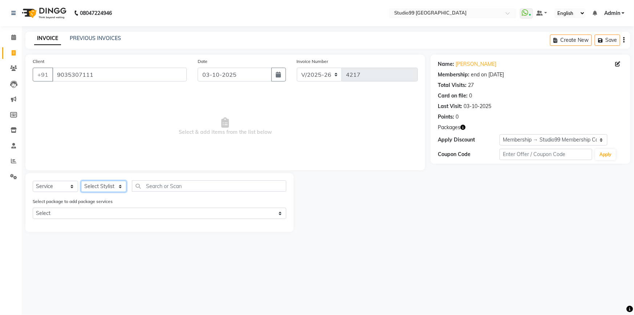
click at [89, 185] on select "Select Stylist Admin AKSHAY [PERSON_NAME] Gulshan MAHI [PERSON_NAME] PRIYA [PER…" at bounding box center [103, 186] width 45 height 11
select select "43363"
click at [81, 181] on select "Select Stylist Admin AKSHAY [PERSON_NAME] Gulshan MAHI [PERSON_NAME] PRIYA [PER…" at bounding box center [103, 186] width 45 height 11
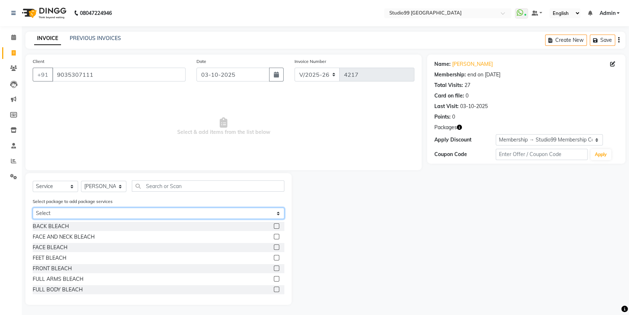
click at [71, 214] on select "Select MEN ESSENTIAL 1" at bounding box center [159, 212] width 252 height 11
select select "1: Object"
click at [33, 208] on select "Select MEN ESSENTIAL 1" at bounding box center [159, 212] width 252 height 11
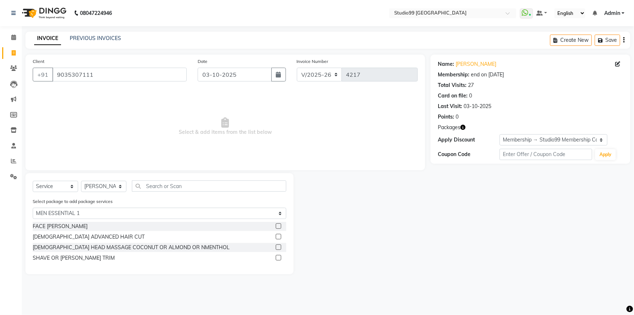
click at [278, 227] on label at bounding box center [278, 225] width 5 height 5
click at [278, 227] on input "checkbox" at bounding box center [278, 226] width 5 height 5
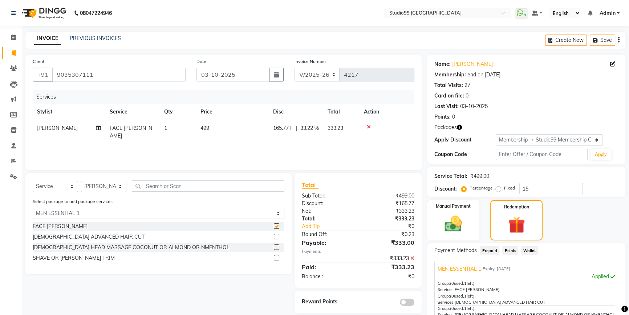
checkbox input "false"
click at [276, 236] on label at bounding box center [276, 236] width 5 height 5
click at [276, 236] on input "checkbox" at bounding box center [276, 236] width 5 height 5
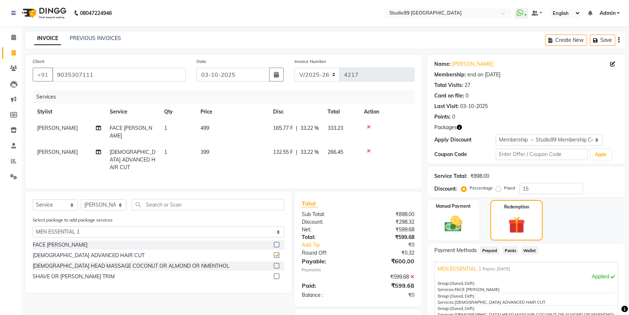
checkbox input "false"
click at [275, 273] on label at bounding box center [276, 275] width 5 height 5
click at [275, 274] on input "checkbox" at bounding box center [276, 276] width 5 height 5
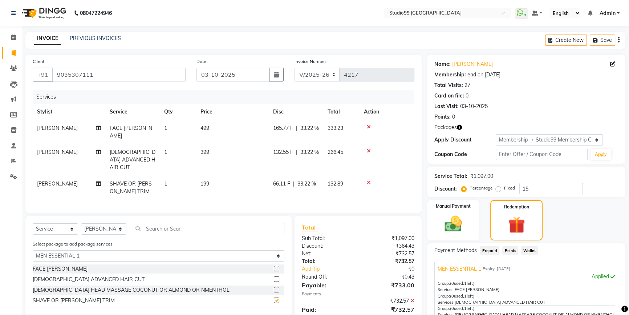
checkbox input "false"
click at [105, 224] on select "Select Stylist Admin AKSHAY [PERSON_NAME] Gulshan MAHI [PERSON_NAME] PRIYA [PER…" at bounding box center [103, 228] width 45 height 11
select select "52201"
click at [81, 223] on select "Select Stylist Admin AKSHAY [PERSON_NAME] Gulshan MAHI [PERSON_NAME] PRIYA [PER…" at bounding box center [103, 228] width 45 height 11
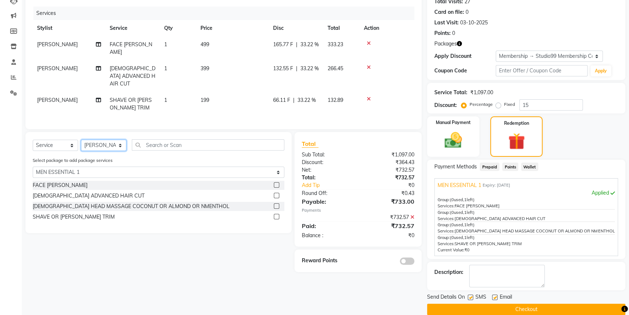
scroll to position [94, 0]
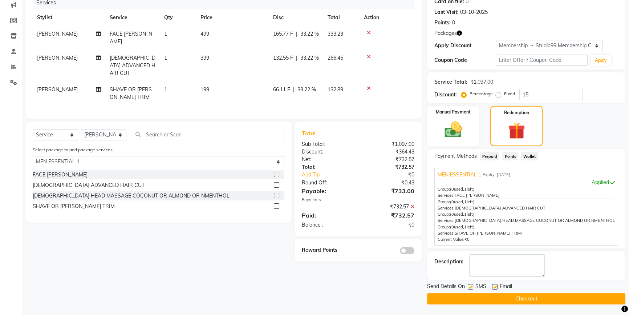
click at [276, 194] on label at bounding box center [276, 195] width 5 height 5
click at [276, 194] on input "checkbox" at bounding box center [276, 195] width 5 height 5
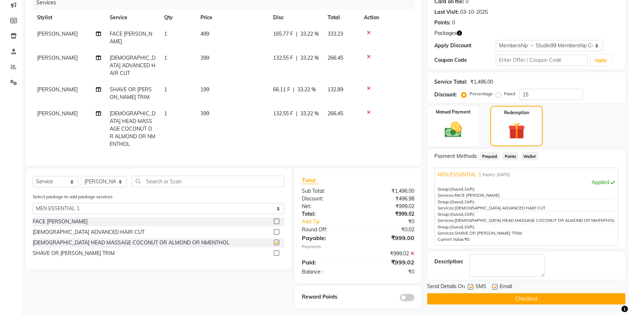
checkbox input "false"
click at [517, 298] on button "Checkout" at bounding box center [526, 298] width 198 height 11
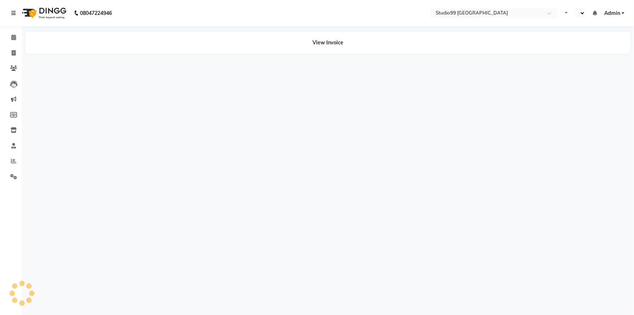
select select "en"
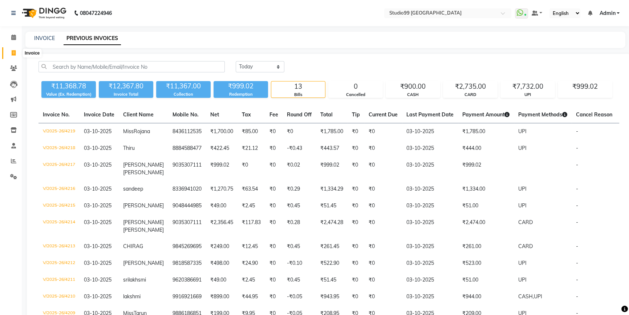
click at [13, 55] on icon at bounding box center [14, 52] width 4 height 5
select select "service"
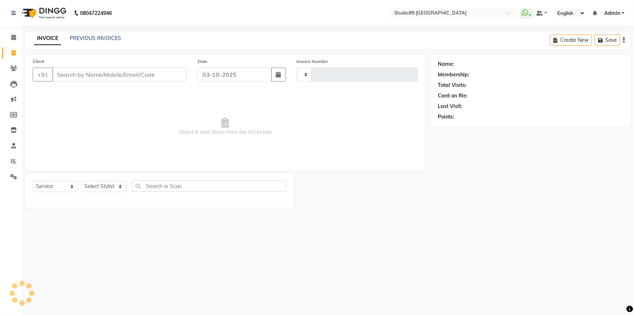
type input "4220"
select select "6042"
click at [87, 185] on select "Select Stylist" at bounding box center [103, 186] width 45 height 11
select select "43361"
click at [81, 181] on select "Select Stylist Admin AKSHAY [PERSON_NAME] Gulshan MAHI [PERSON_NAME] PRIYA [PER…" at bounding box center [103, 186] width 45 height 11
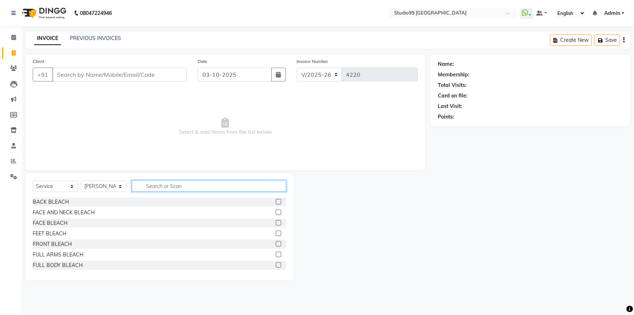
click at [160, 185] on input "text" at bounding box center [209, 185] width 154 height 11
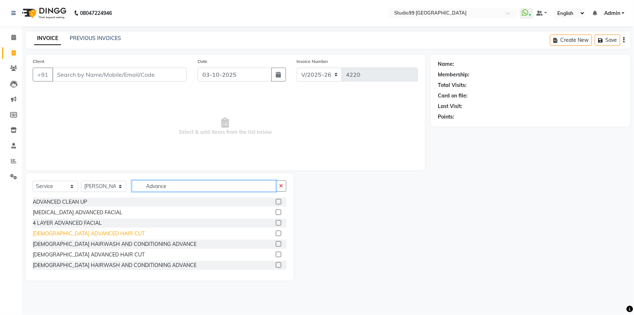
type input "Advance"
click at [75, 231] on div "[DEMOGRAPHIC_DATA] ADVANCED HAIR CUT" at bounding box center [89, 234] width 112 height 8
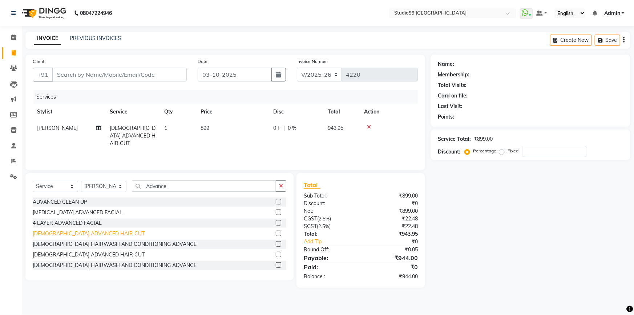
click at [74, 233] on div "[DEMOGRAPHIC_DATA] ADVANCED HAIR CUT" at bounding box center [89, 234] width 112 height 8
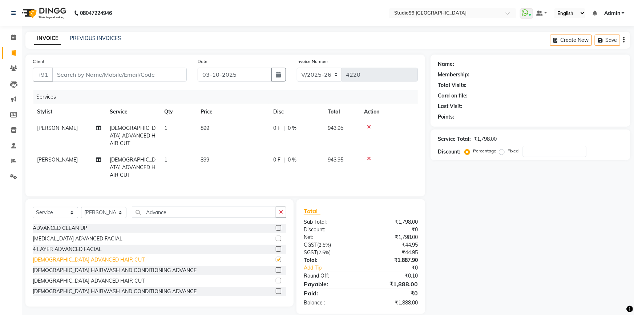
checkbox input "false"
click at [40, 156] on span "[PERSON_NAME]" at bounding box center [57, 159] width 41 height 7
select select "43361"
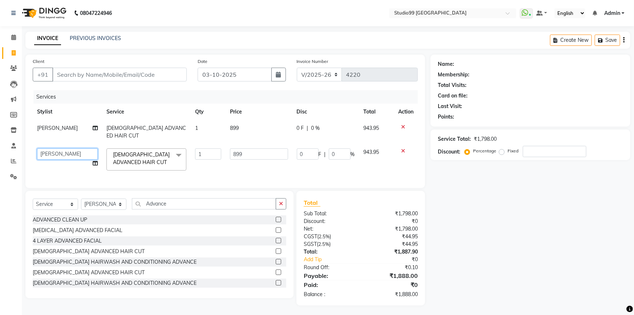
click at [45, 149] on select "Admin [PERSON_NAME] Gulshan MAHI [PERSON_NAME] PRIYA [PERSON_NAME] [PERSON_NAME…" at bounding box center [67, 153] width 61 height 11
select select "43363"
click at [90, 73] on input "Client" at bounding box center [119, 75] width 134 height 14
type input "9"
type input "0"
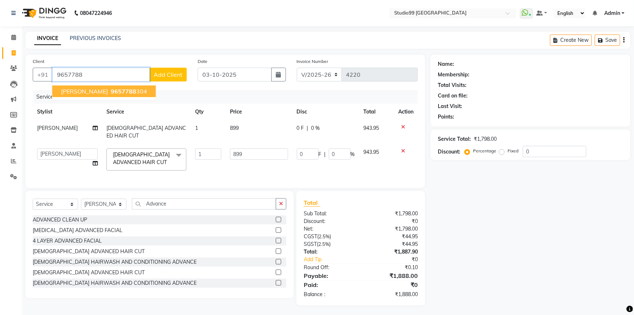
click at [111, 90] on span "9657788" at bounding box center [123, 91] width 25 height 7
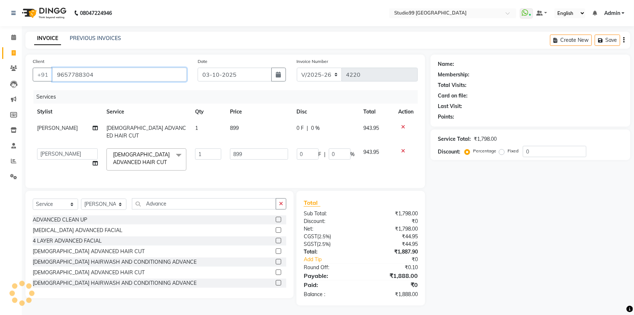
type input "9657788304"
select select "1: Object"
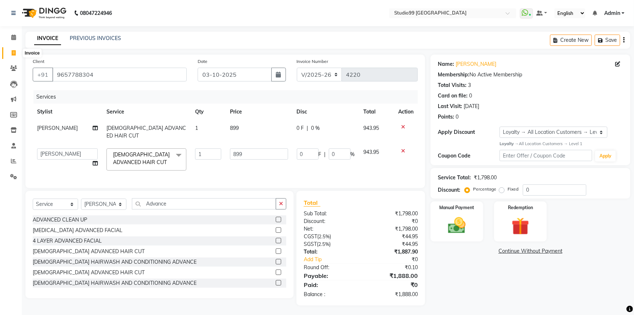
click at [14, 53] on icon at bounding box center [14, 52] width 4 height 5
select select "service"
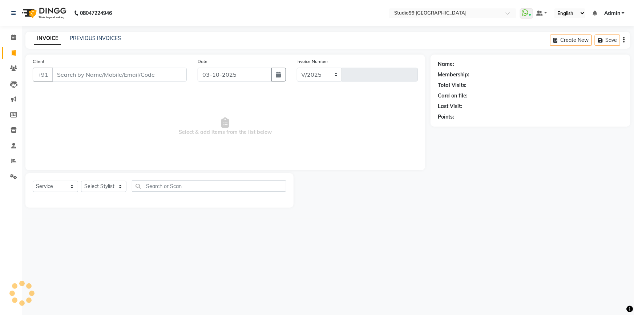
select select "6042"
type input "4220"
click at [104, 185] on select "Select Stylist Admin AKSHAY [PERSON_NAME] Gulshan MAHI [PERSON_NAME] PRIYA [PER…" at bounding box center [103, 186] width 45 height 11
select select "43363"
click at [81, 181] on select "Select Stylist Admin AKSHAY [PERSON_NAME] Gulshan MAHI [PERSON_NAME] PRIYA [PER…" at bounding box center [103, 186] width 45 height 11
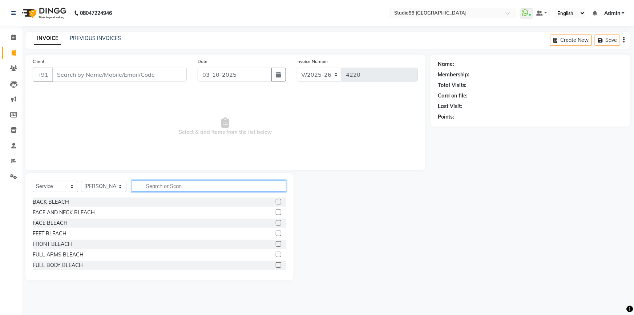
click at [159, 187] on input "text" at bounding box center [209, 185] width 154 height 11
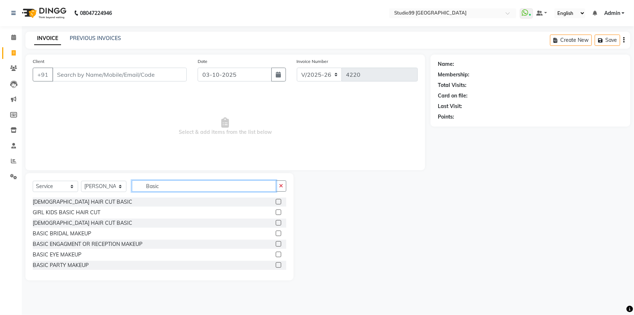
scroll to position [33, 0]
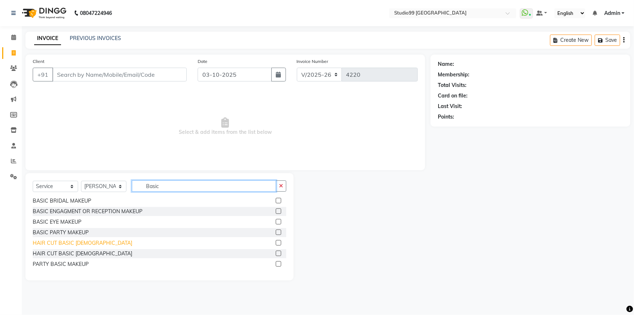
type input "Basic"
click at [72, 243] on div "HAIR CUT BASIC MALE" at bounding box center [83, 243] width 100 height 8
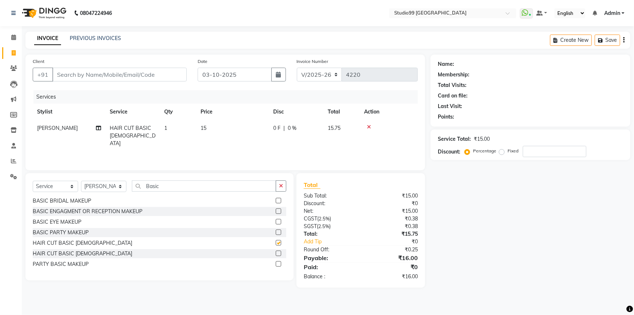
checkbox input "false"
click at [90, 69] on input "Client" at bounding box center [119, 75] width 134 height 14
type input "9"
type input "0"
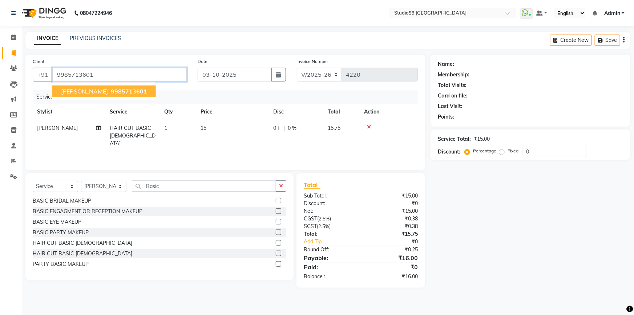
type input "9985713601"
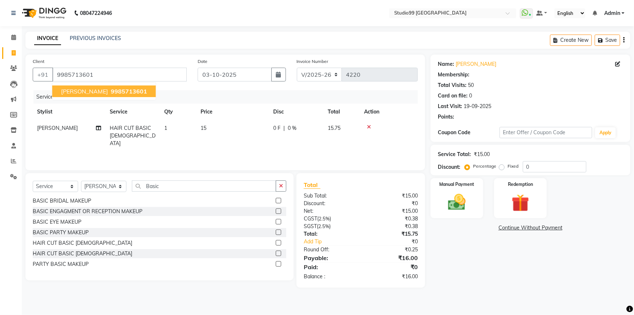
select select "1: Object"
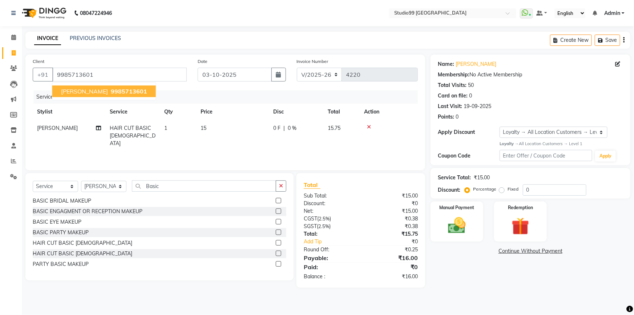
click at [116, 89] on span "9985713601" at bounding box center [129, 91] width 36 height 7
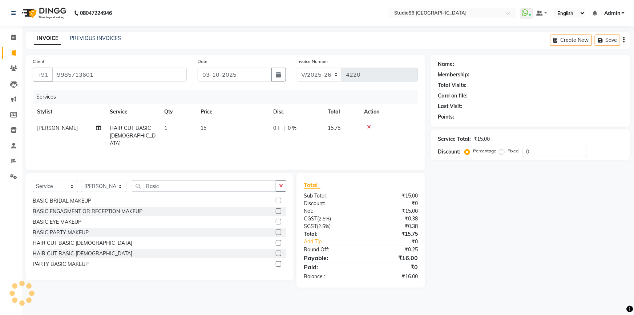
select select "1: Object"
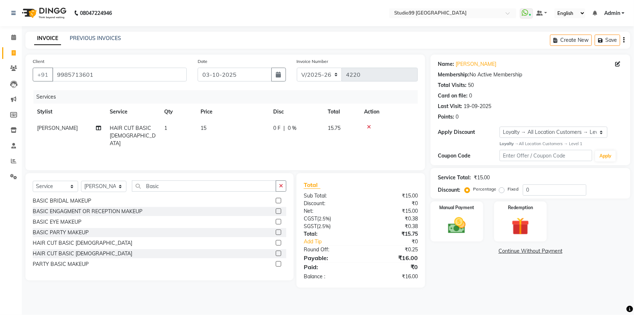
click at [217, 131] on td "15" at bounding box center [232, 136] width 73 height 32
select select "43363"
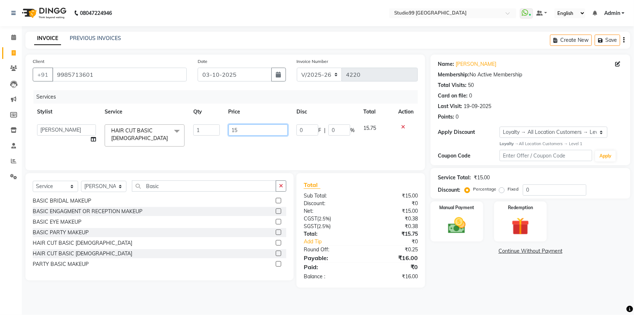
drag, startPoint x: 252, startPoint y: 129, endPoint x: 218, endPoint y: 133, distance: 35.0
click at [218, 134] on tr "Admin AKSHAY AMARJIT Dina GOUTAM Gulshan MAHI Nobil Hasan PRIYA Rafeeq Raj Rima…" at bounding box center [225, 135] width 385 height 31
type input "249"
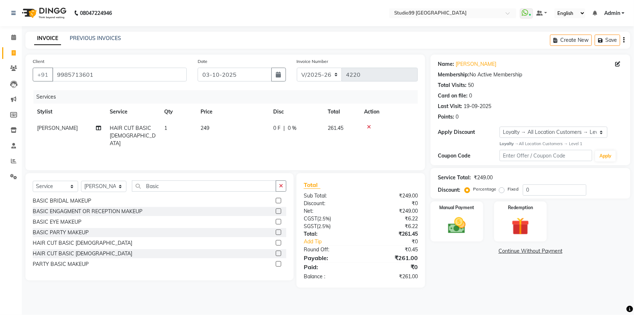
click at [434, 266] on div "Name: Monika Membership: No Active Membership Total Visits: 50 Card on file: 0 …" at bounding box center [532, 170] width 205 height 233
drag, startPoint x: 57, startPoint y: 76, endPoint x: 96, endPoint y: 70, distance: 38.9
click at [96, 70] on input "9985713601" at bounding box center [119, 75] width 134 height 14
click at [58, 183] on select "Select Service Product Membership Package Voucher Prepaid Gift Card" at bounding box center [55, 186] width 45 height 11
select select "membership"
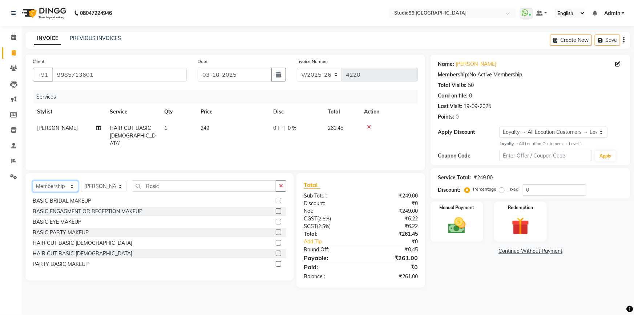
click at [33, 181] on select "Select Service Product Membership Package Voucher Prepaid Gift Card" at bounding box center [55, 186] width 45 height 11
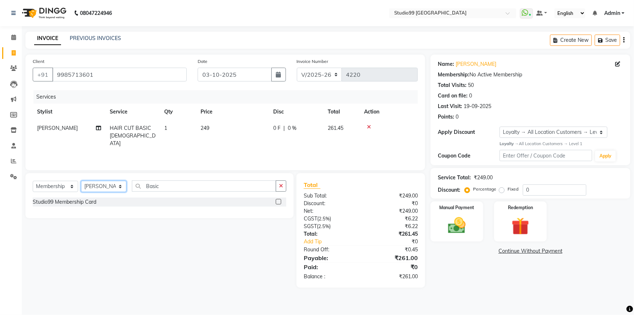
click at [101, 186] on select "Select Stylist Admin AKSHAY AMARJIT Dina GOUTAM Gulshan MAHI Nobil Hasan PRIYA …" at bounding box center [103, 186] width 45 height 11
select select "43358"
click at [81, 181] on select "Select Stylist Admin AKSHAY AMARJIT Dina GOUTAM Gulshan MAHI Nobil Hasan PRIYA …" at bounding box center [103, 186] width 45 height 11
click at [280, 201] on label at bounding box center [278, 201] width 5 height 5
click at [280, 201] on input "checkbox" at bounding box center [278, 201] width 5 height 5
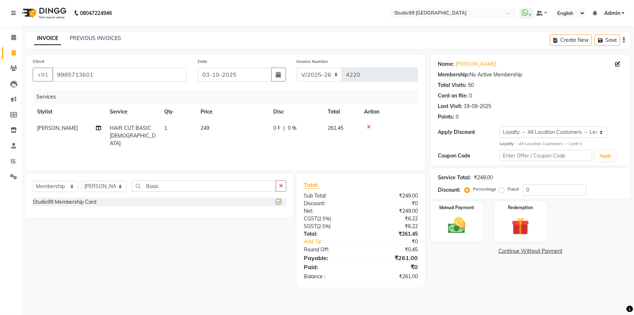
select select "select"
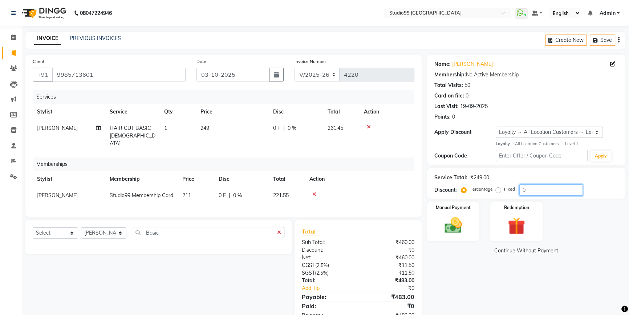
drag, startPoint x: 527, startPoint y: 192, endPoint x: 507, endPoint y: 194, distance: 20.0
click at [507, 194] on div "Percentage Fixed 0" at bounding box center [523, 189] width 120 height 11
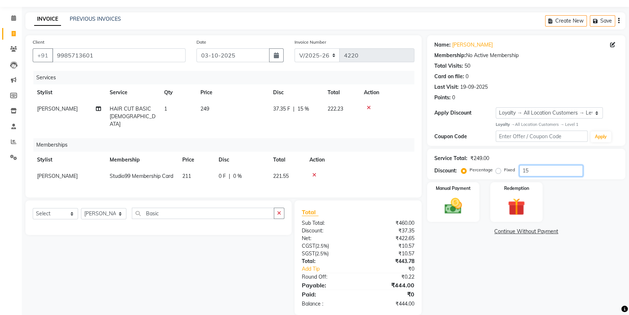
scroll to position [35, 0]
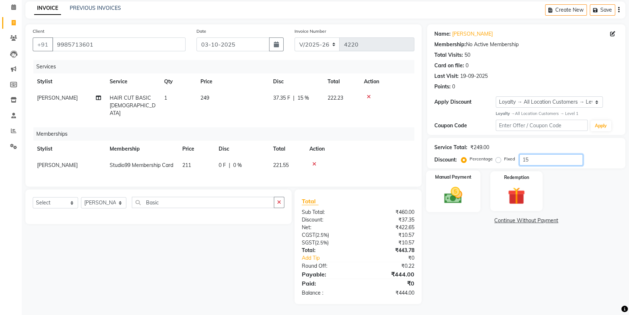
type input "15"
click at [440, 194] on img at bounding box center [453, 195] width 29 height 21
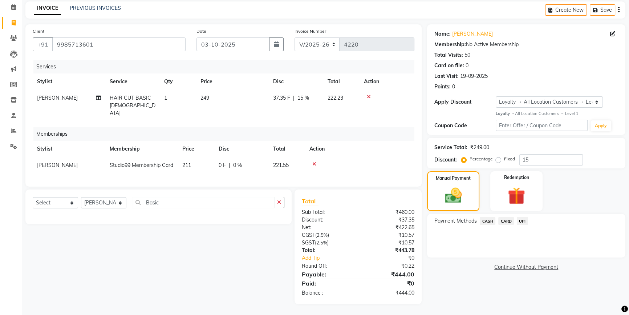
click at [523, 217] on span "UPI" at bounding box center [522, 221] width 11 height 8
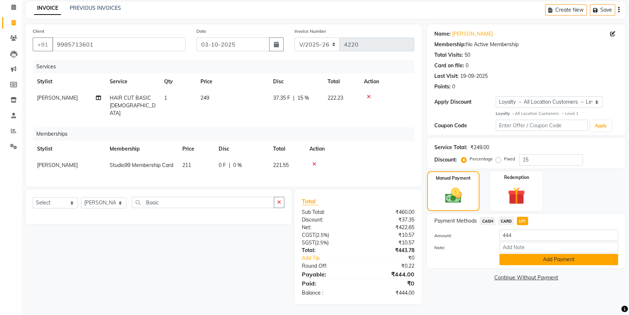
click at [564, 256] on button "Add Payment" at bounding box center [558, 259] width 119 height 11
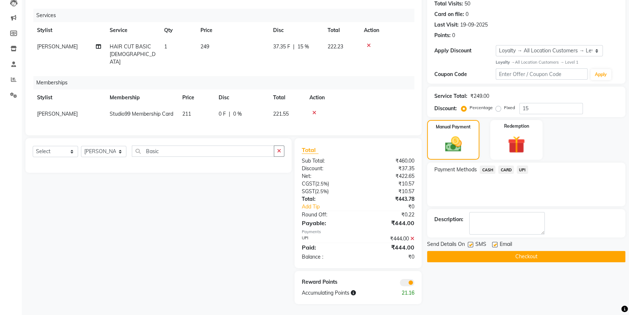
scroll to position [87, 0]
click at [548, 251] on button "Checkout" at bounding box center [526, 256] width 198 height 11
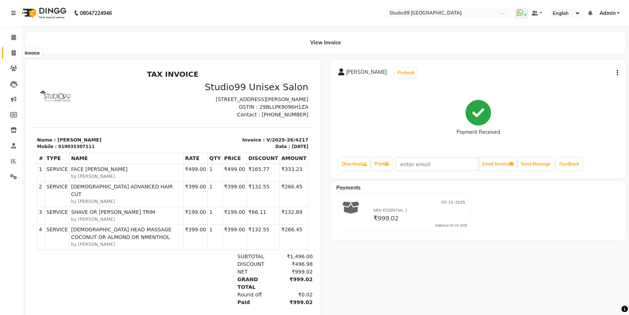
click at [12, 53] on icon at bounding box center [14, 52] width 4 height 5
select select "6042"
select select "service"
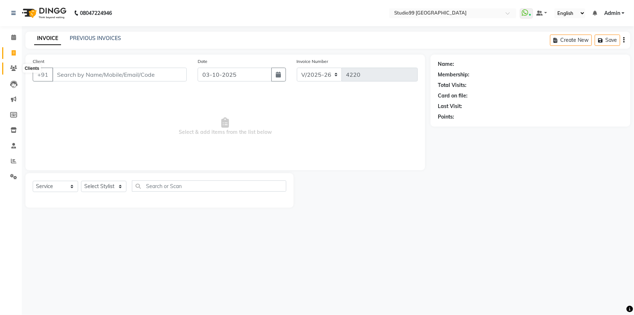
click at [12, 69] on icon at bounding box center [13, 67] width 7 height 5
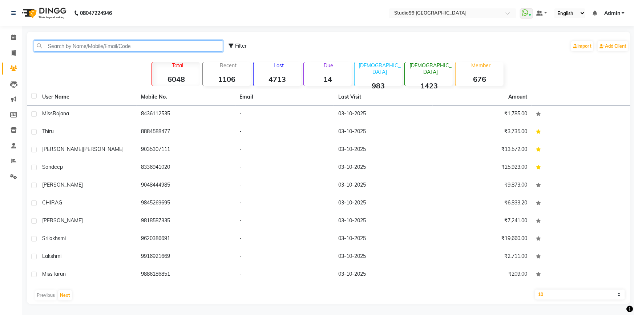
click at [98, 43] on input "text" at bounding box center [128, 45] width 189 height 11
paste input "9985713601"
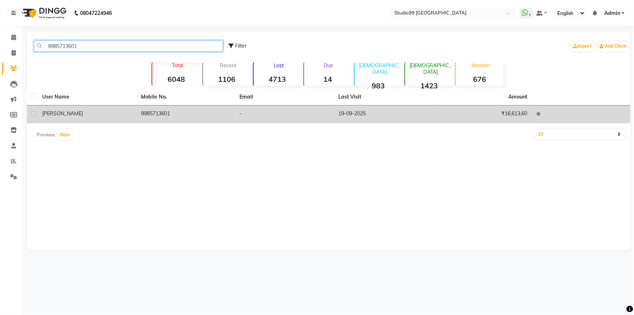
type input "9985713601"
click at [165, 110] on td "9985713601" at bounding box center [186, 114] width 99 height 18
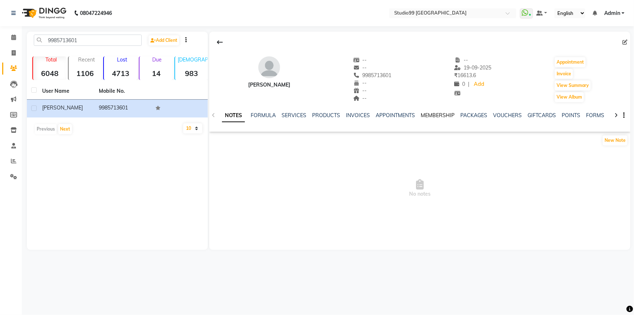
click at [439, 114] on link "MEMBERSHIP" at bounding box center [438, 115] width 34 height 7
